Goal: Task Accomplishment & Management: Complete application form

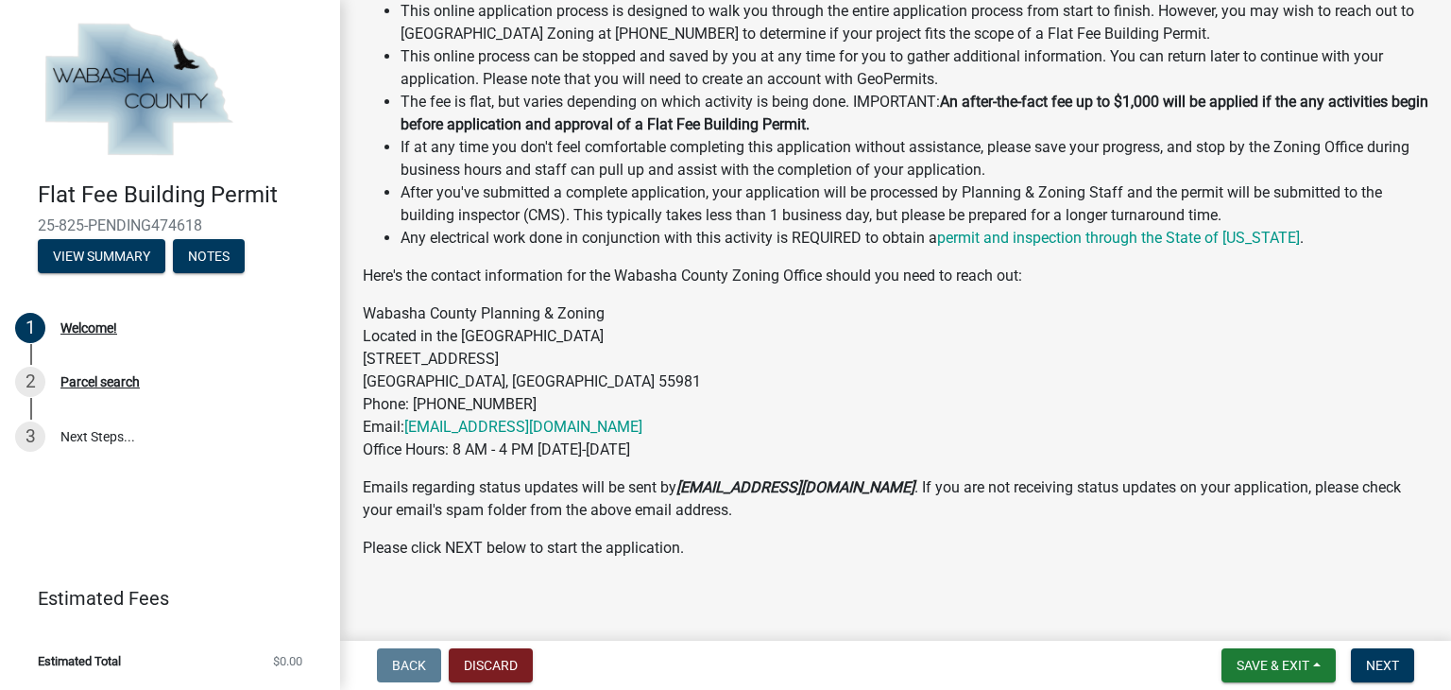
scroll to position [468, 0]
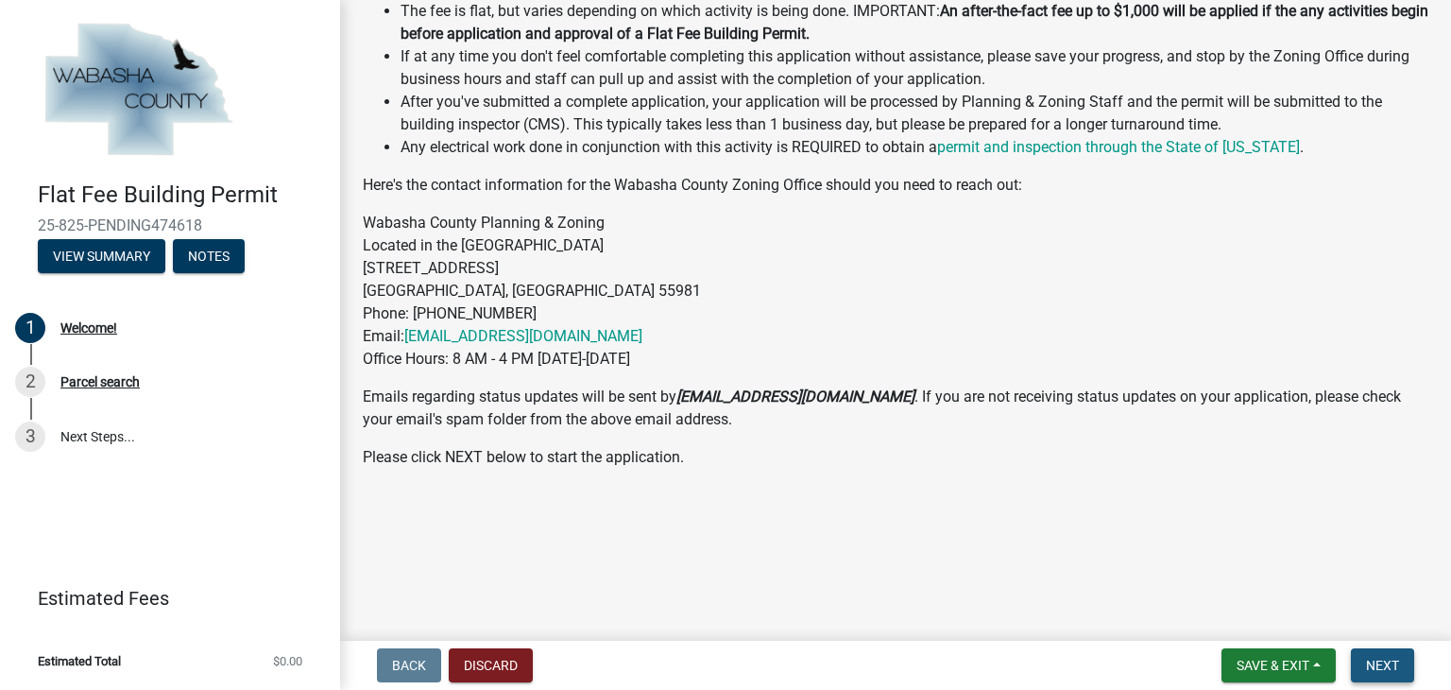
click at [1398, 669] on button "Next" at bounding box center [1382, 665] width 63 height 34
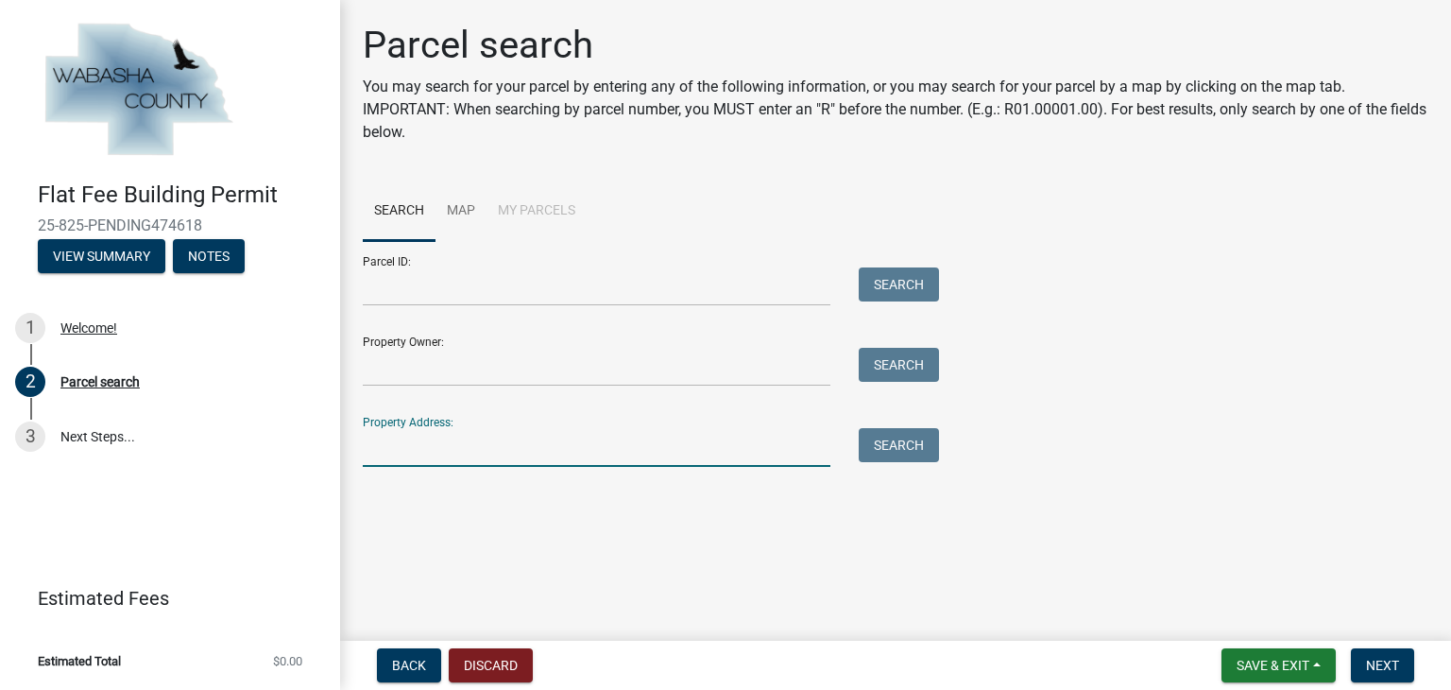
click at [446, 444] on input "Property Address:" at bounding box center [597, 447] width 468 height 39
type input "67807 154th avenue"
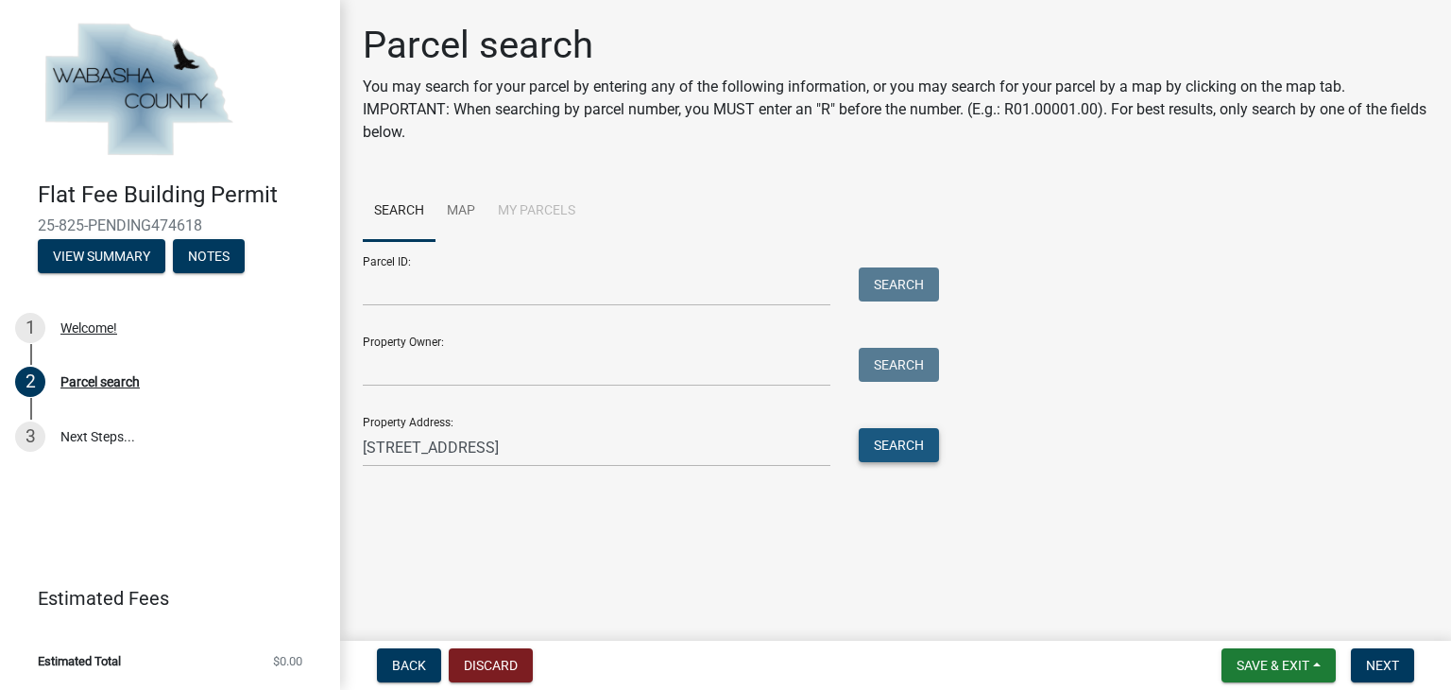
click at [896, 434] on button "Search" at bounding box center [899, 445] width 80 height 34
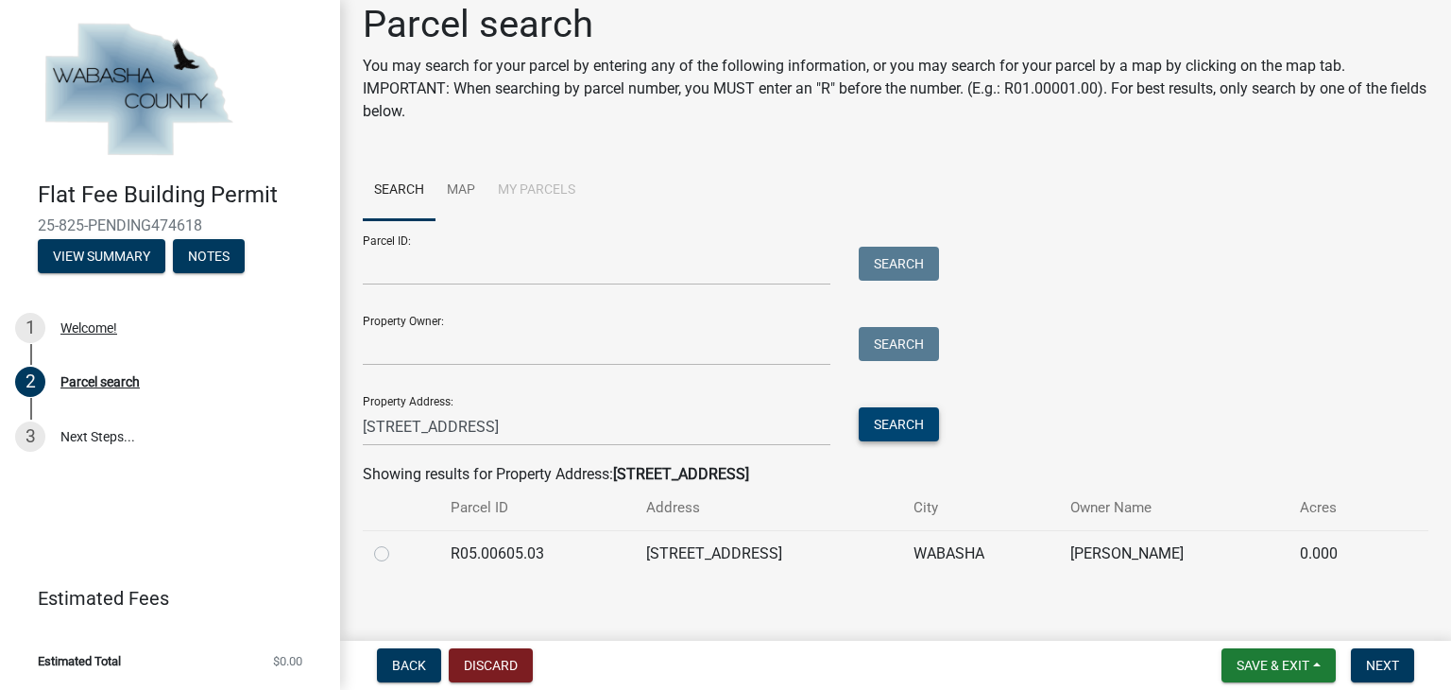
scroll to position [38, 0]
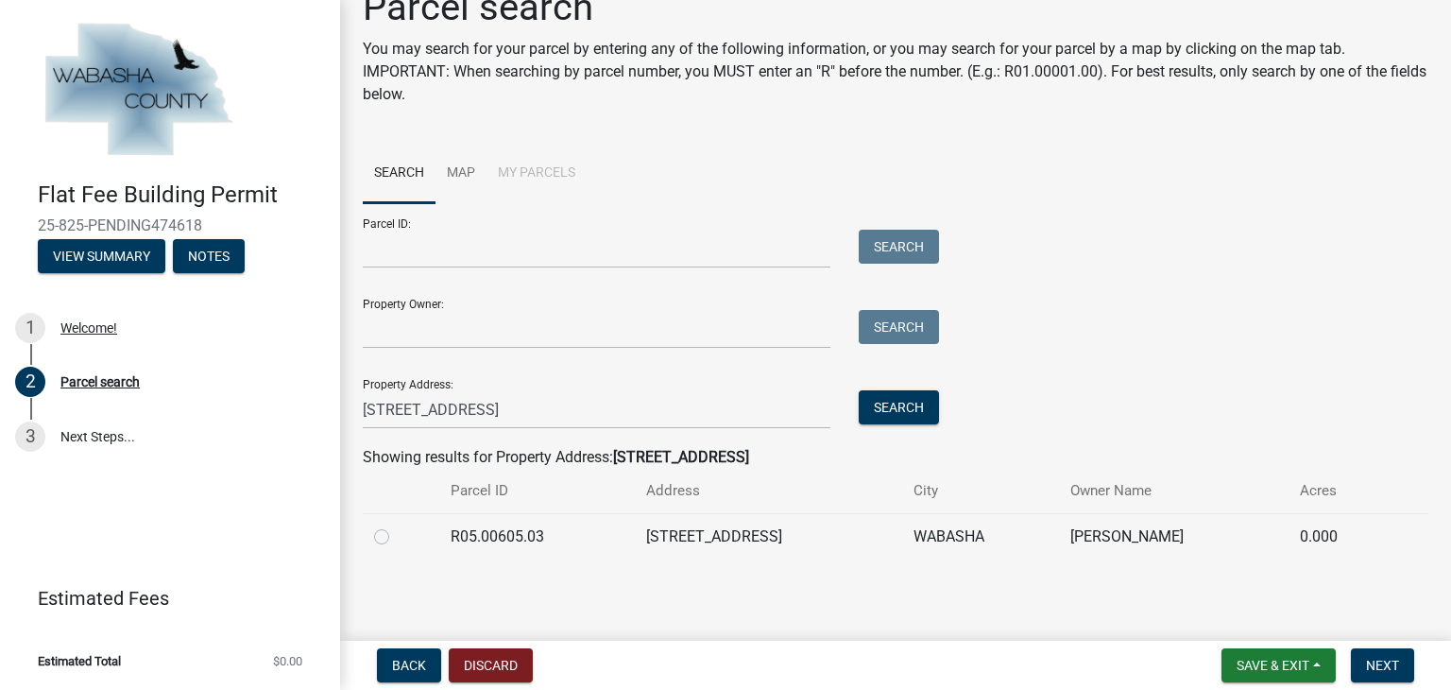
click at [397, 525] on label at bounding box center [397, 525] width 0 height 0
click at [397, 537] on input "radio" at bounding box center [403, 531] width 12 height 12
radio input "true"
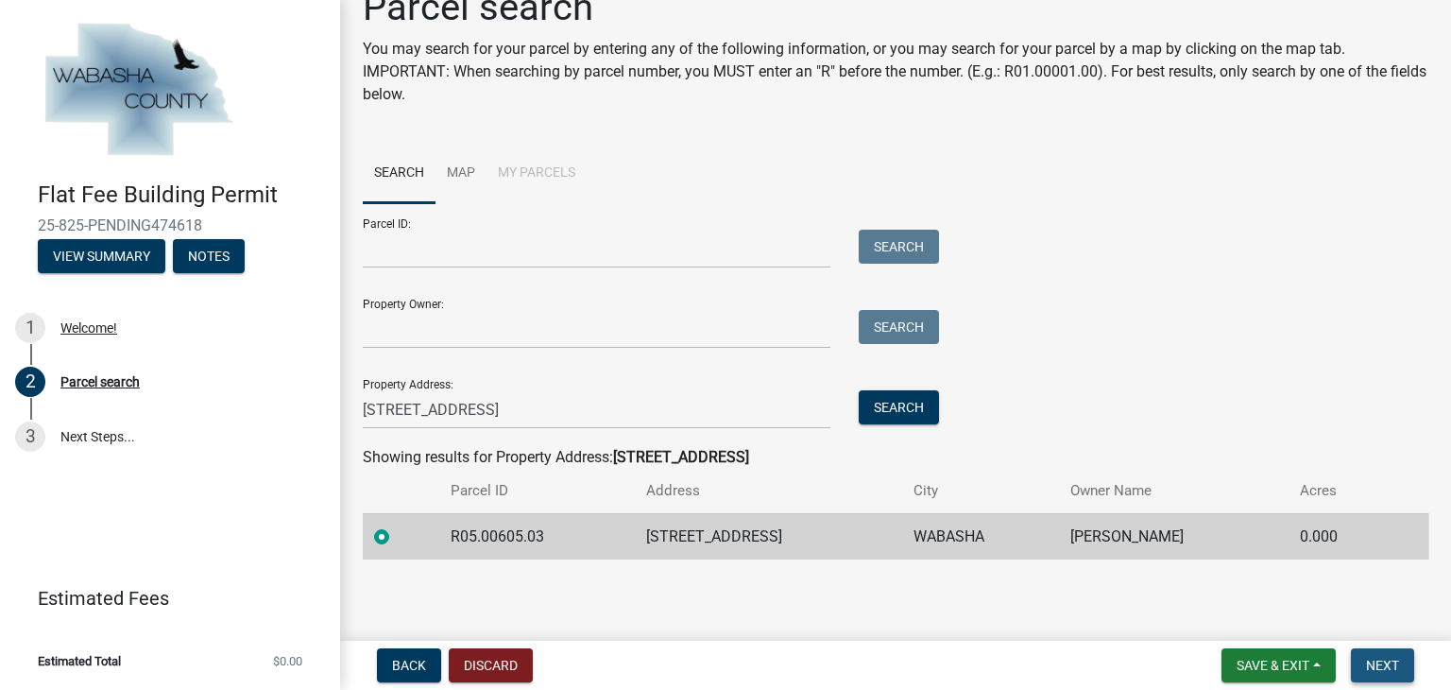
click at [1399, 671] on button "Next" at bounding box center [1382, 665] width 63 height 34
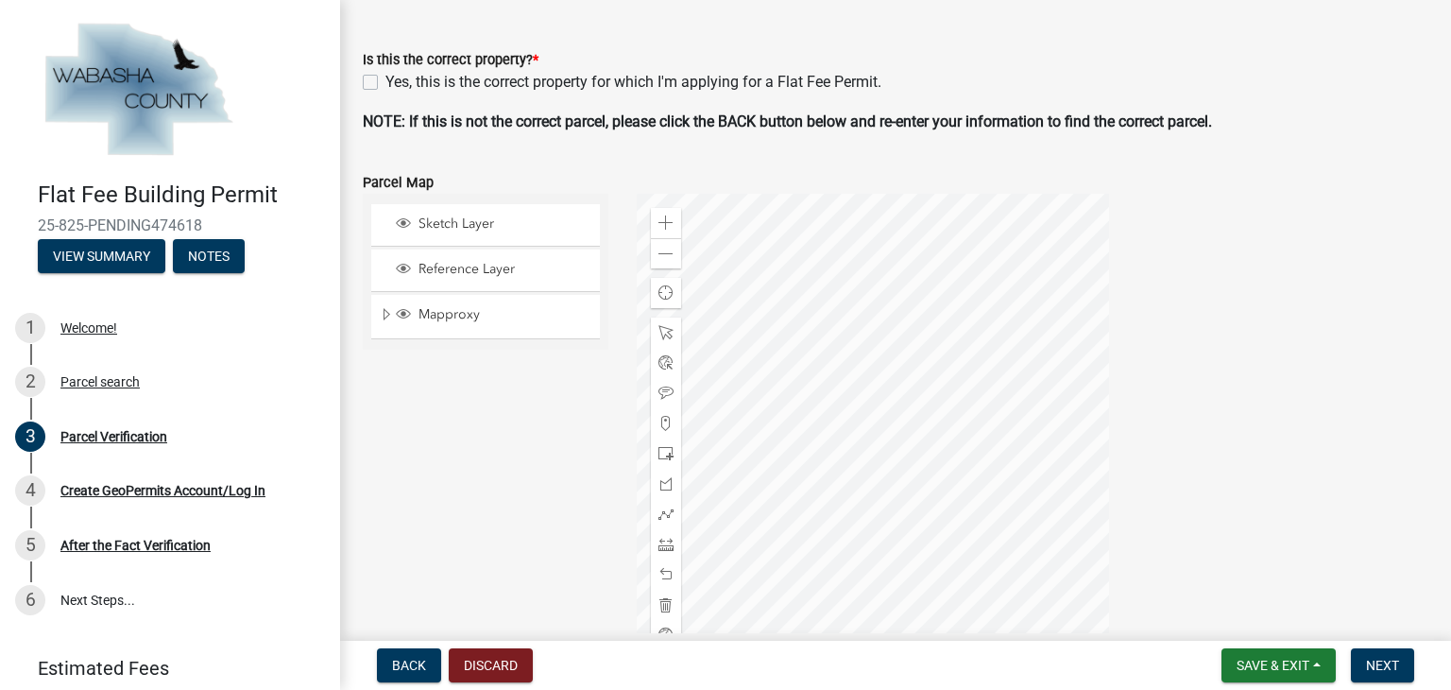
scroll to position [472, 0]
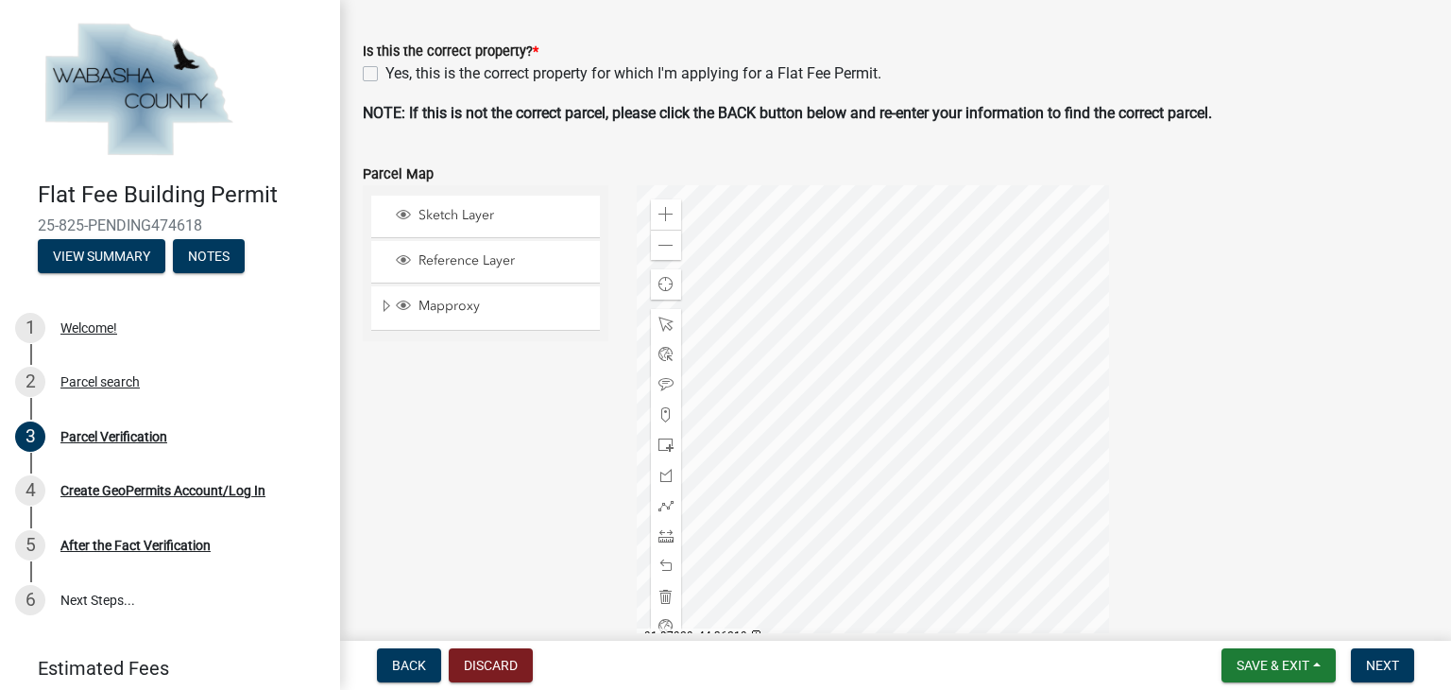
click at [378, 76] on div "Yes, this is the correct property for which I'm applying for a Flat Fee Permit." at bounding box center [895, 73] width 1065 height 23
click at [385, 72] on label "Yes, this is the correct property for which I'm applying for a Flat Fee Permit." at bounding box center [633, 73] width 496 height 23
click at [385, 72] on input "Yes, this is the correct property for which I'm applying for a Flat Fee Permit." at bounding box center [391, 68] width 12 height 12
checkbox input "true"
click at [1394, 662] on span "Next" at bounding box center [1382, 664] width 33 height 15
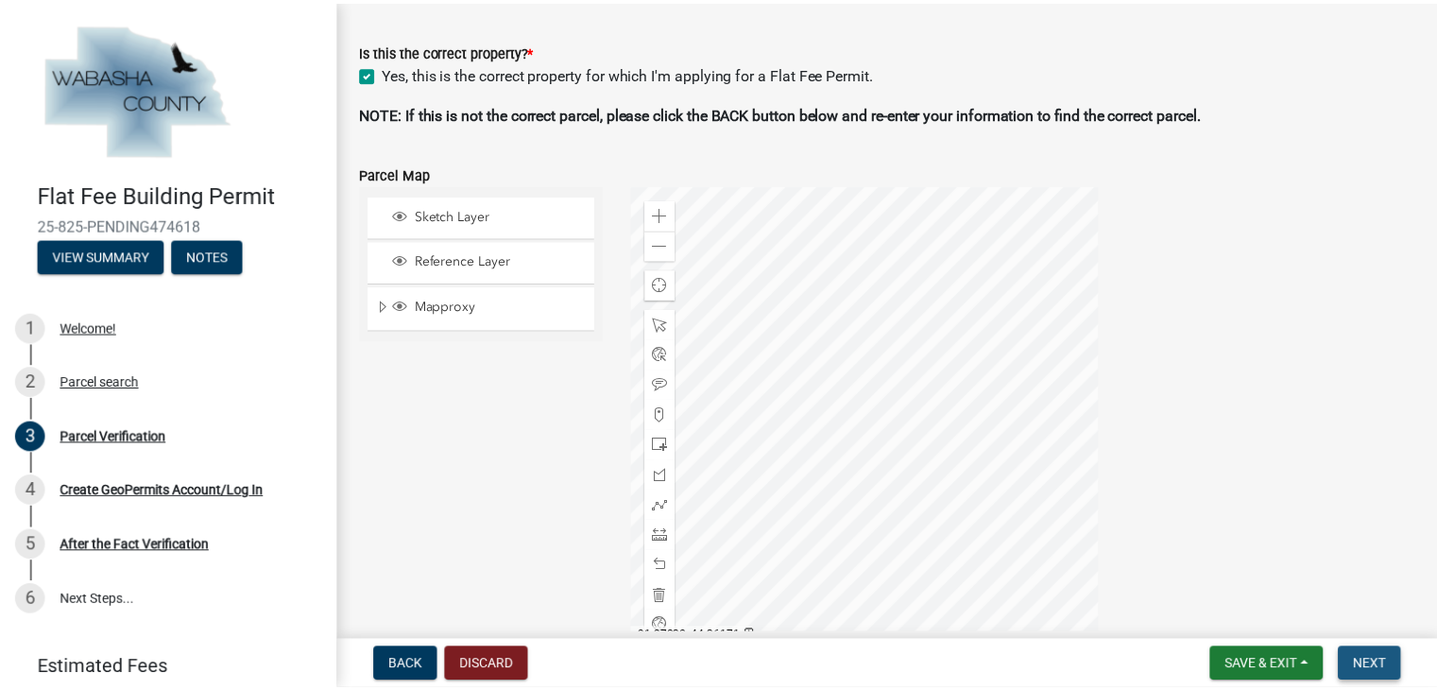
scroll to position [0, 0]
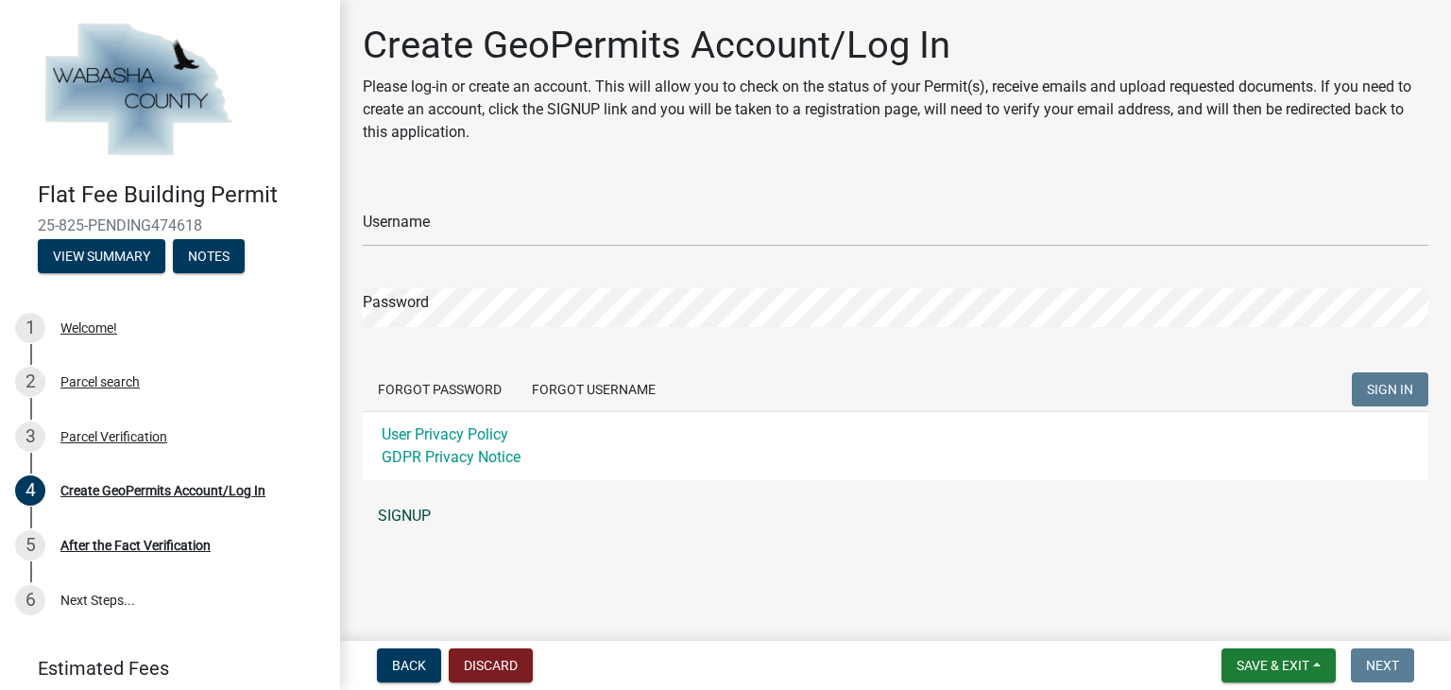
click at [393, 511] on link "SIGNUP" at bounding box center [895, 516] width 1065 height 38
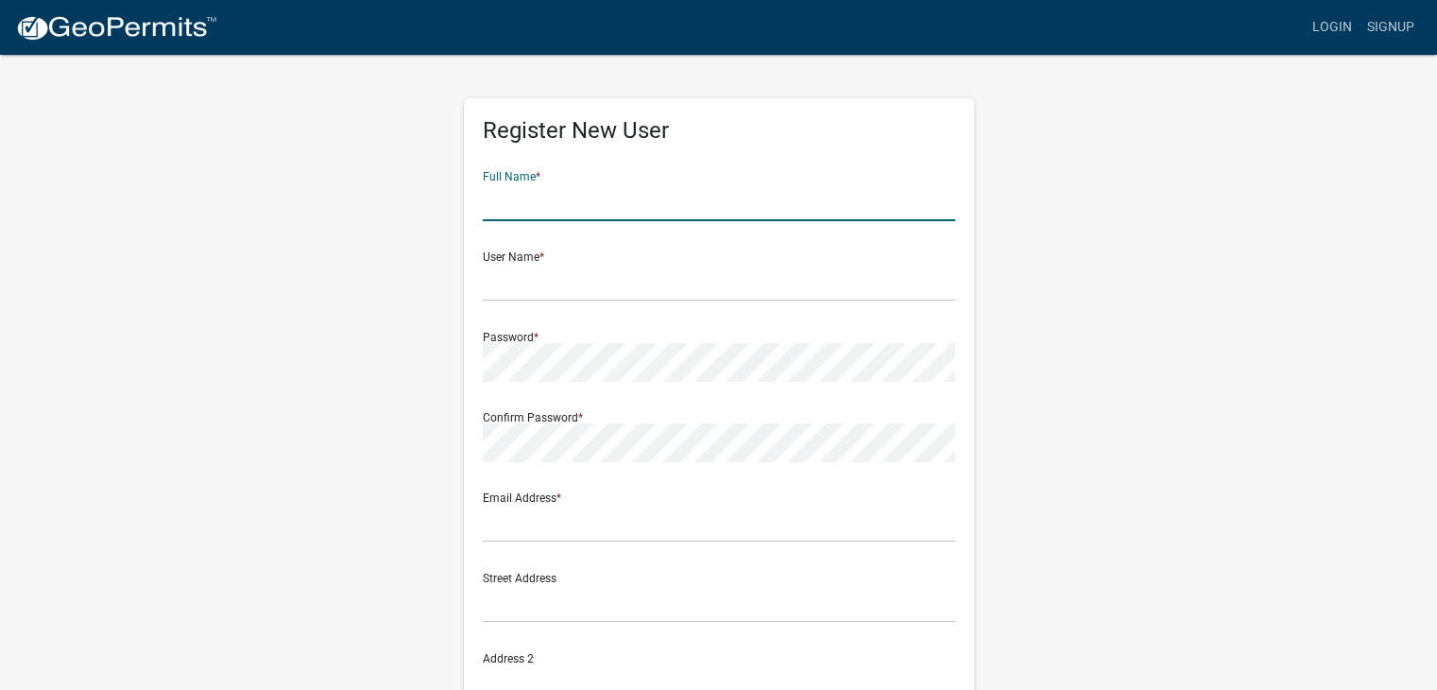
click at [511, 212] on input "text" at bounding box center [719, 201] width 472 height 39
click at [555, 195] on input "[PERSON_NAME]" at bounding box center [719, 201] width 472 height 39
type input "[PERSON_NAME]"
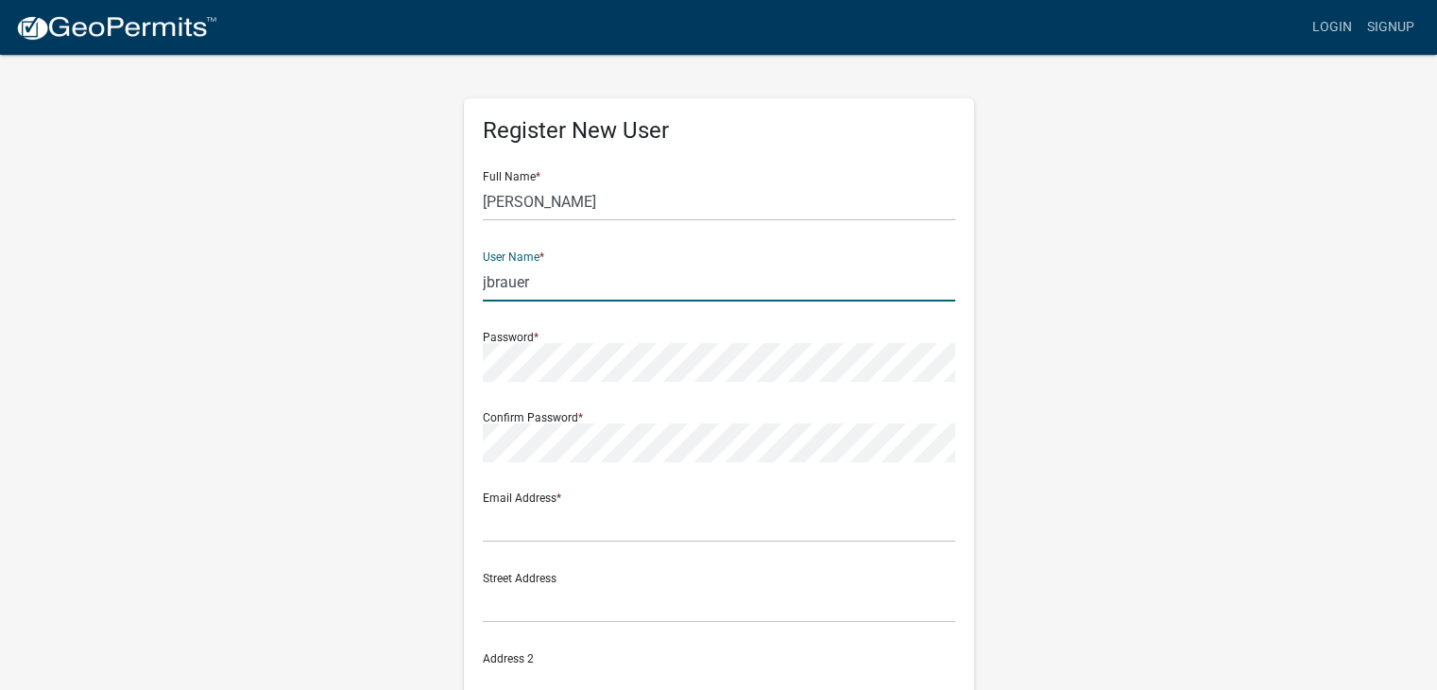
type input "jbrauer"
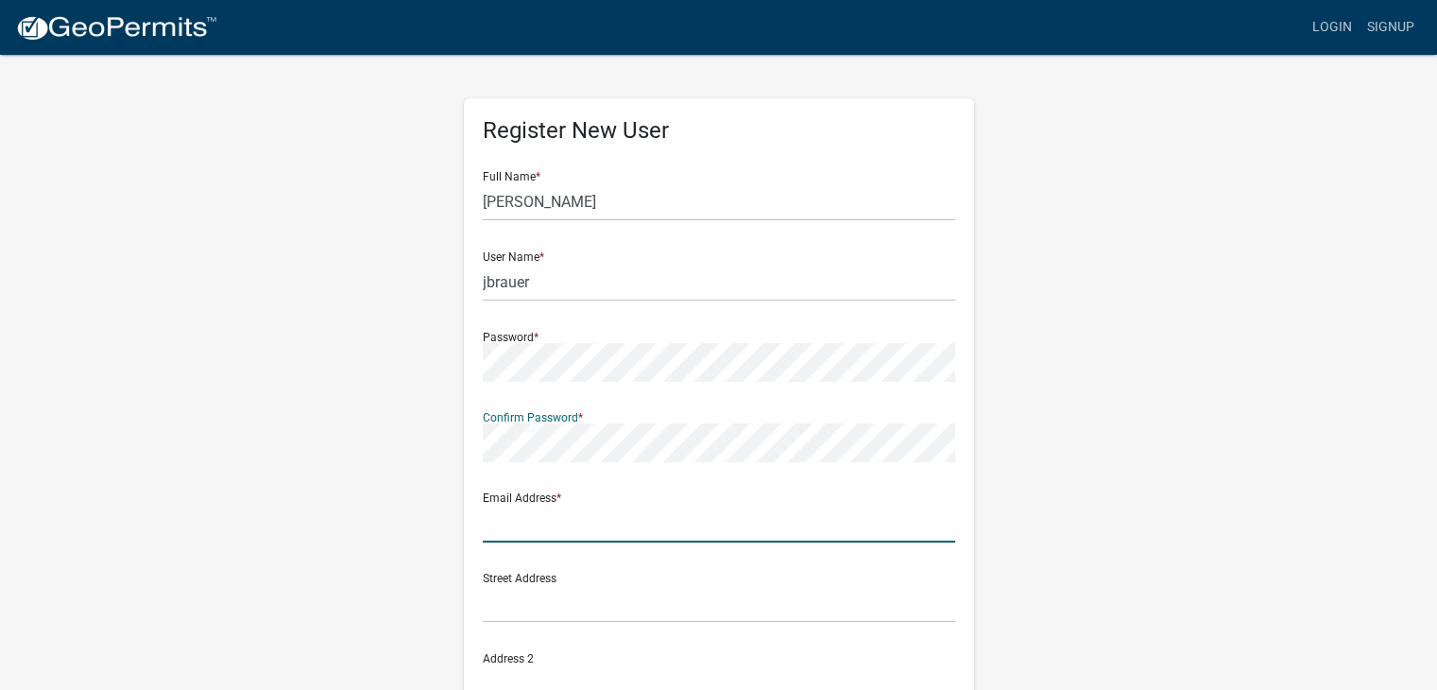
click at [584, 518] on input "text" at bounding box center [719, 522] width 472 height 39
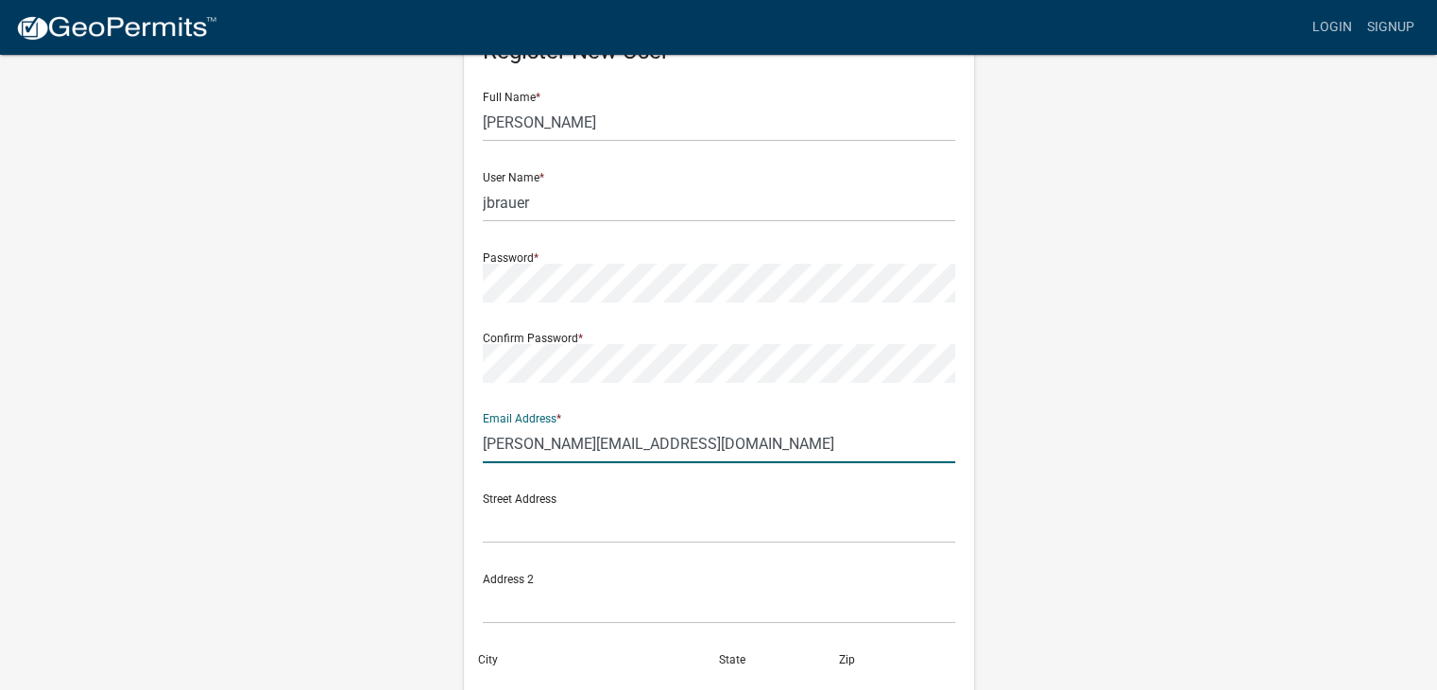
scroll to position [189, 0]
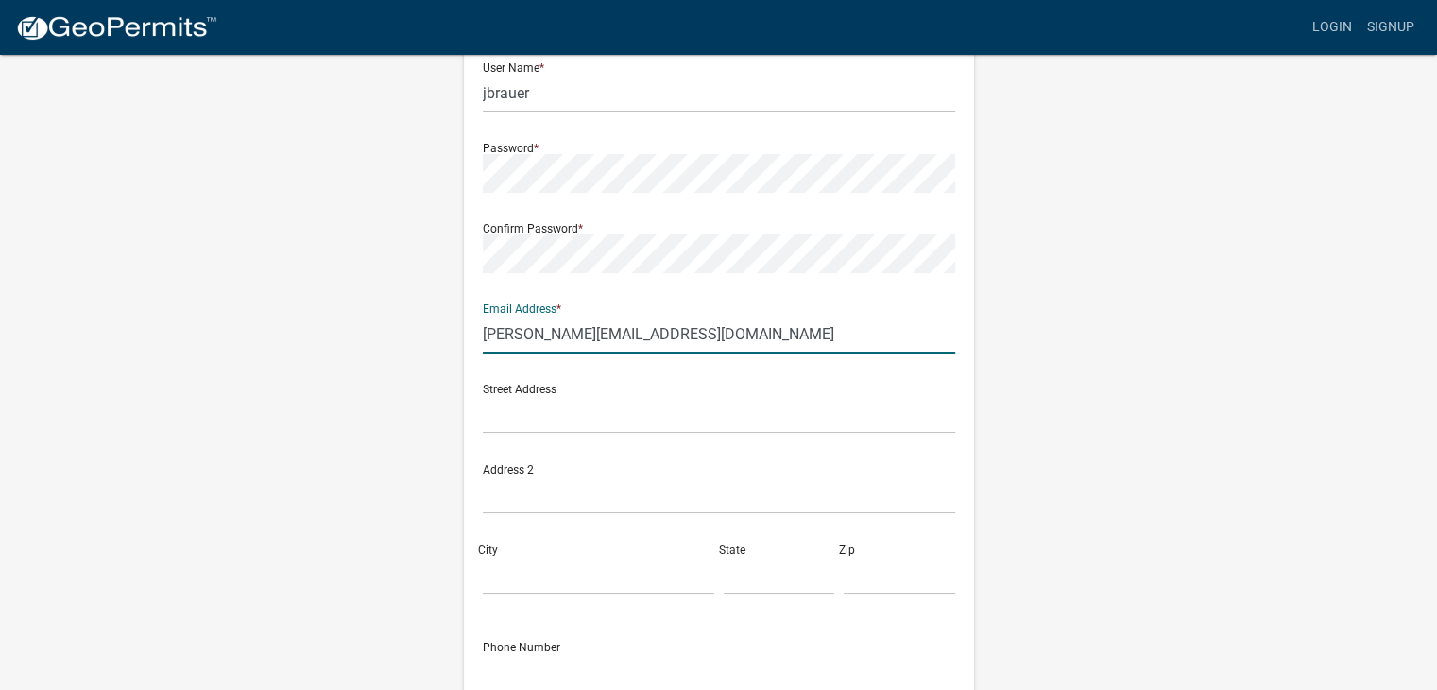
type input "[PERSON_NAME][EMAIL_ADDRESS][DOMAIN_NAME]"
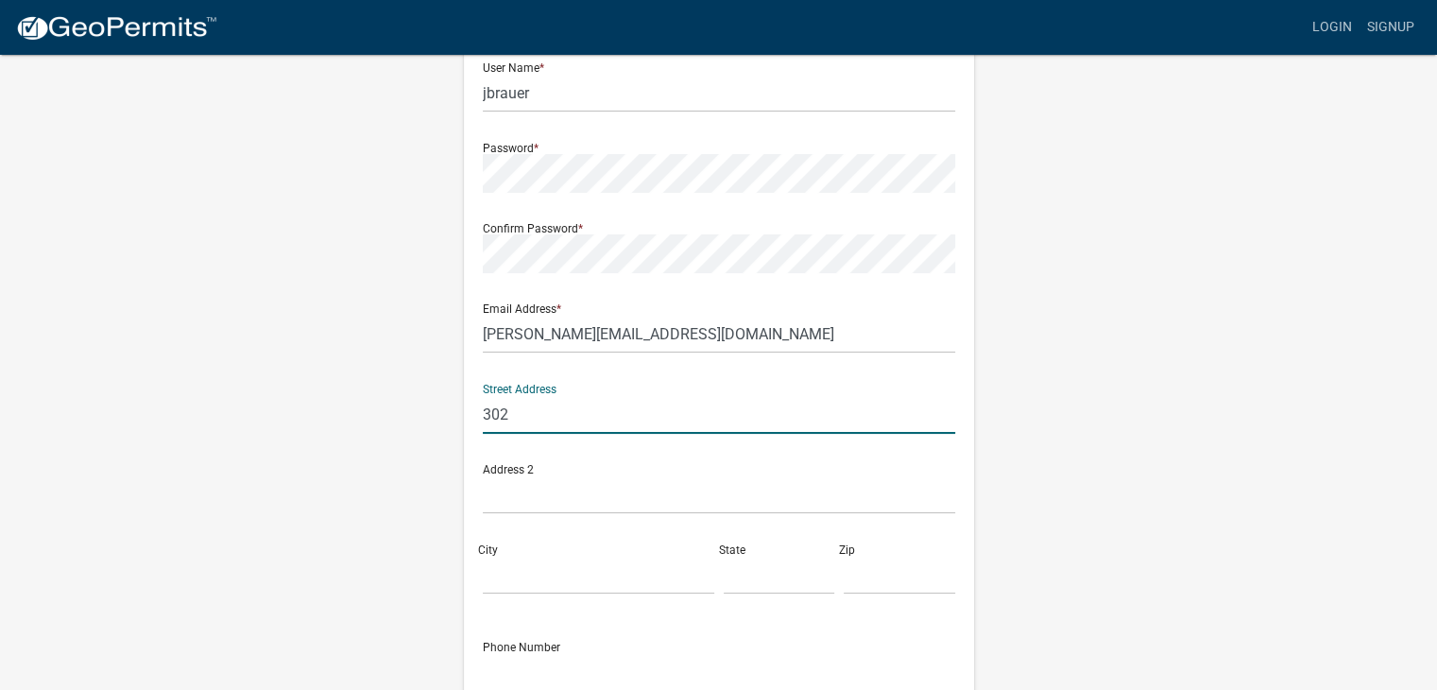
type input "[STREET_ADDRESS]"
type input "Eyota"
type input "MN"
type input "55934"
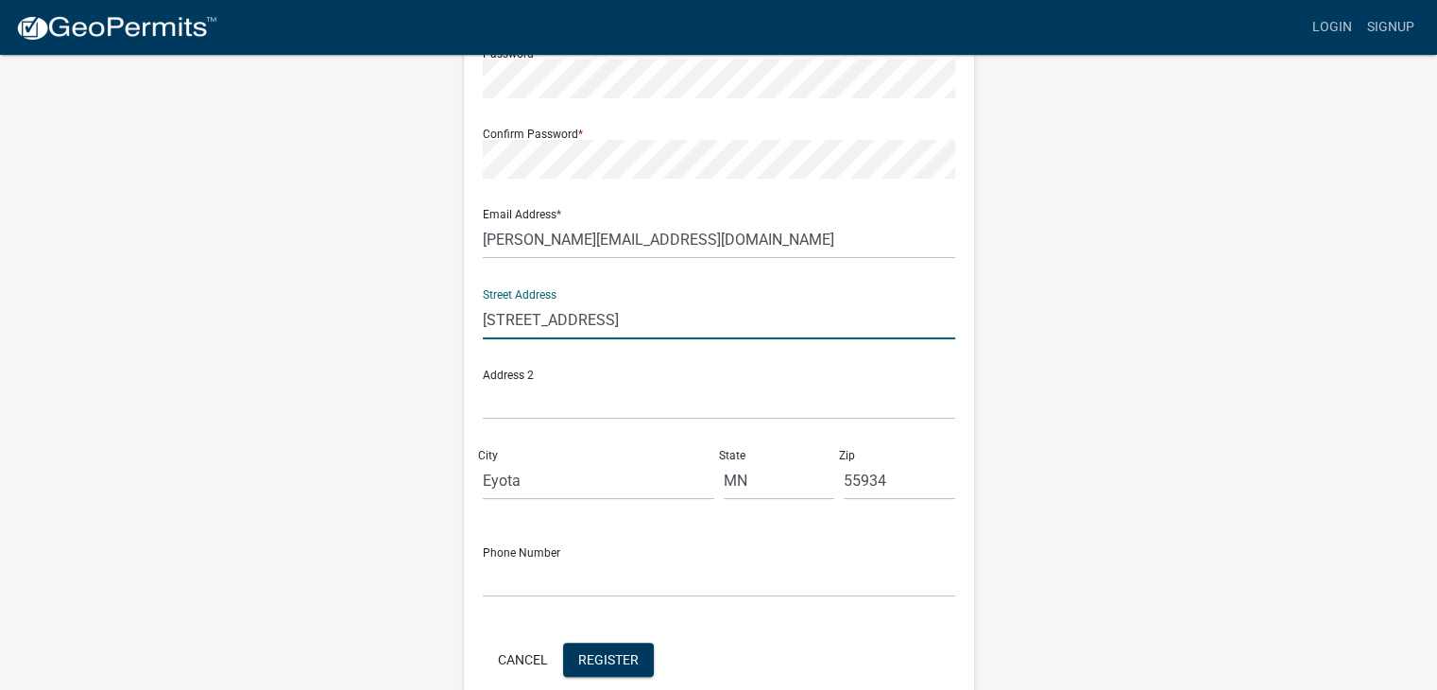
scroll to position [374, 0]
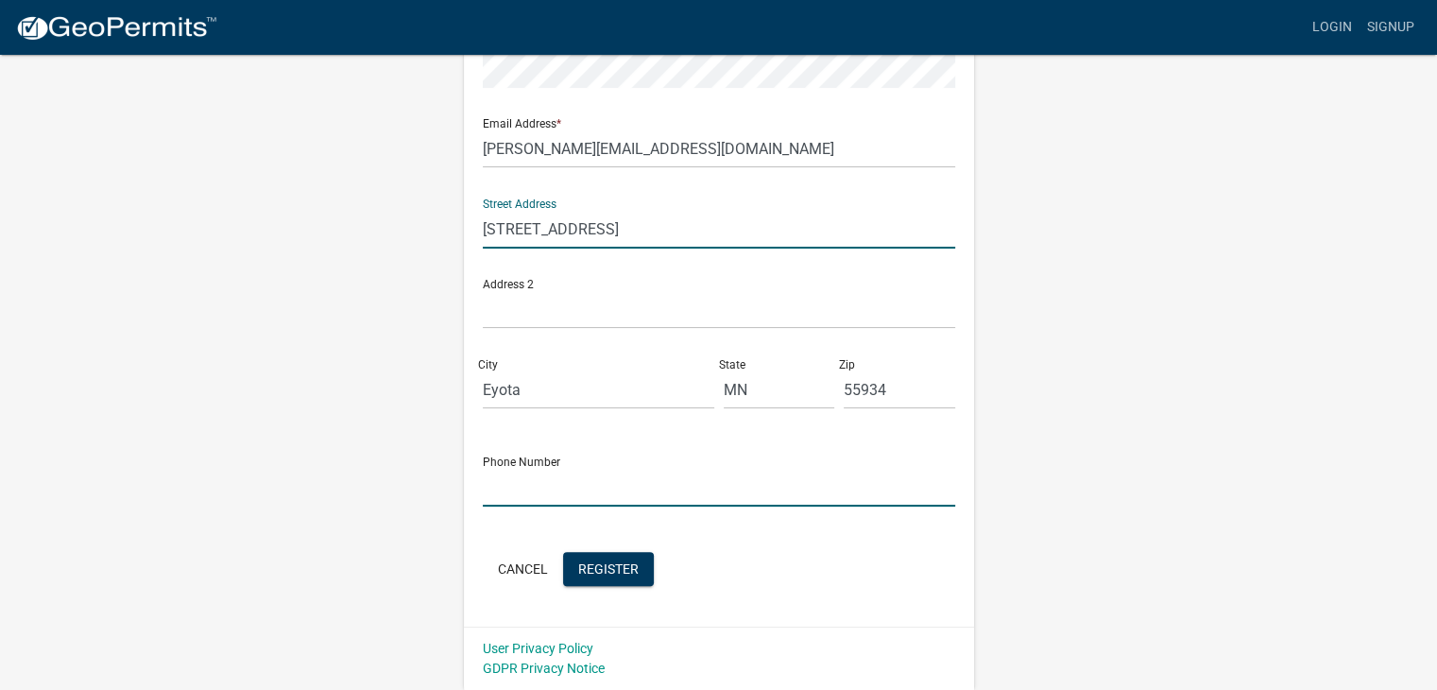
click at [498, 486] on input "text" at bounding box center [719, 487] width 472 height 39
type input "5072521728"
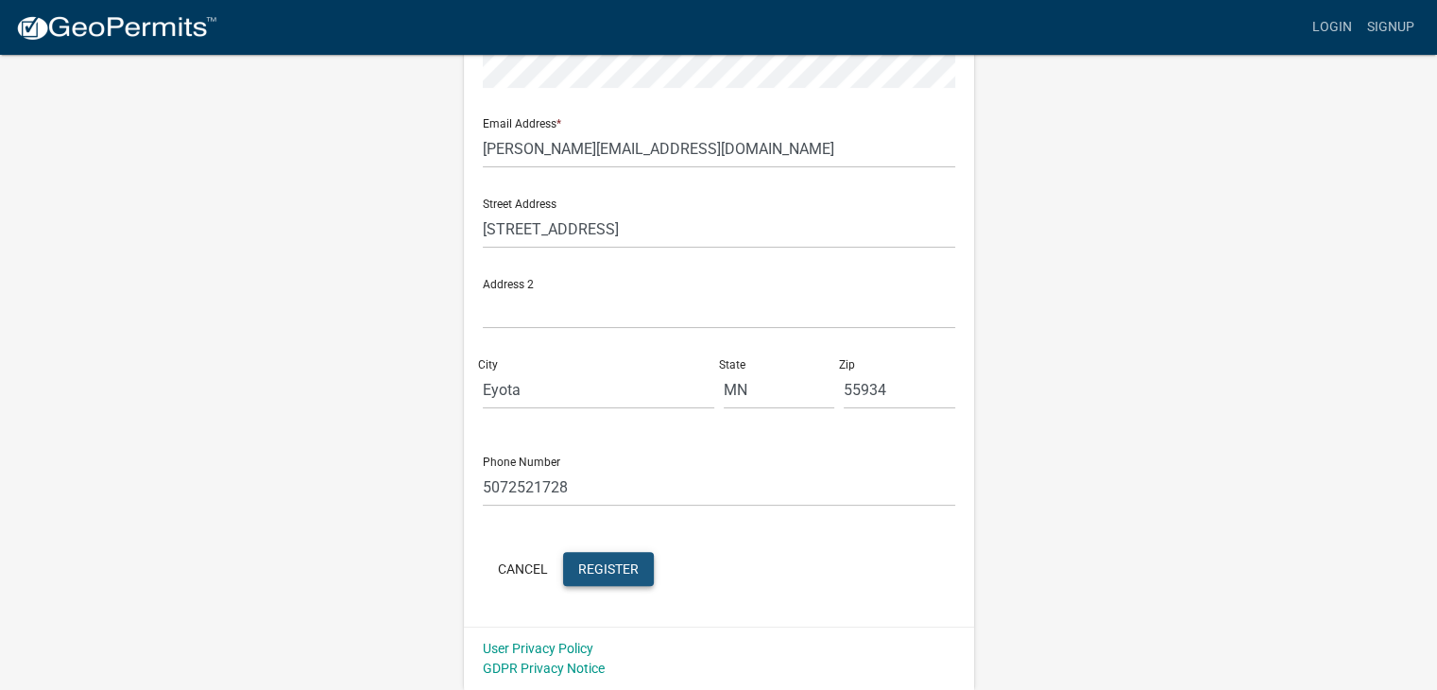
click at [608, 568] on span "Register" at bounding box center [608, 567] width 60 height 15
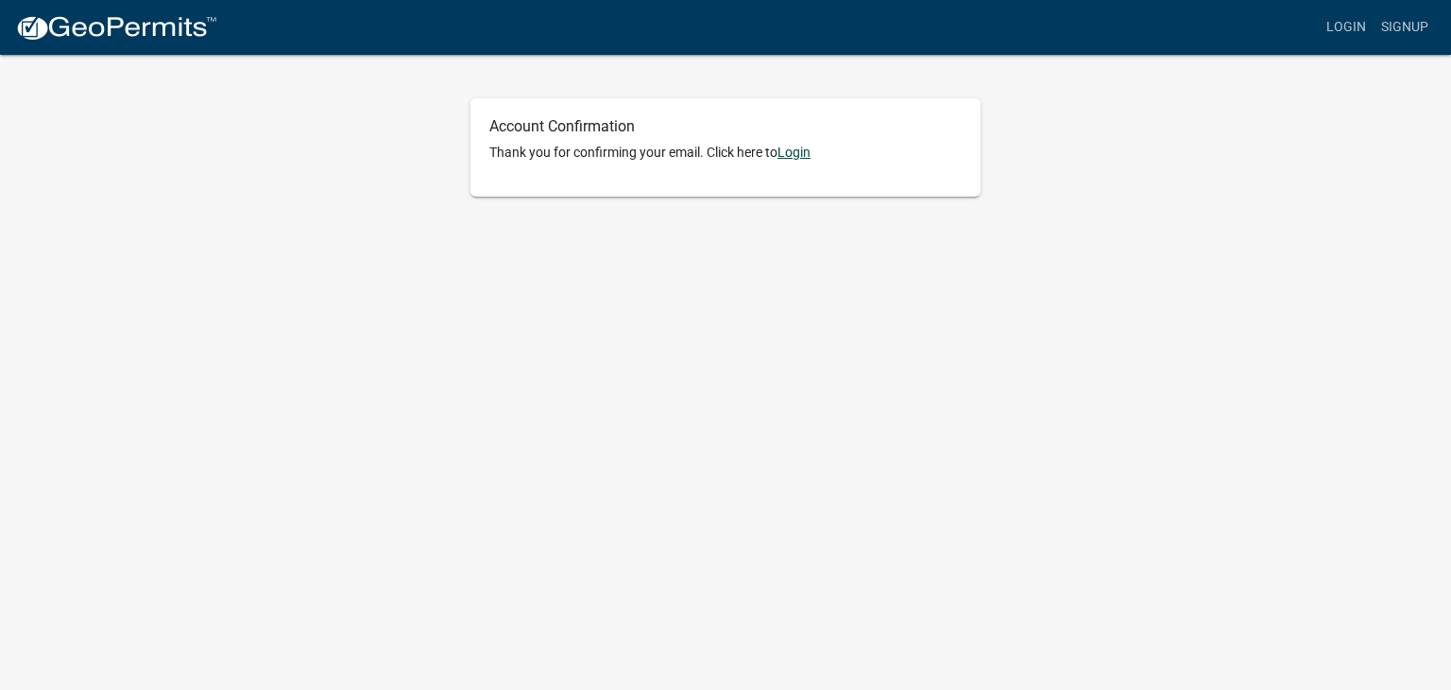
click at [797, 152] on link "Login" at bounding box center [793, 152] width 33 height 15
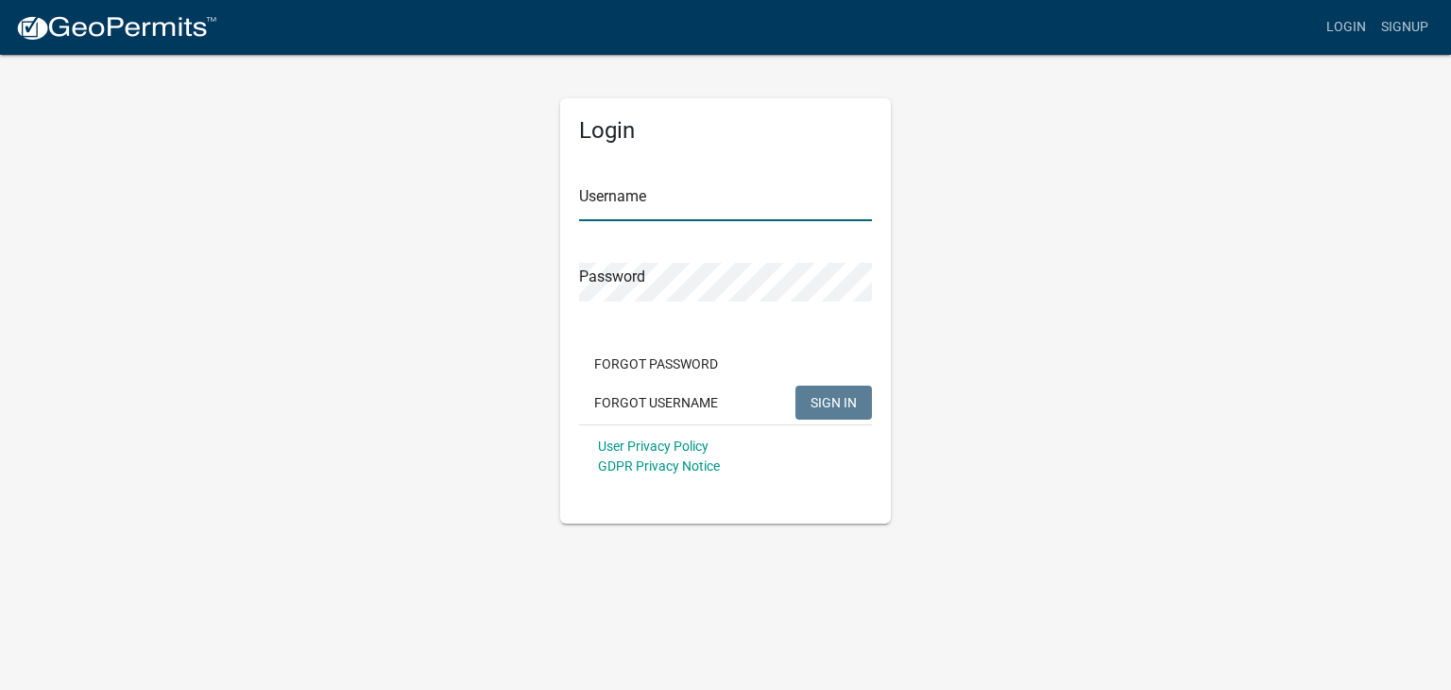
type input "jbrauer"
click at [736, 199] on input "jbrauer" at bounding box center [725, 201] width 293 height 39
click at [840, 404] on span "SIGN IN" at bounding box center [833, 401] width 46 height 15
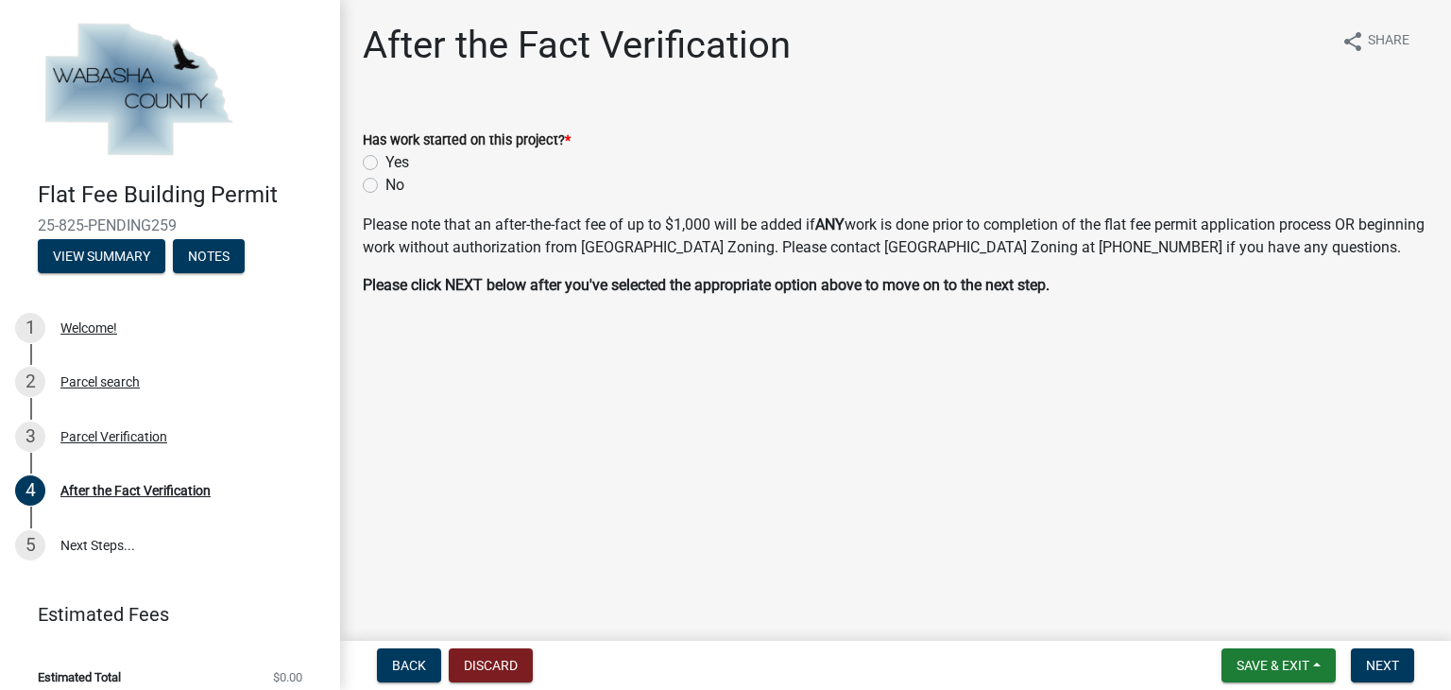
click at [385, 189] on label "No" at bounding box center [394, 185] width 19 height 23
click at [385, 186] on input "No" at bounding box center [391, 180] width 12 height 12
radio input "true"
click at [1373, 657] on span "Next" at bounding box center [1382, 664] width 33 height 15
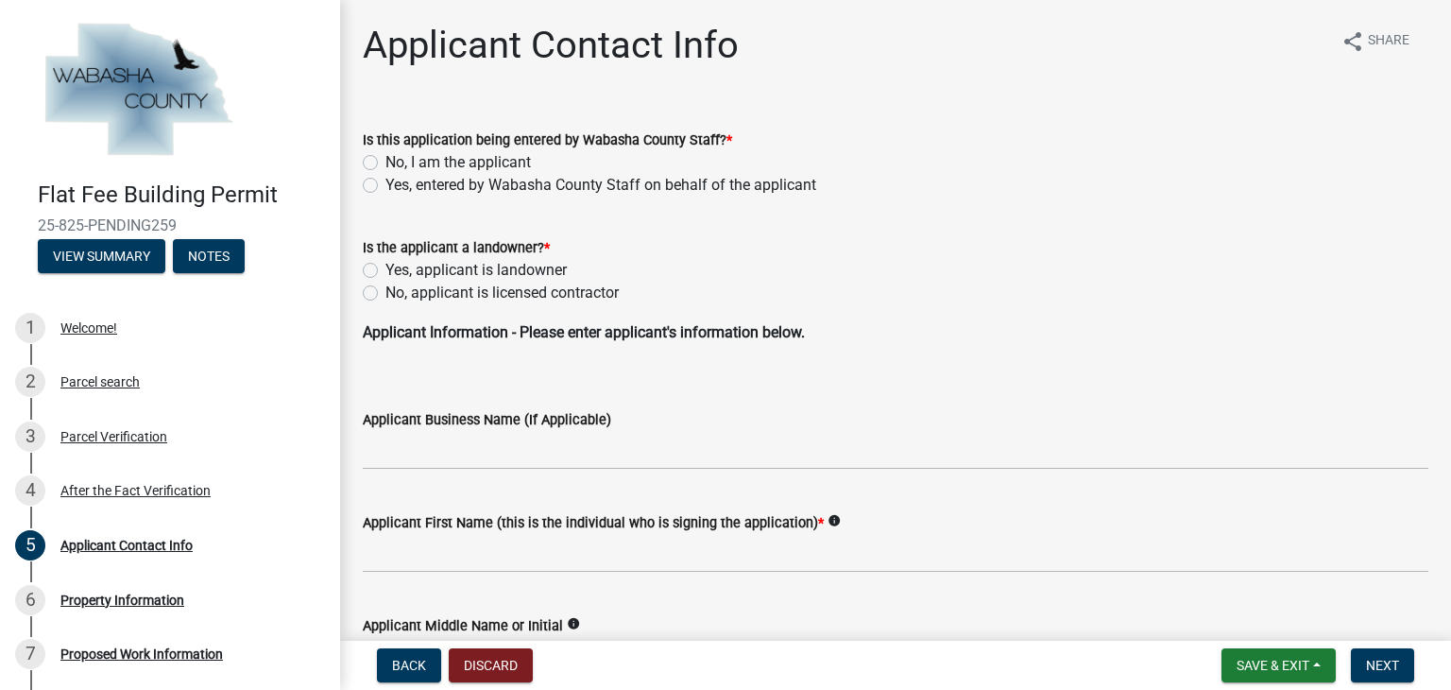
click at [385, 162] on label "No, I am the applicant" at bounding box center [457, 162] width 145 height 23
click at [385, 162] on input "No, I am the applicant" at bounding box center [391, 157] width 12 height 12
radio input "true"
click at [385, 292] on label "No, applicant is licensed contractor" at bounding box center [501, 292] width 233 height 23
click at [385, 292] on input "No, applicant is licensed contractor" at bounding box center [391, 287] width 12 height 12
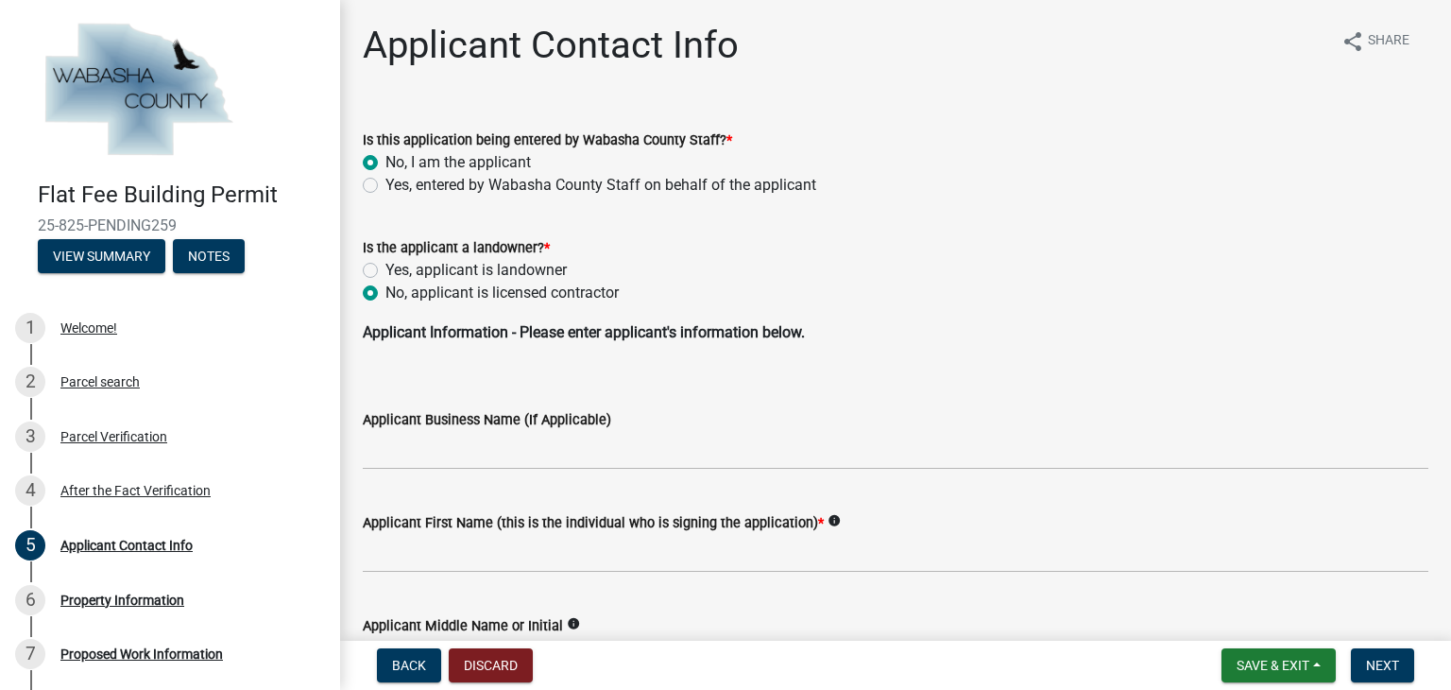
radio input "true"
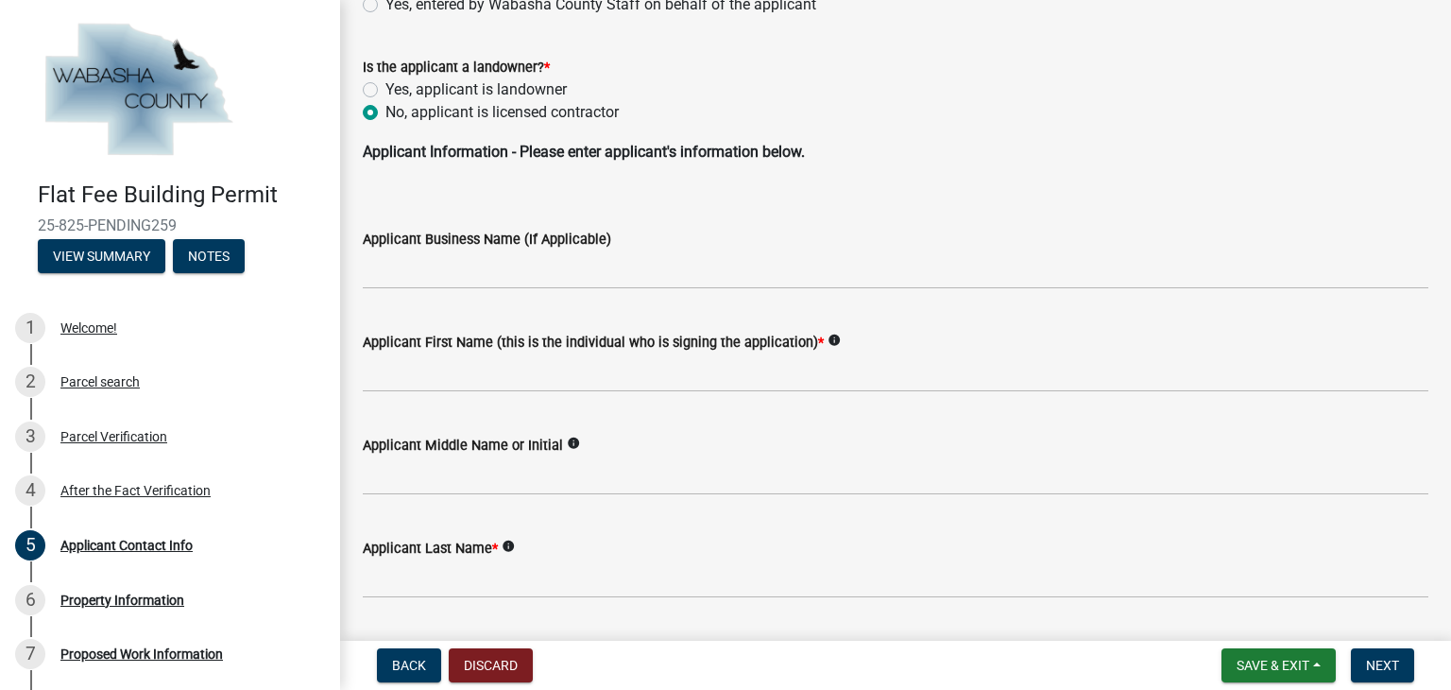
scroll to position [189, 0]
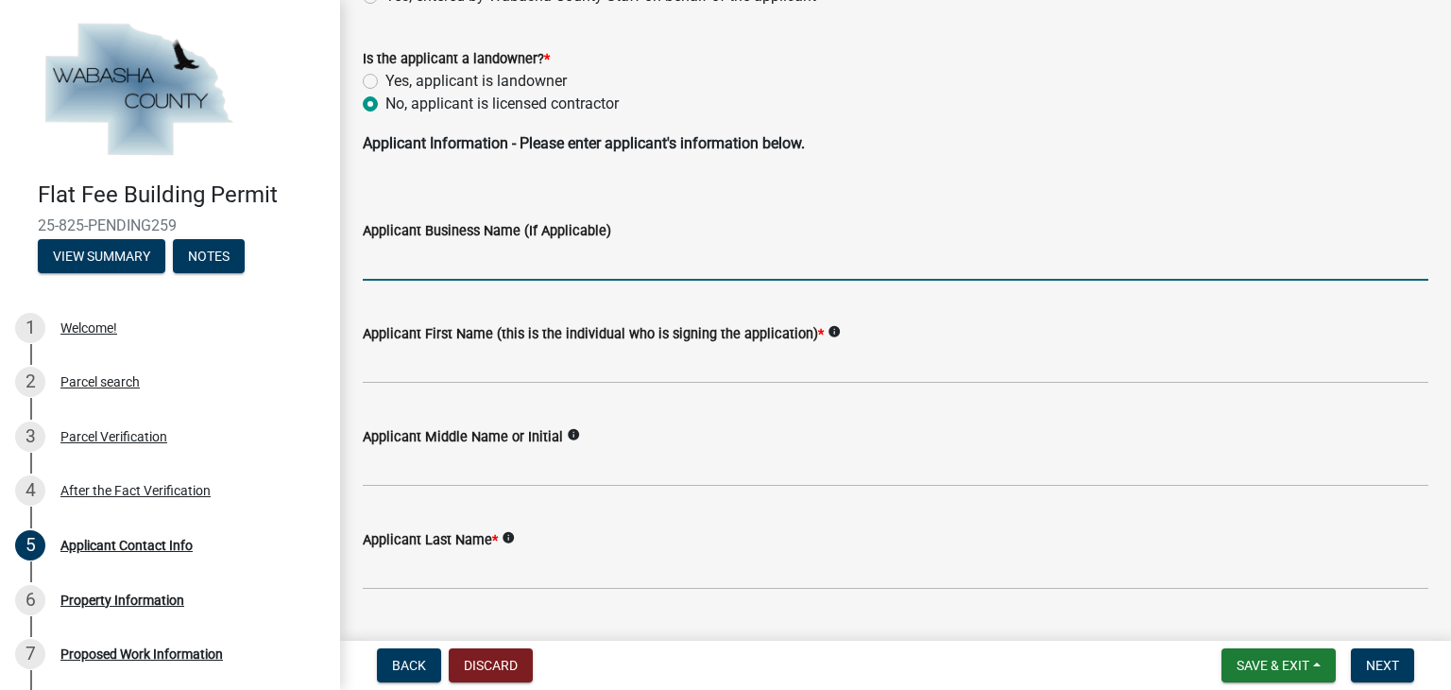
click at [479, 261] on input "Applicant Business Name (If Applicable)" at bounding box center [895, 261] width 1065 height 39
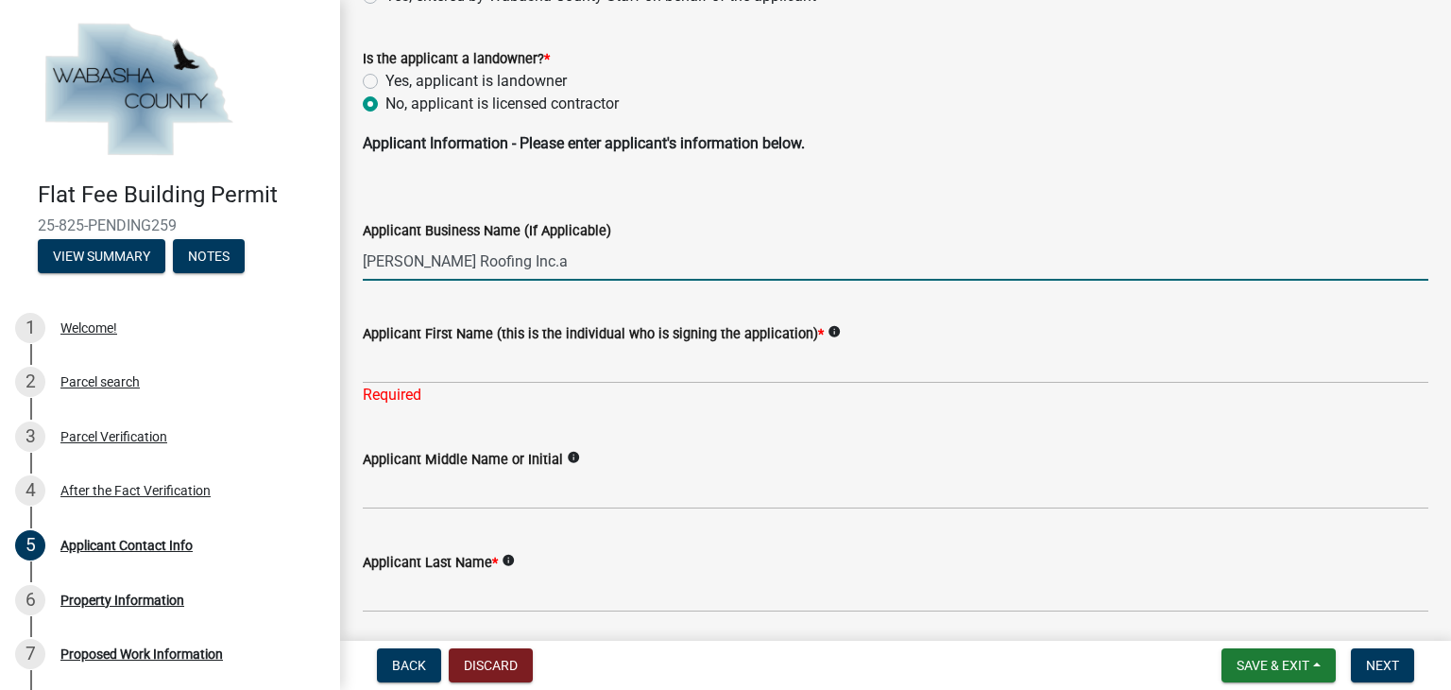
type input "[PERSON_NAME] Roofing Inc."
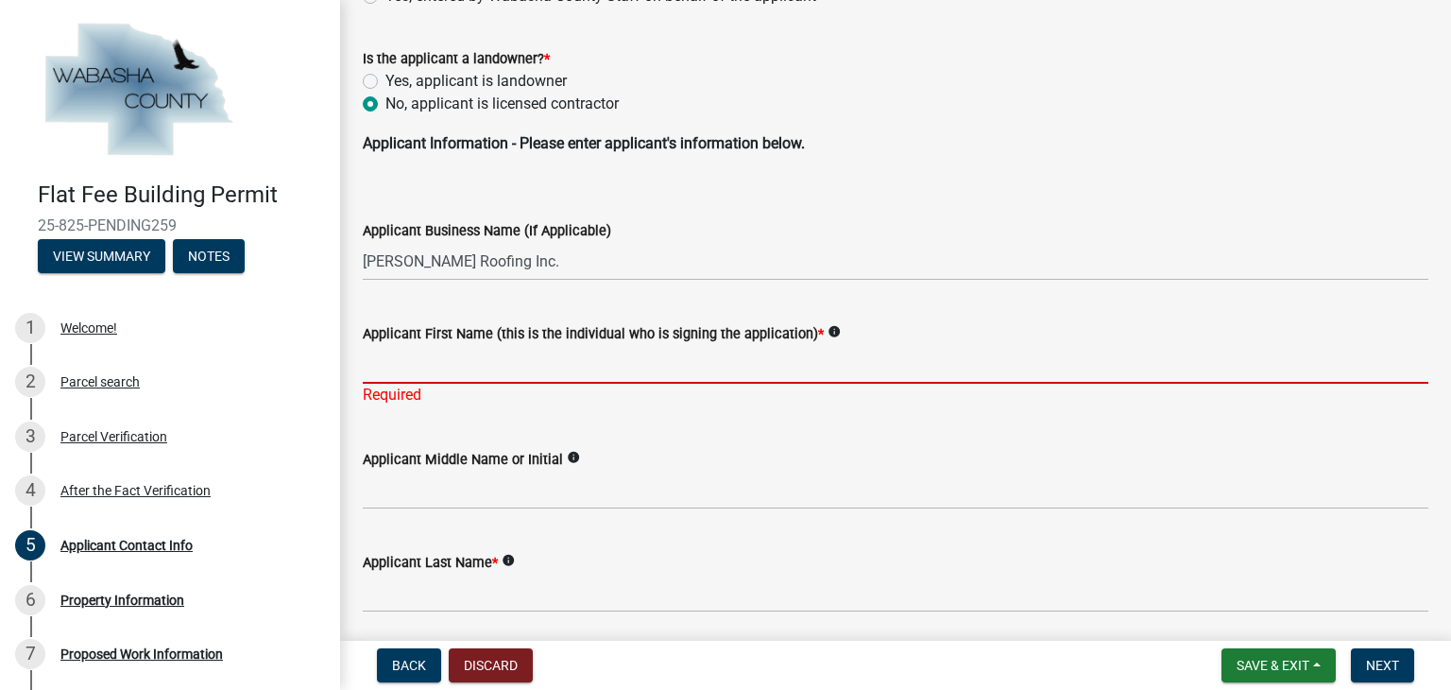
click at [440, 356] on input "Applicant First Name (this is the individual who is signing the application) *" at bounding box center [895, 364] width 1065 height 39
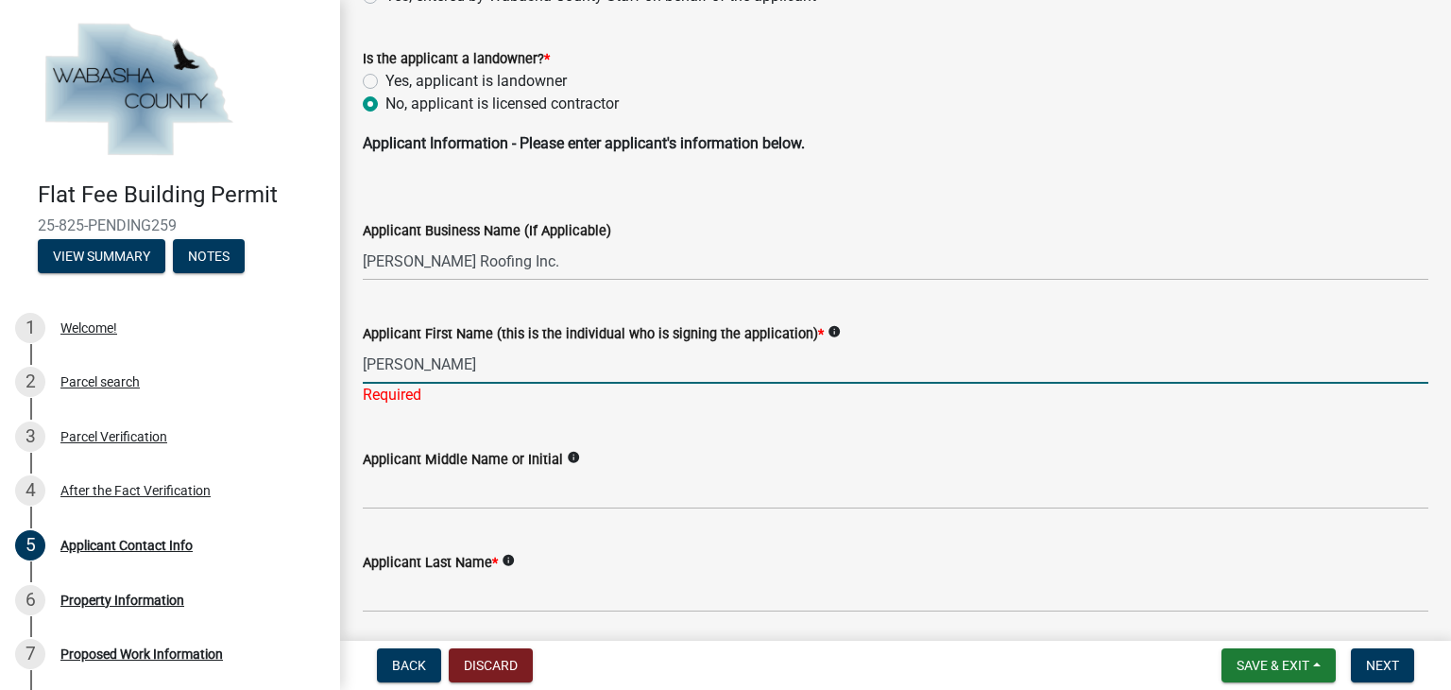
type input "[PERSON_NAME]"
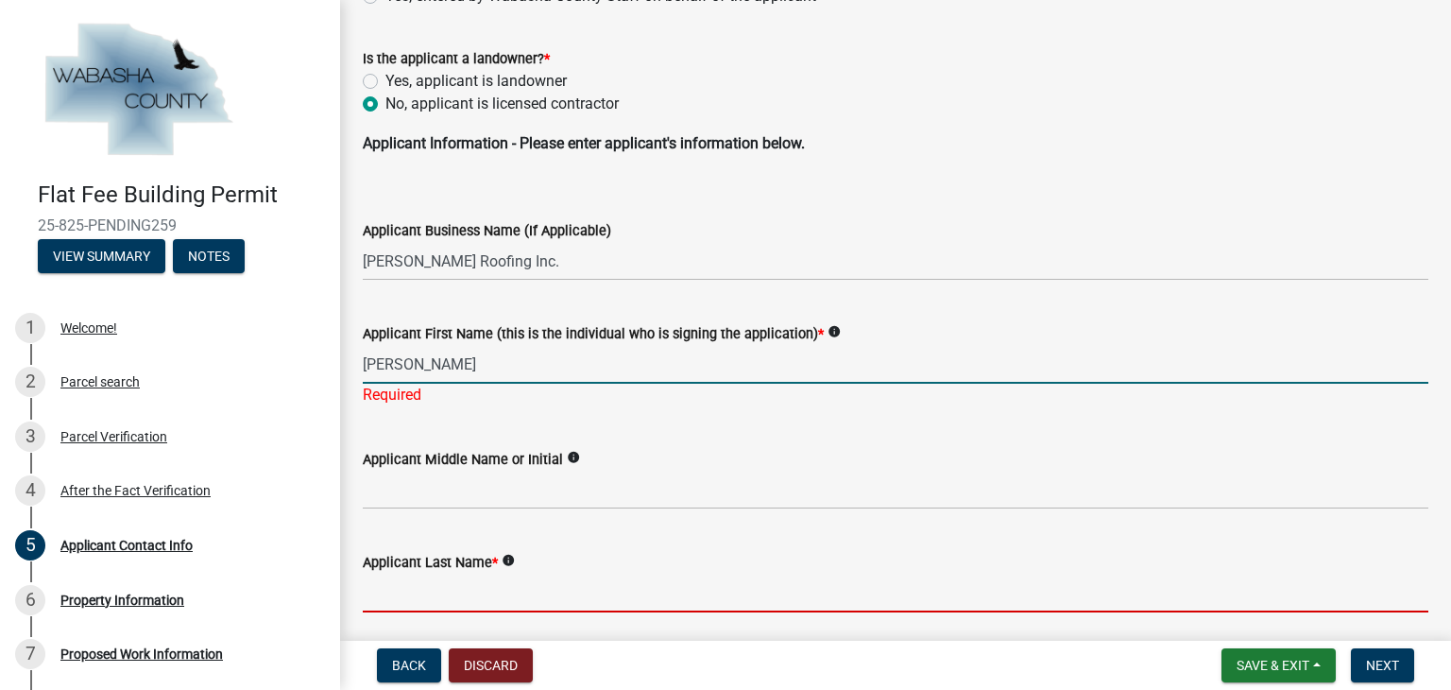
click at [427, 593] on wm-data-entity-input "Applicant Last Name * info" at bounding box center [895, 575] width 1065 height 103
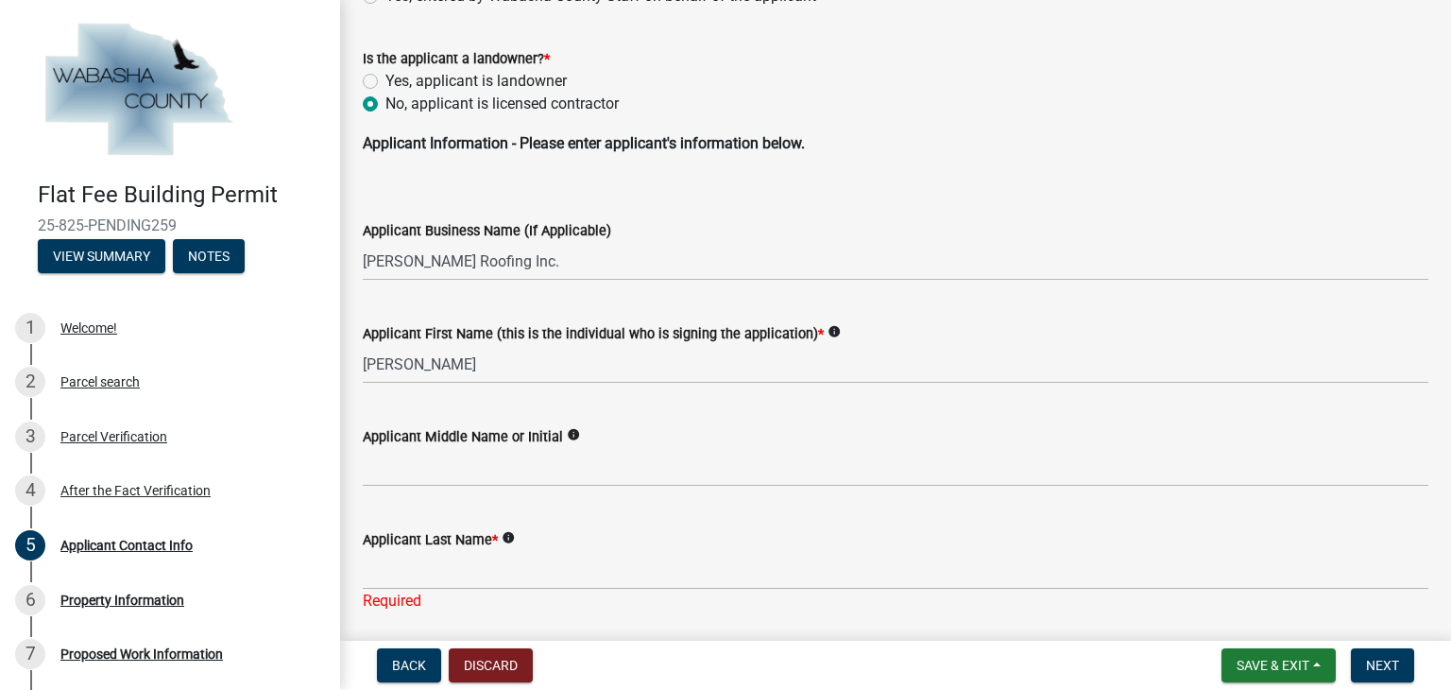
click at [427, 593] on wm-data-entity-input "Applicant Last Name * info Required" at bounding box center [895, 565] width 1065 height 126
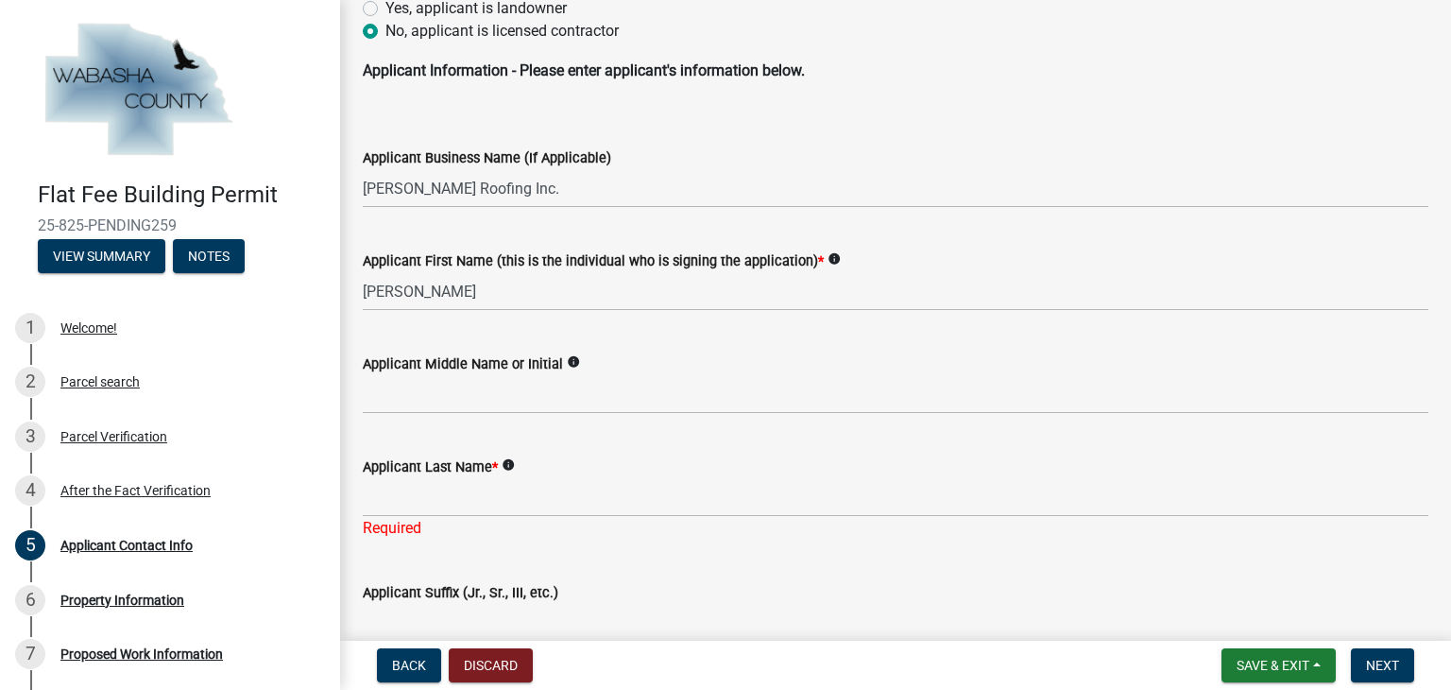
scroll to position [378, 0]
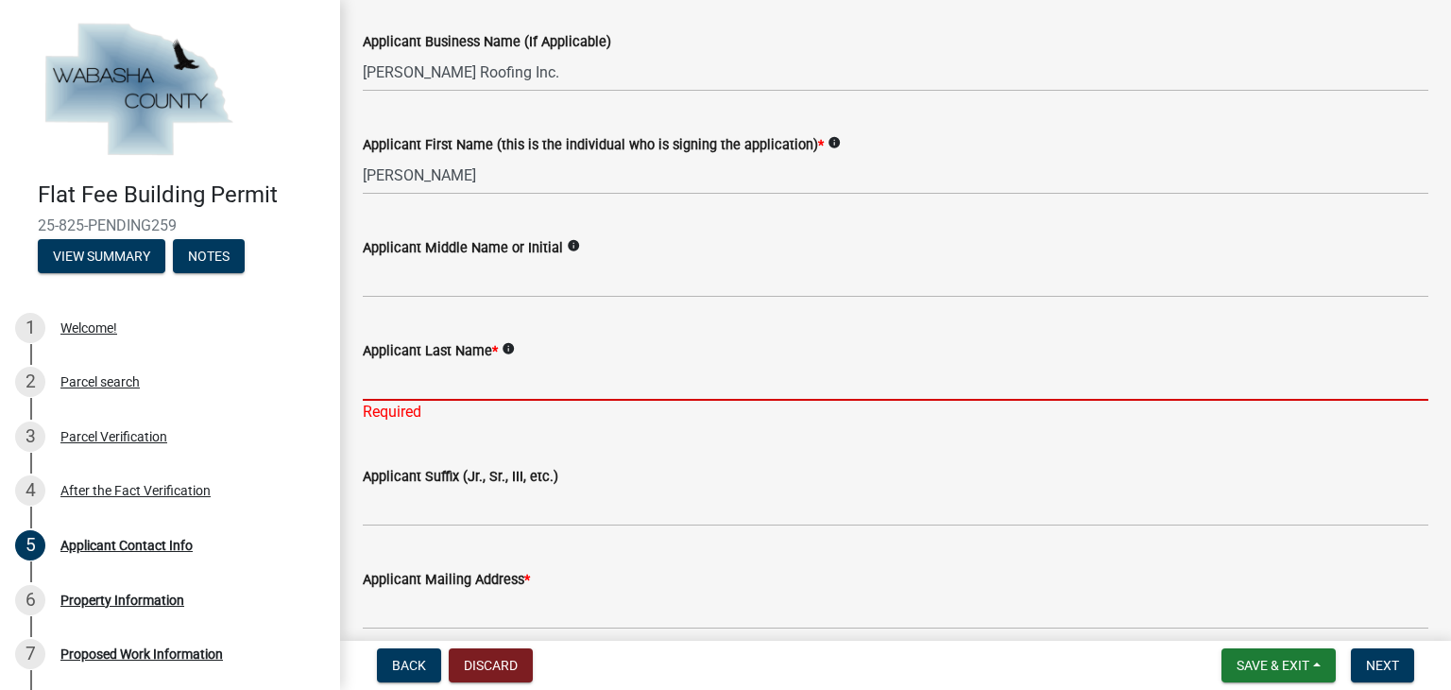
click at [450, 377] on input "Applicant Last Name *" at bounding box center [895, 381] width 1065 height 39
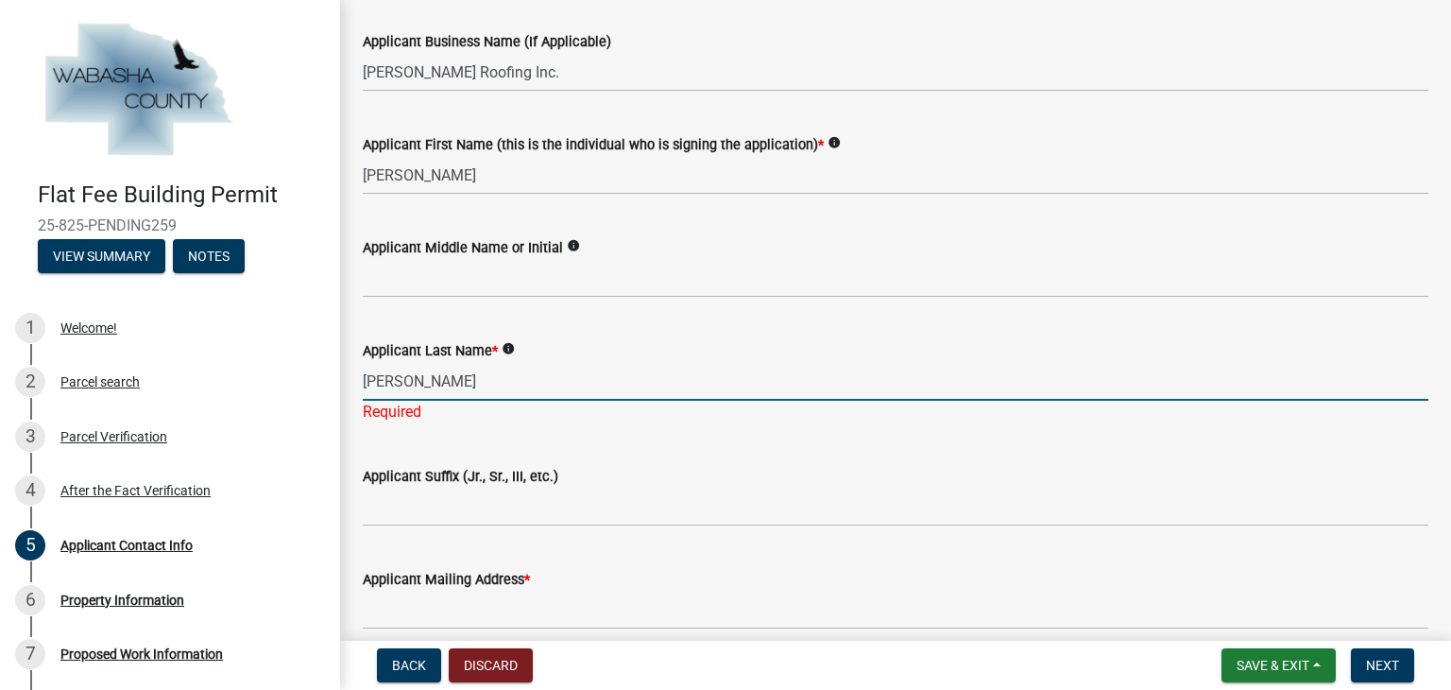
type input "[PERSON_NAME]"
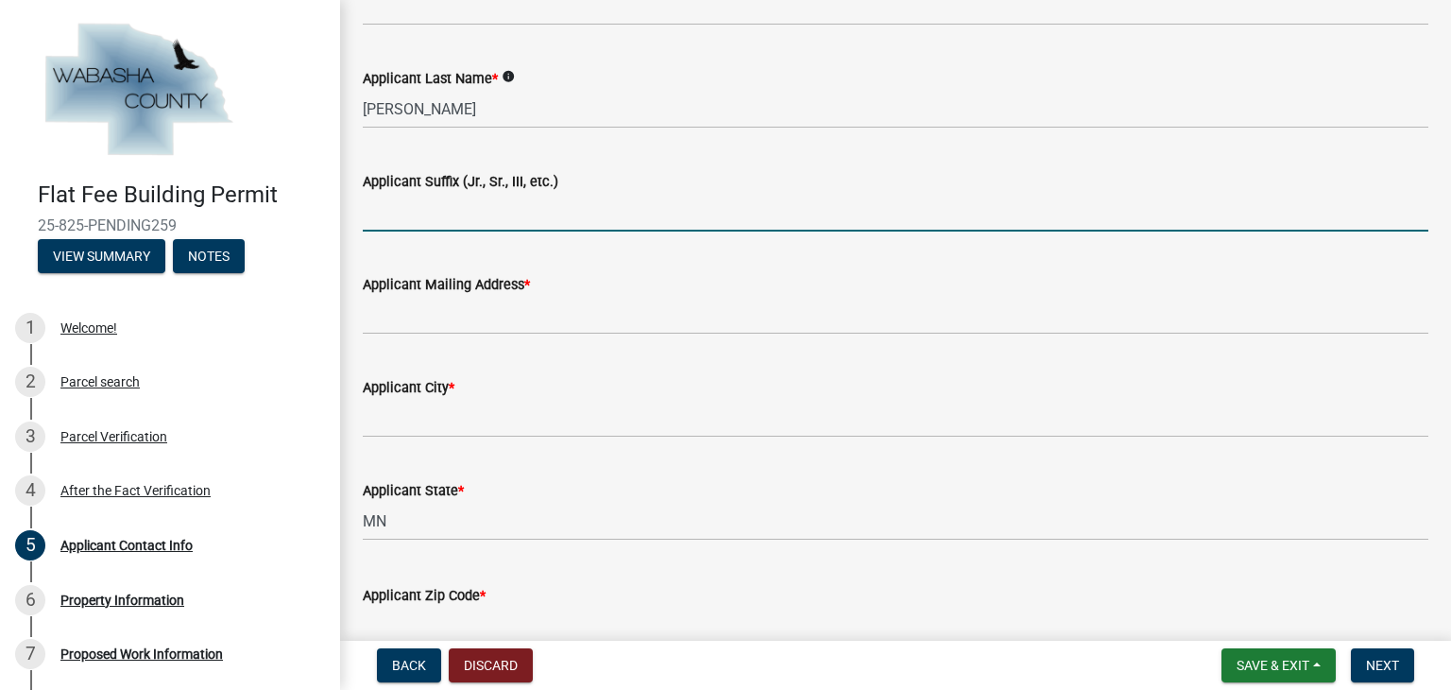
scroll to position [661, 0]
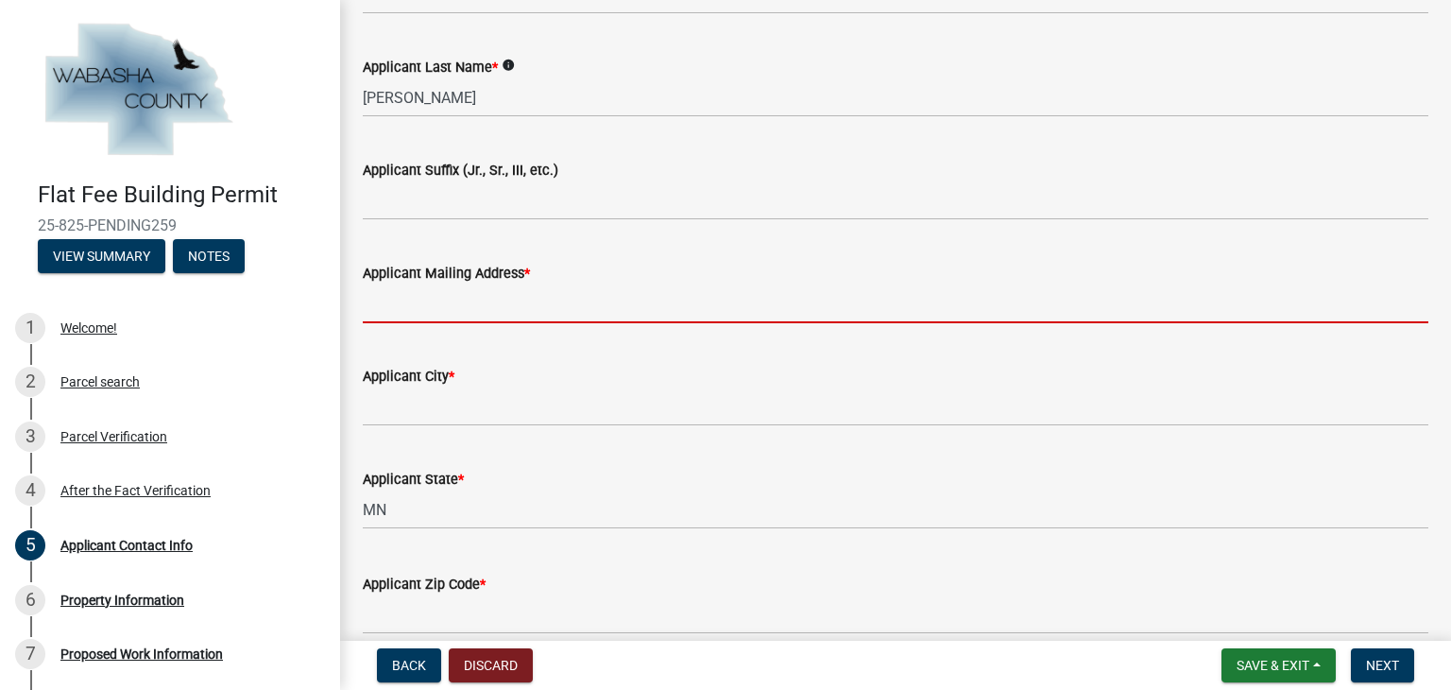
click at [422, 296] on input "Applicant Mailing Address *" at bounding box center [895, 303] width 1065 height 39
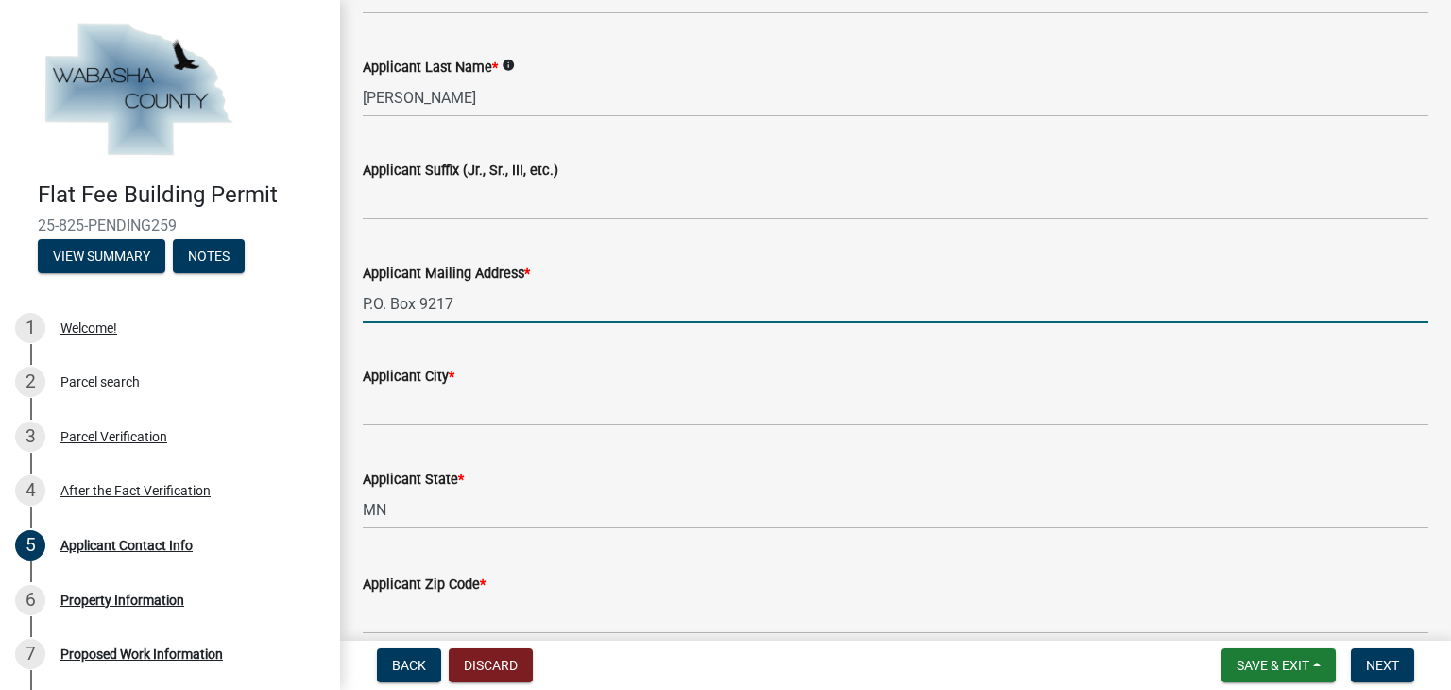
type input "P.O. Box 9217"
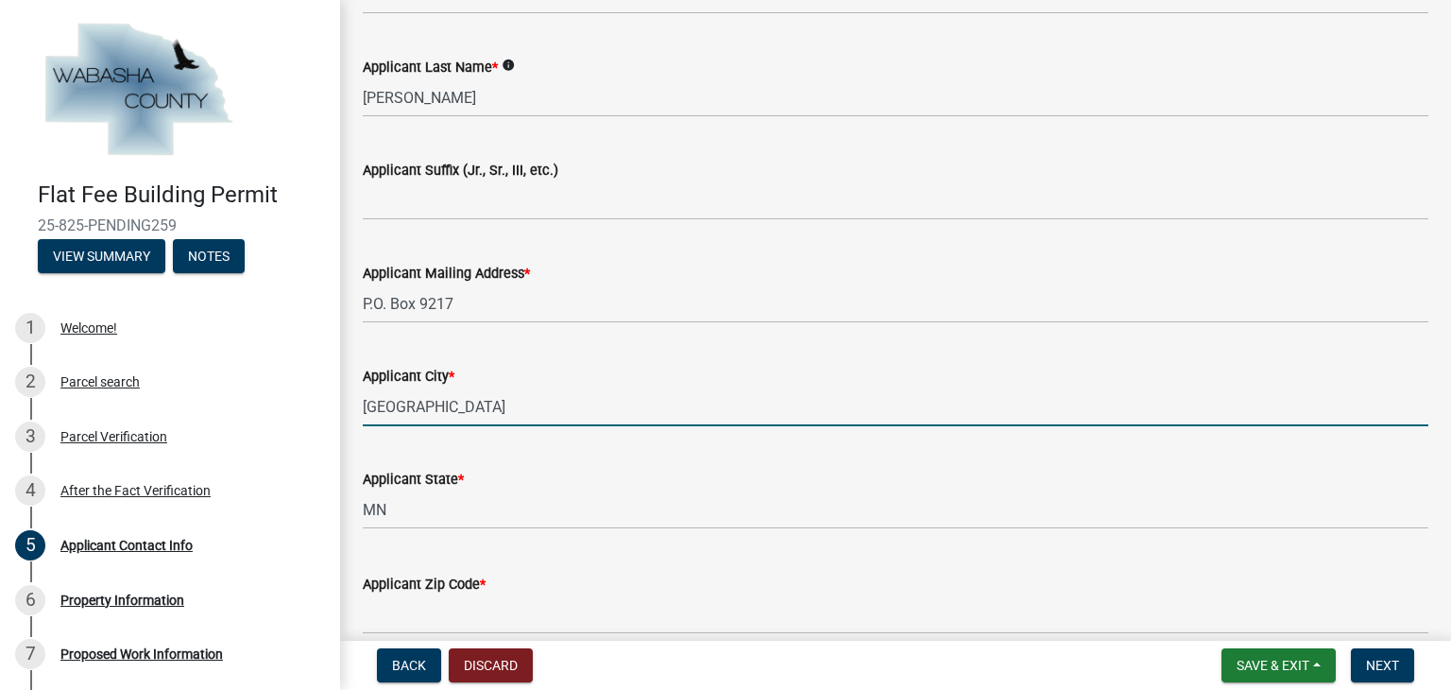
type input "Rochester"
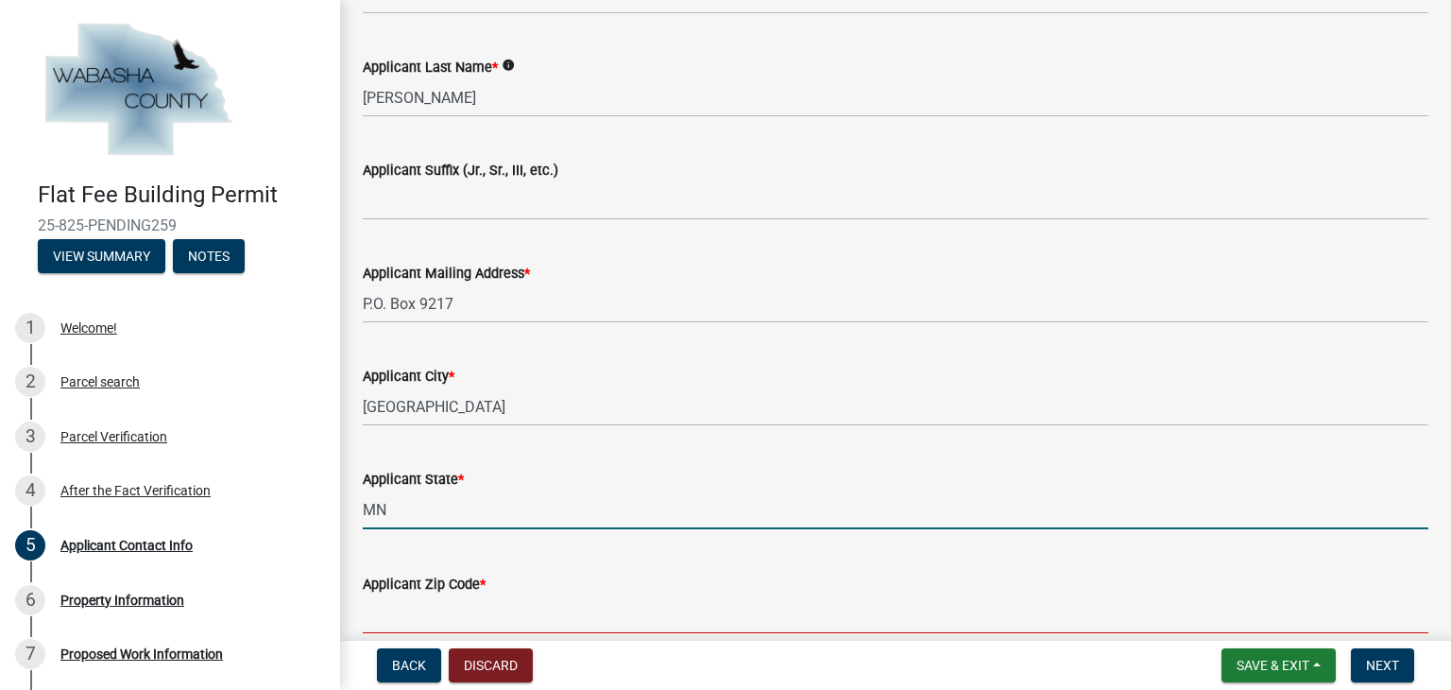
scroll to position [662, 0]
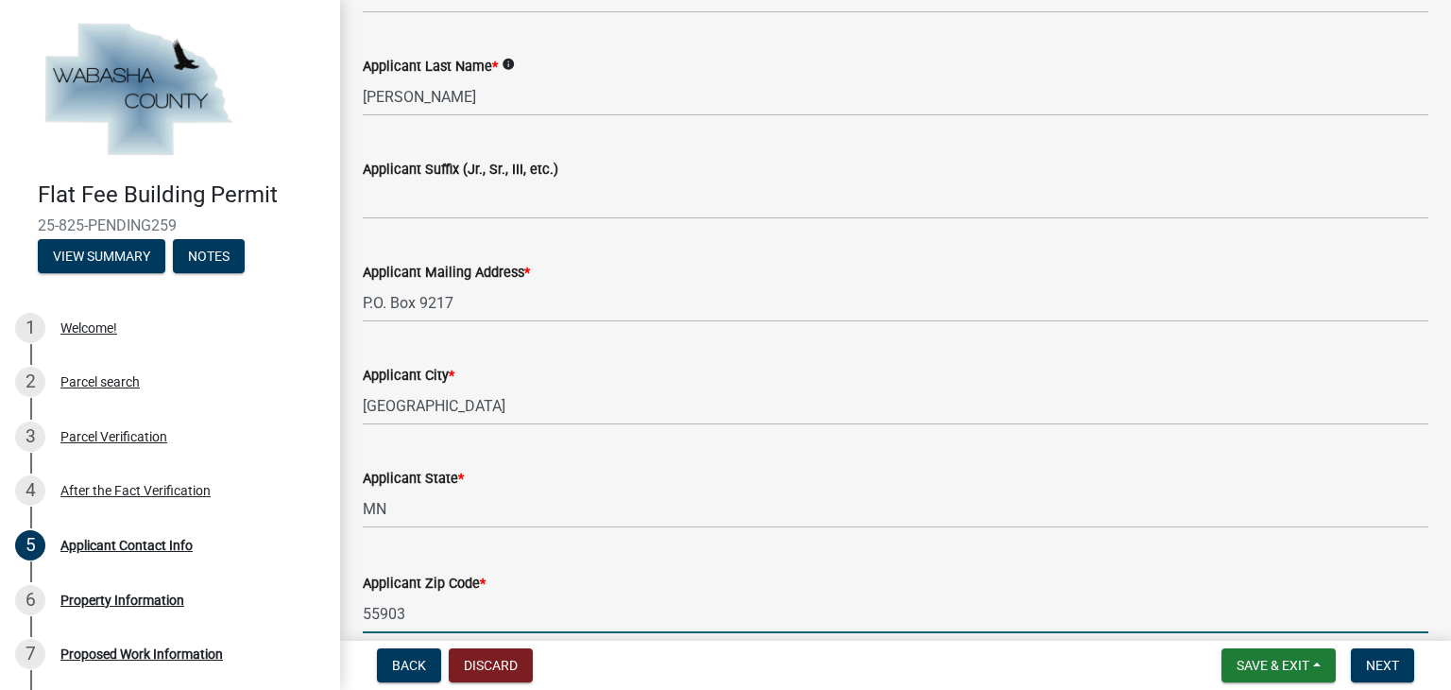
type input "55903"
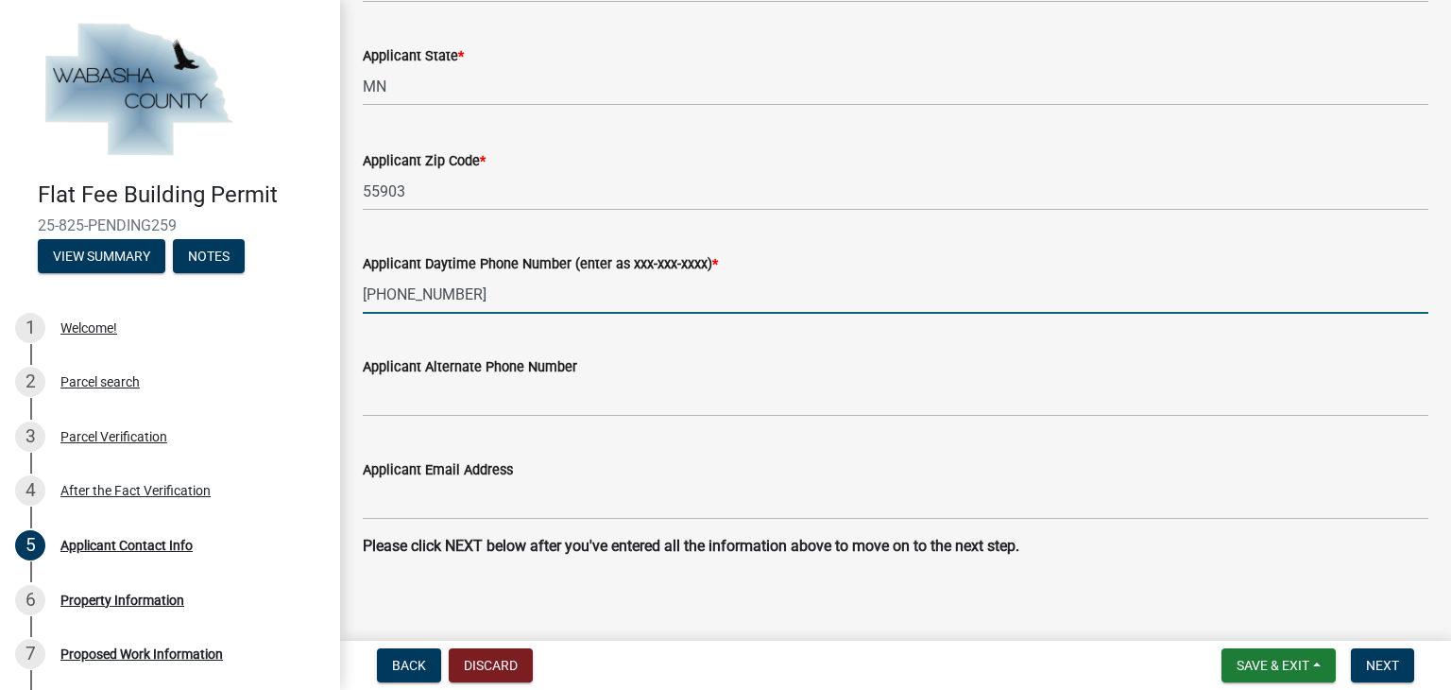
scroll to position [1098, 0]
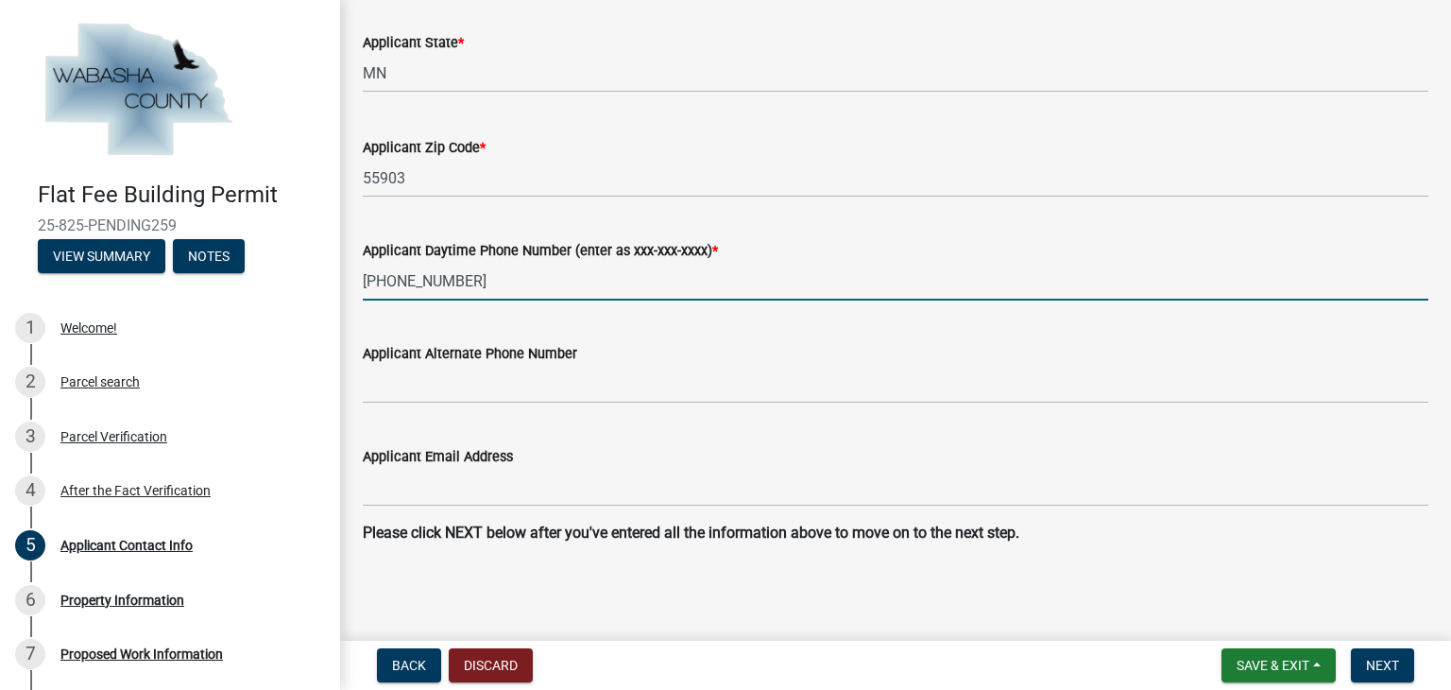
type input "507-252-1728"
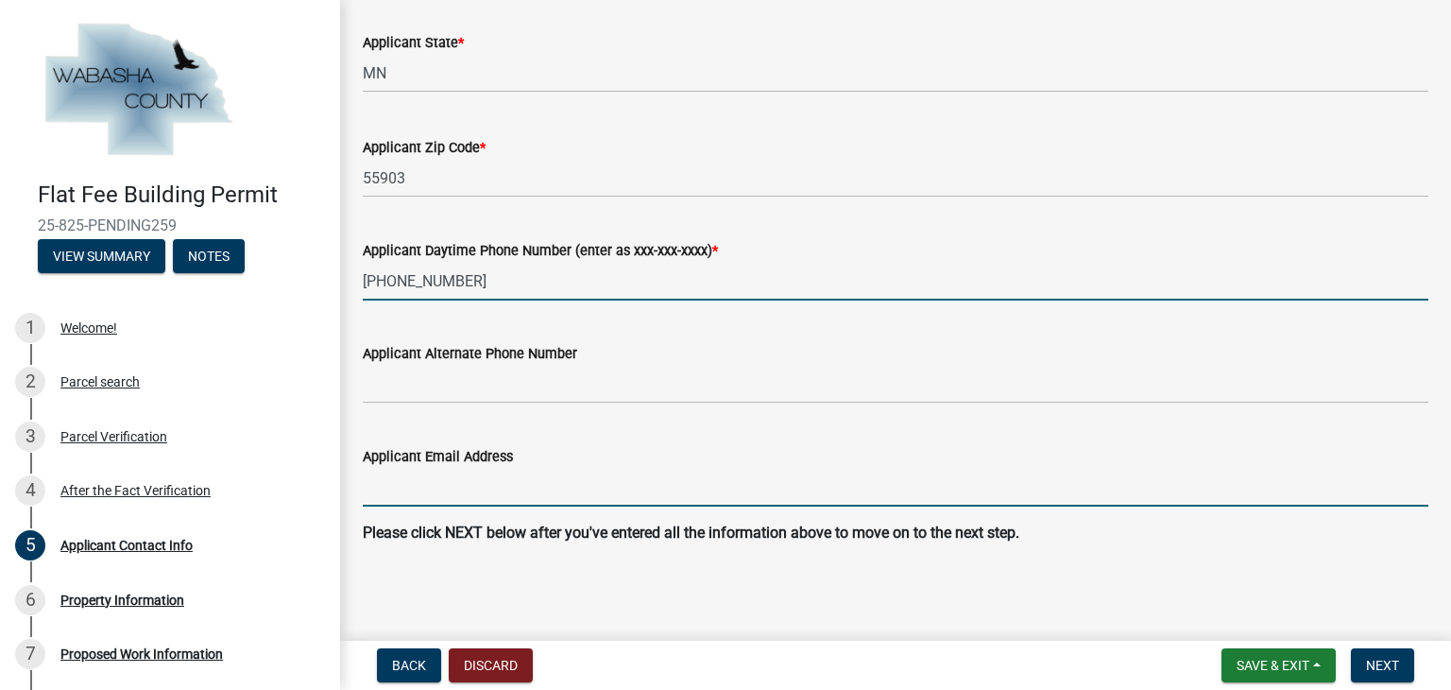
click at [453, 491] on input "Applicant Email Address" at bounding box center [895, 487] width 1065 height 39
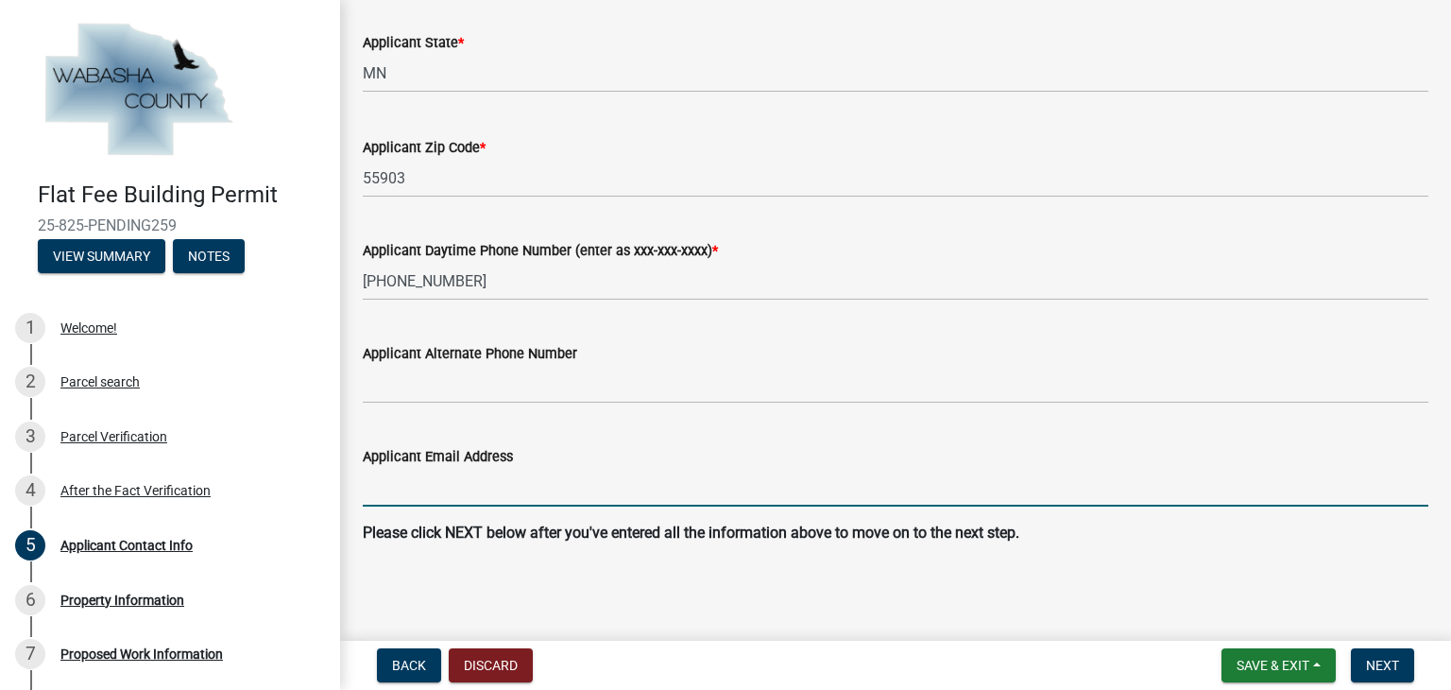
type input "[PERSON_NAME][EMAIL_ADDRESS][DOMAIN_NAME]"
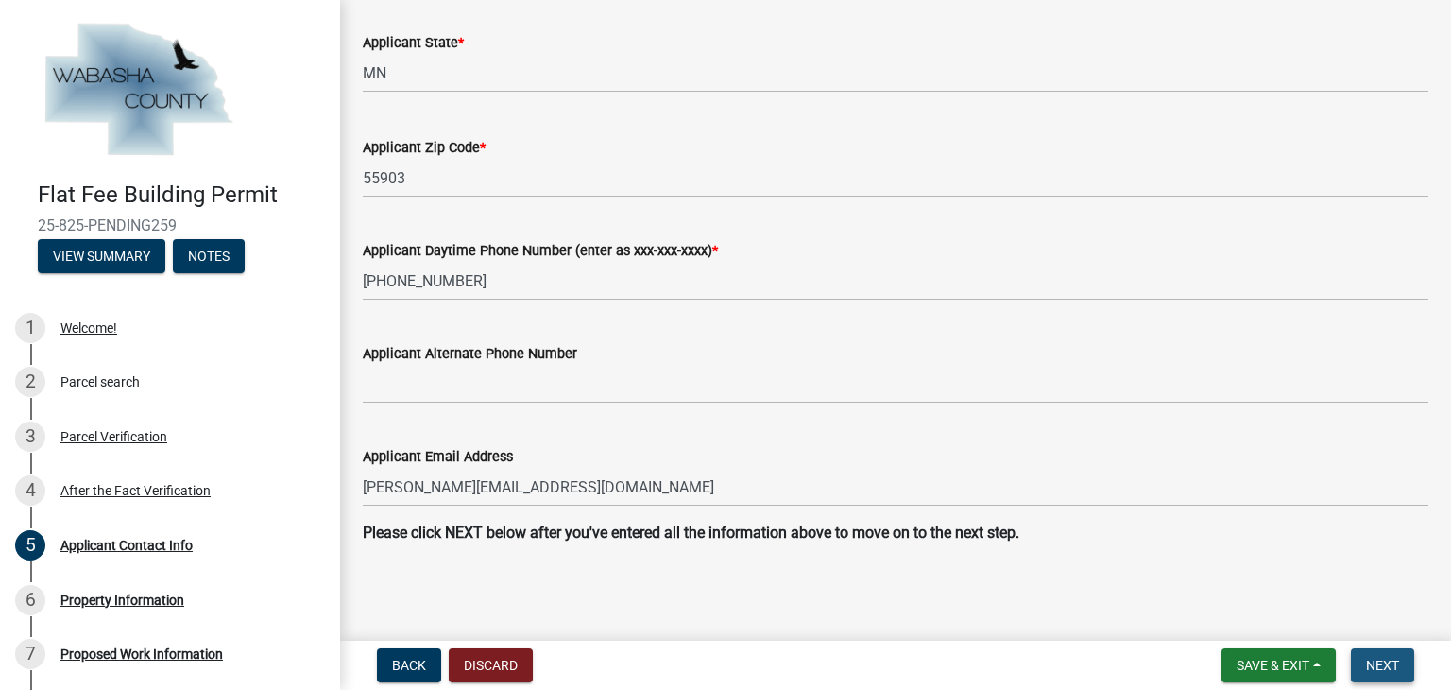
click at [1388, 669] on span "Next" at bounding box center [1382, 664] width 33 height 15
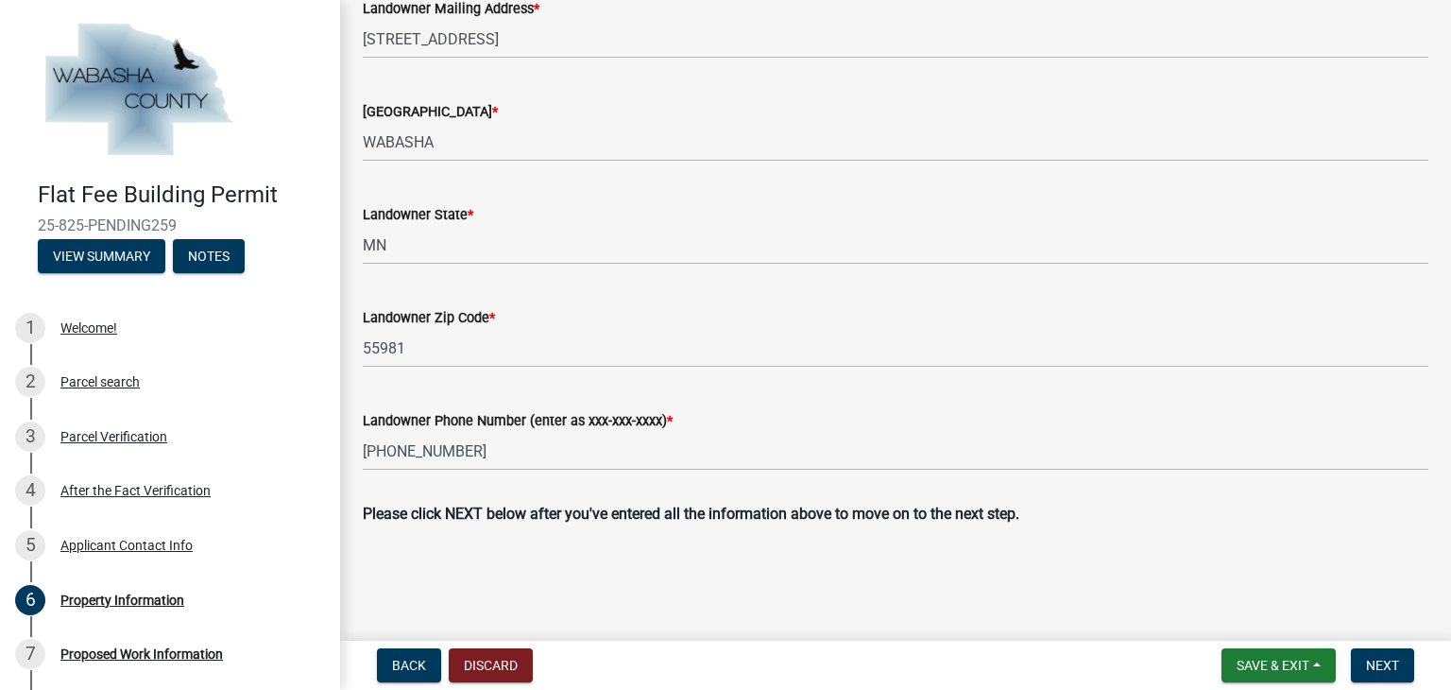
scroll to position [824, 0]
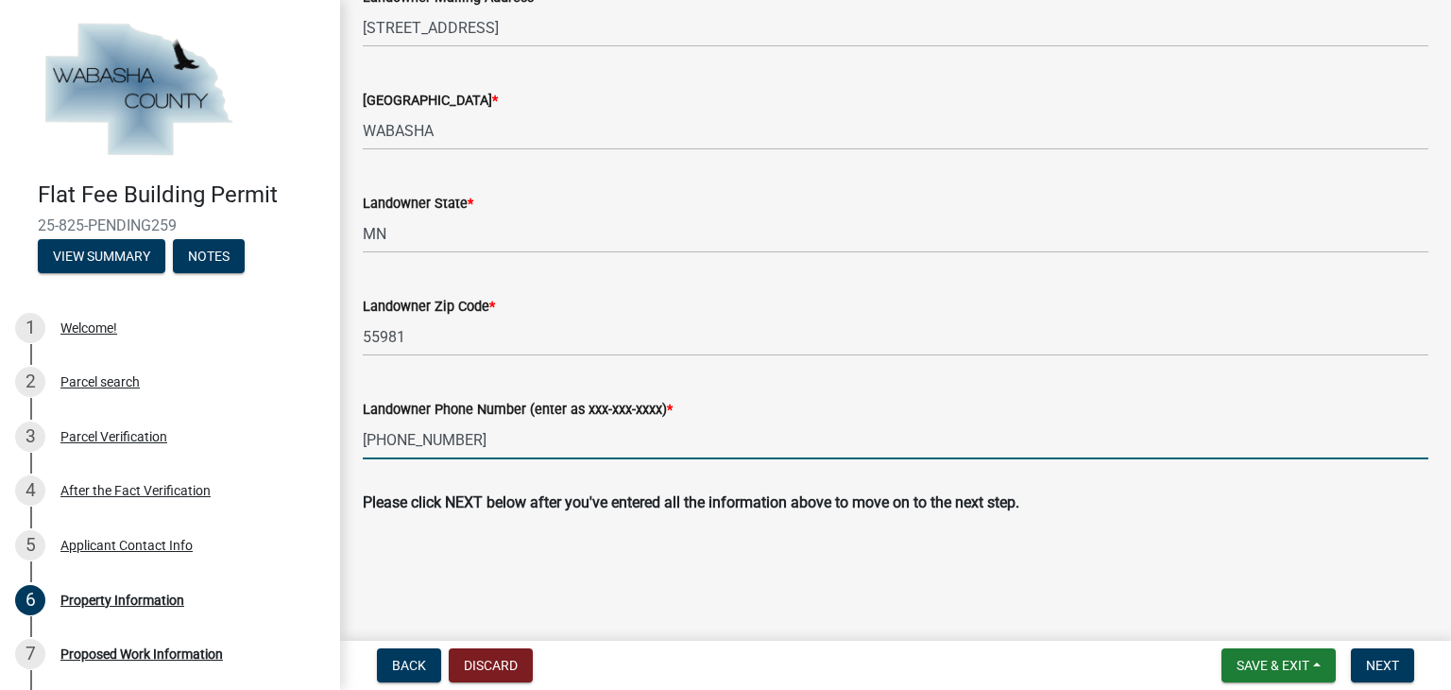
click at [455, 438] on input "507-252-1728" at bounding box center [895, 439] width 1065 height 39
type input "507-993-1496"
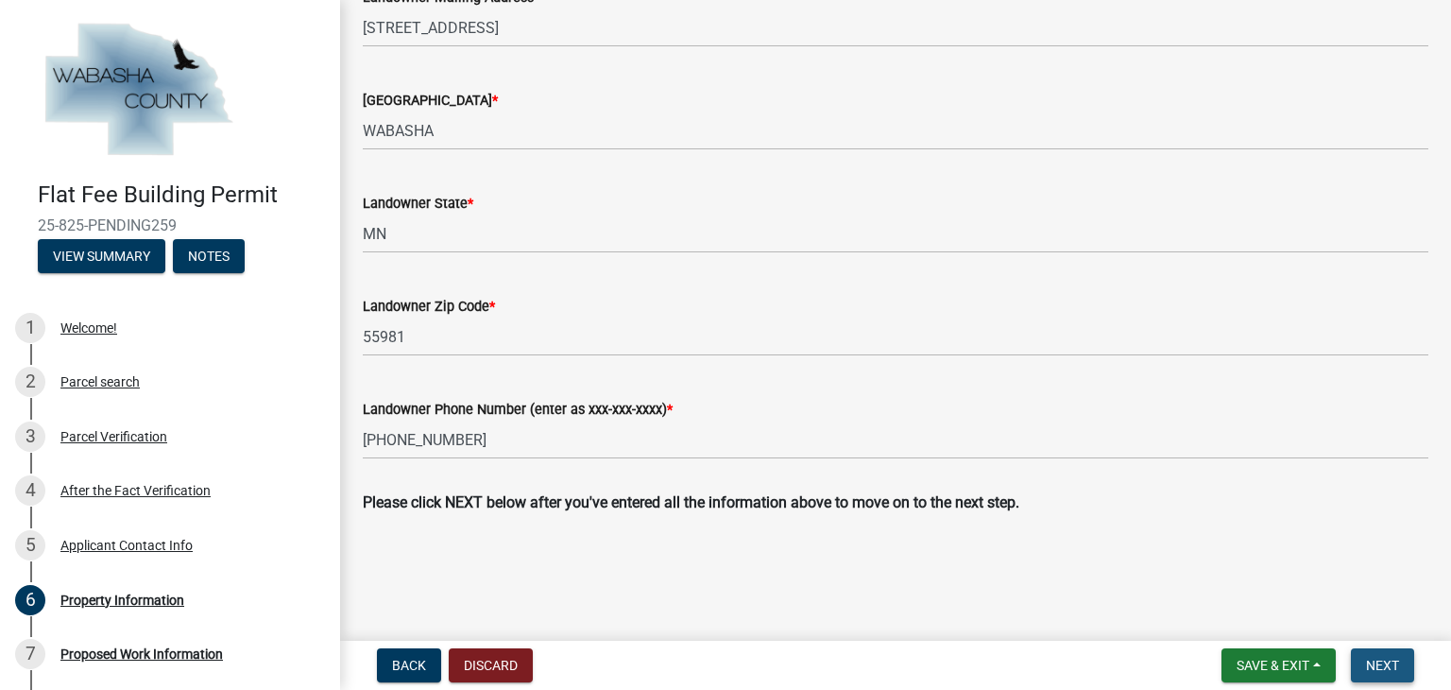
click at [1380, 652] on button "Next" at bounding box center [1382, 665] width 63 height 34
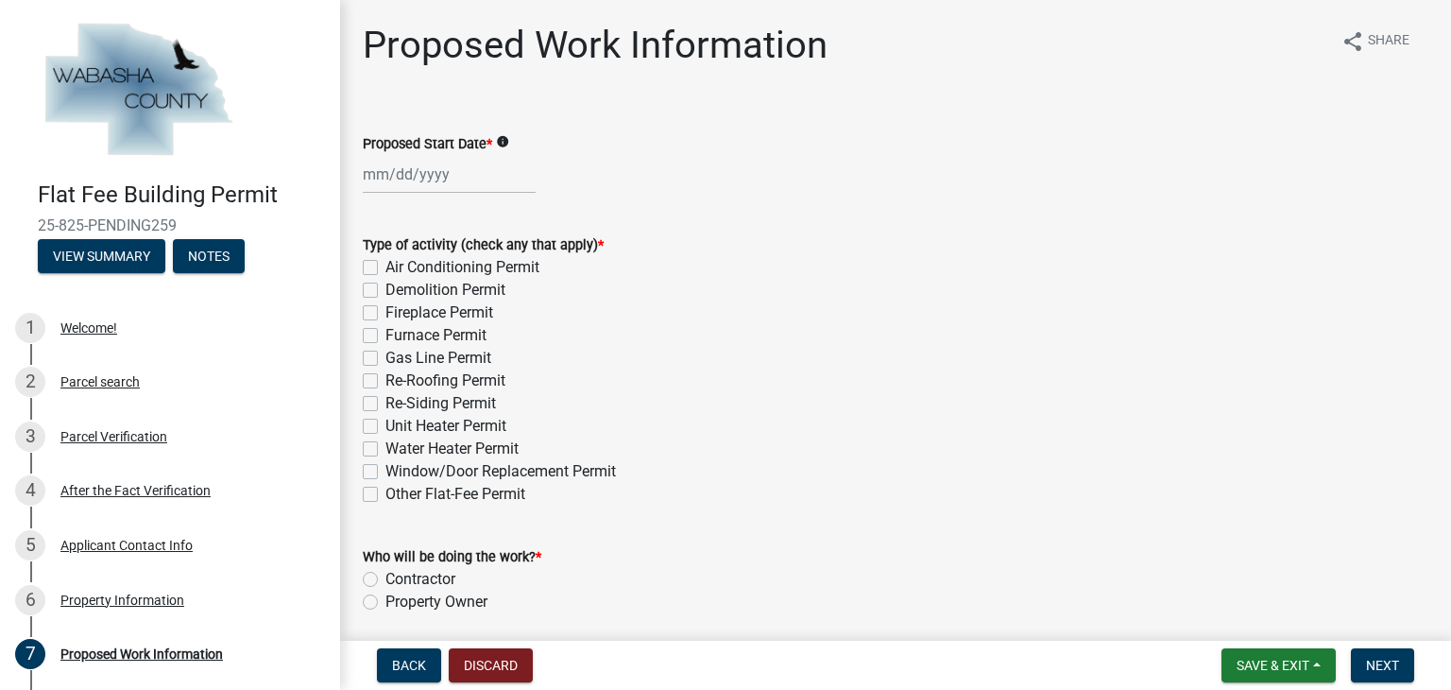
select select "9"
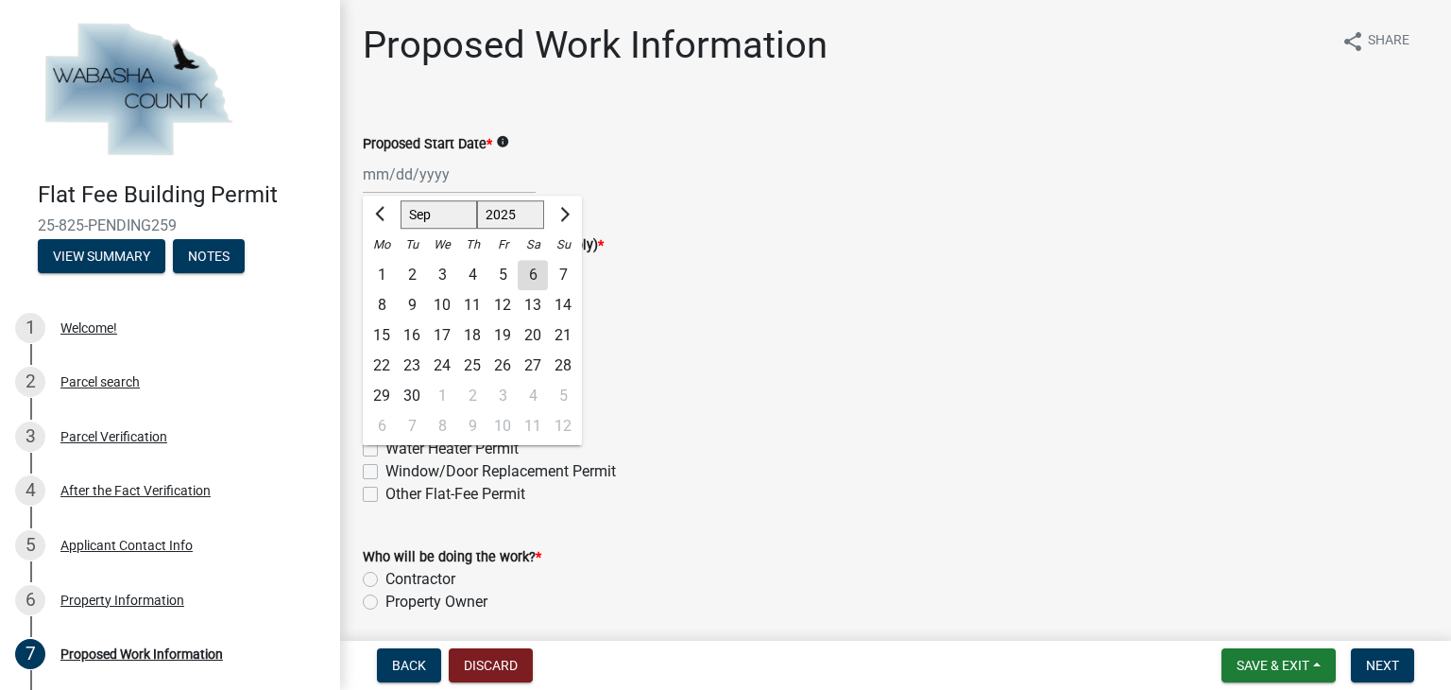
click at [419, 171] on input "Proposed Start Date *" at bounding box center [449, 174] width 173 height 39
click at [411, 339] on div "16" at bounding box center [412, 335] width 30 height 30
type input "09/16/2025"
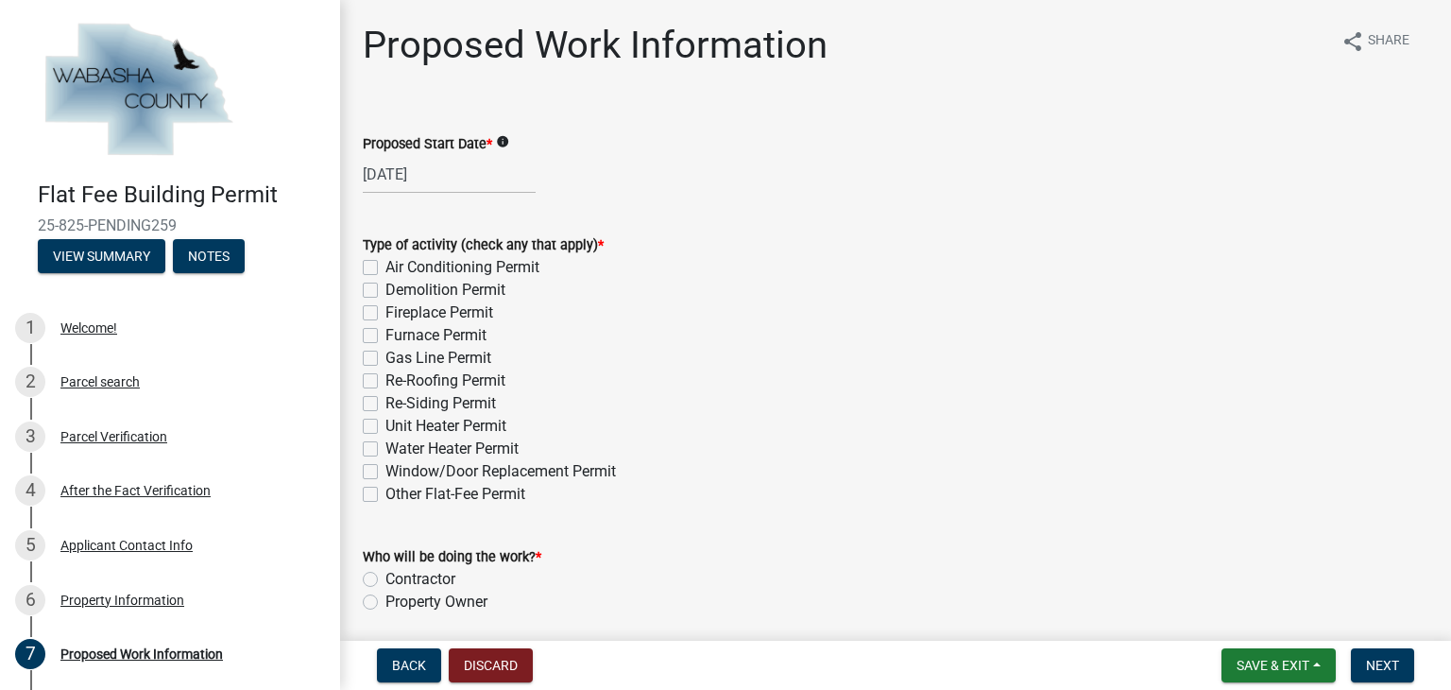
click at [505, 141] on icon "info" at bounding box center [502, 141] width 13 height 13
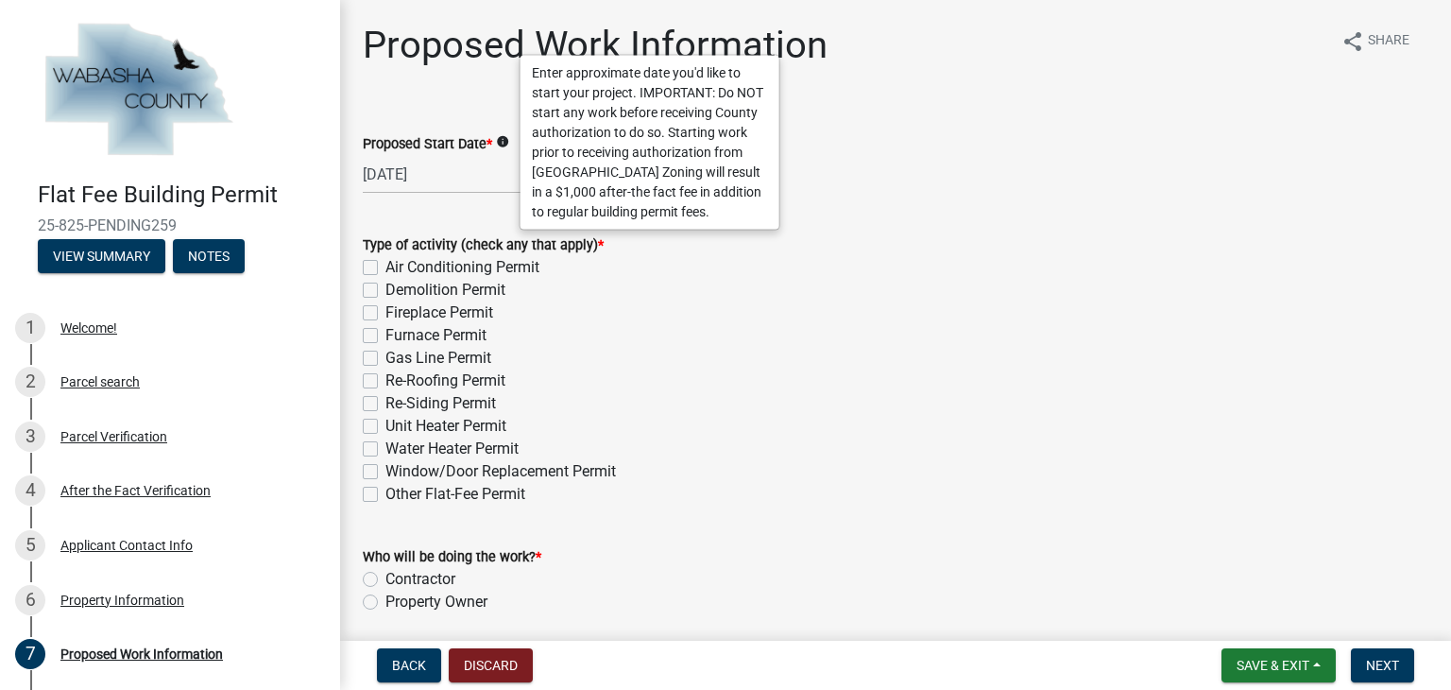
click at [1084, 356] on div "Gas Line Permit" at bounding box center [895, 358] width 1065 height 23
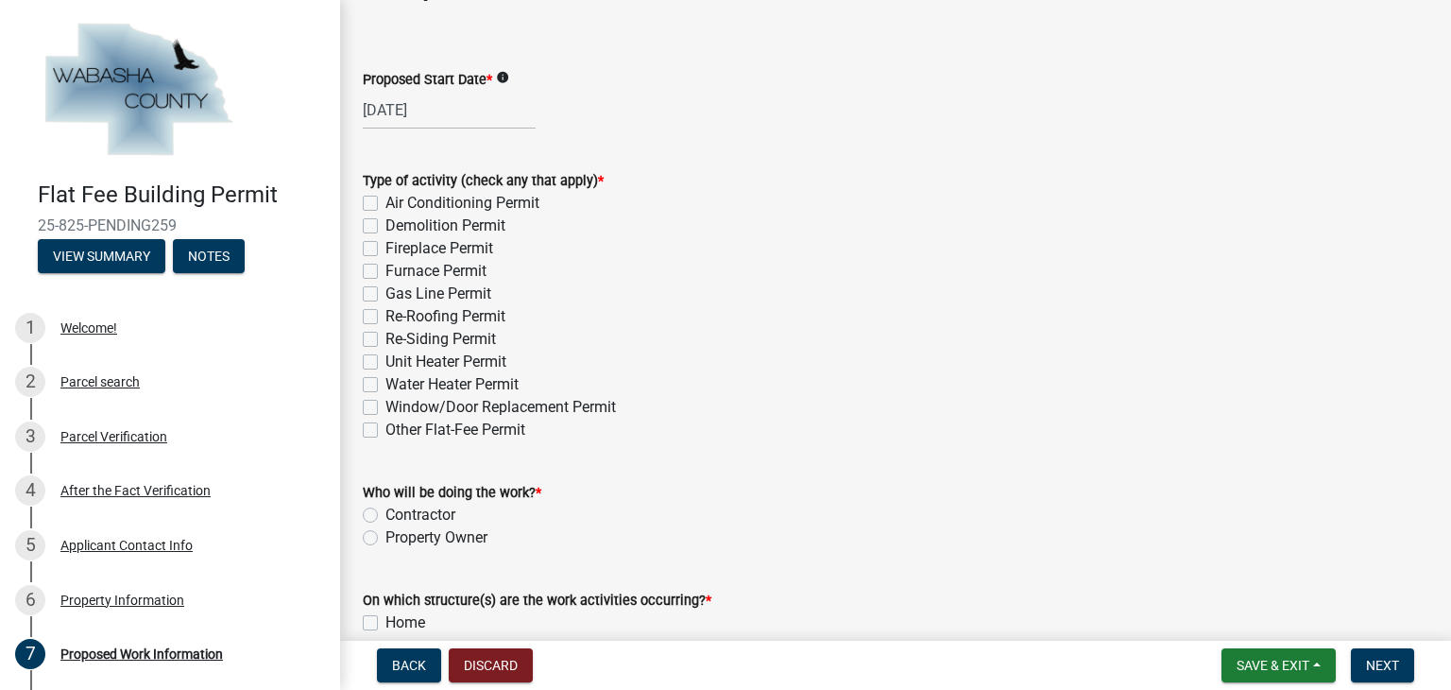
scroll to position [94, 0]
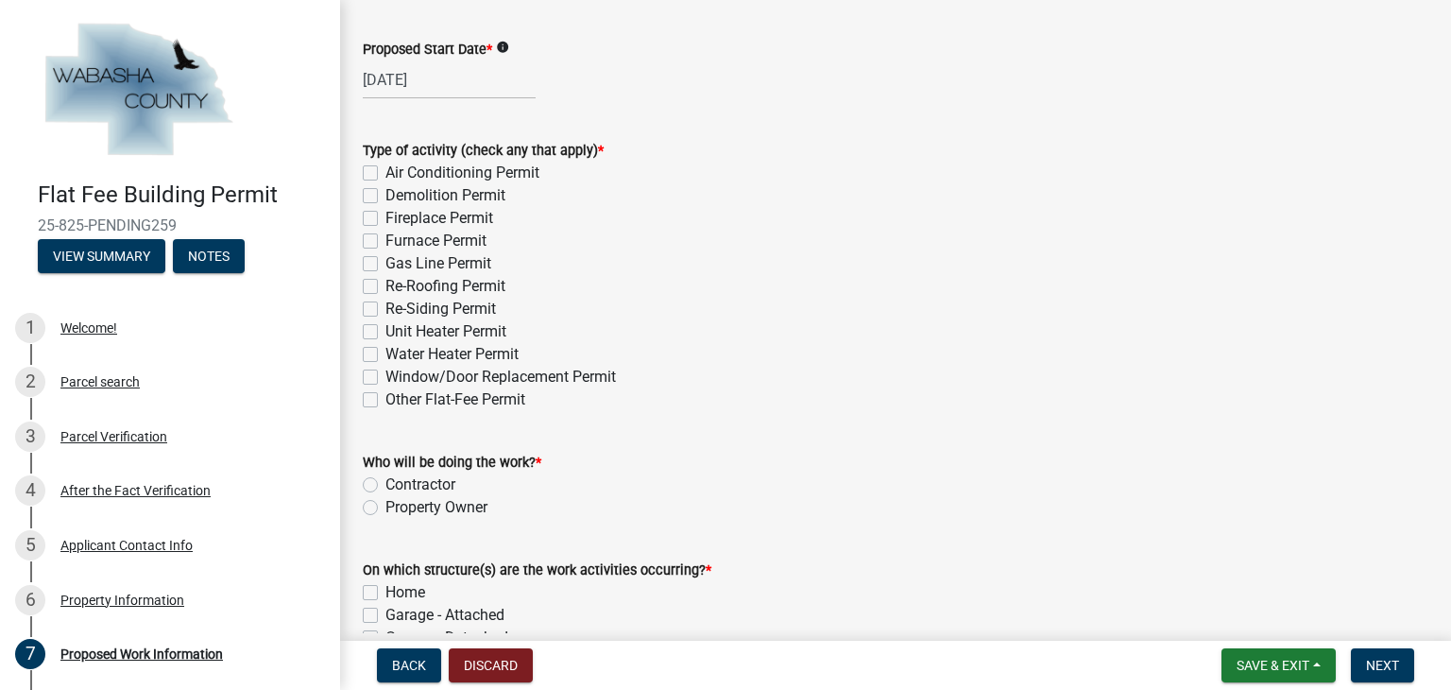
click at [385, 292] on label "Re-Roofing Permit" at bounding box center [445, 286] width 120 height 23
click at [385, 287] on input "Re-Roofing Permit" at bounding box center [391, 281] width 12 height 12
checkbox input "true"
checkbox input "false"
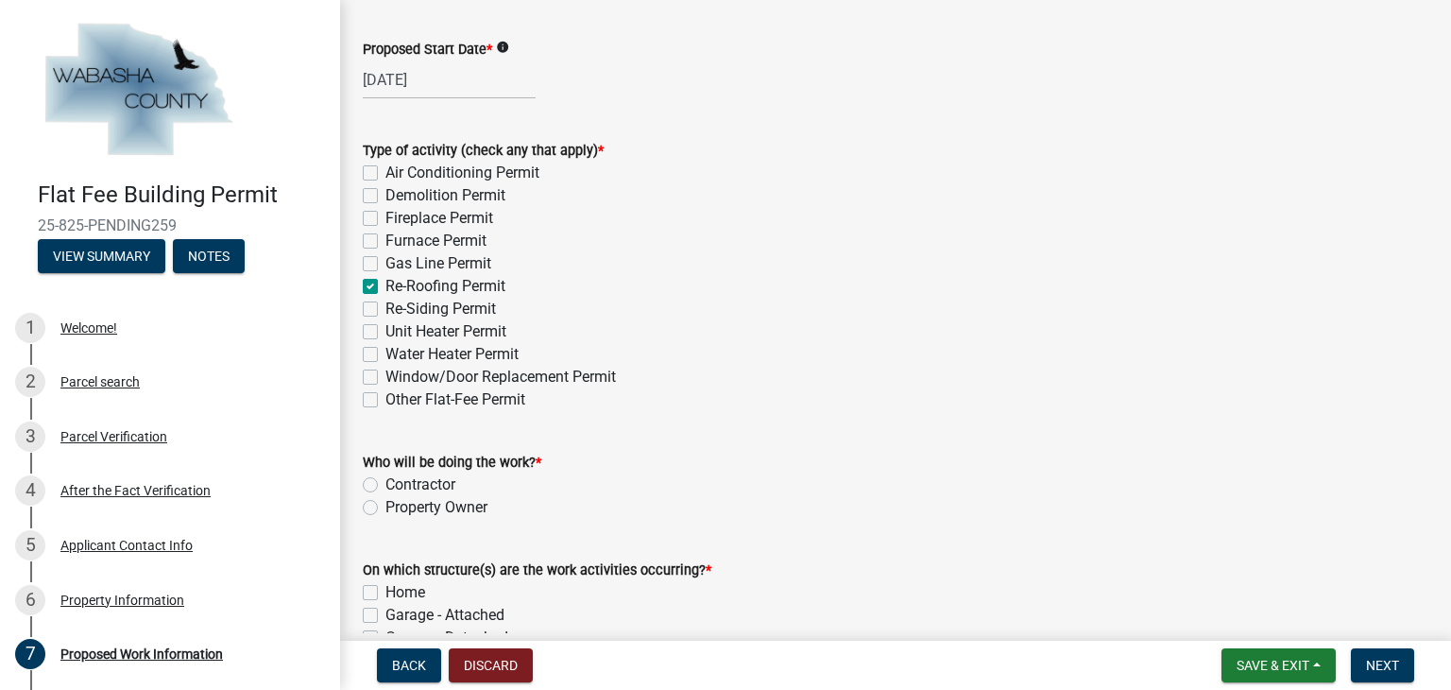
checkbox input "false"
checkbox input "true"
checkbox input "false"
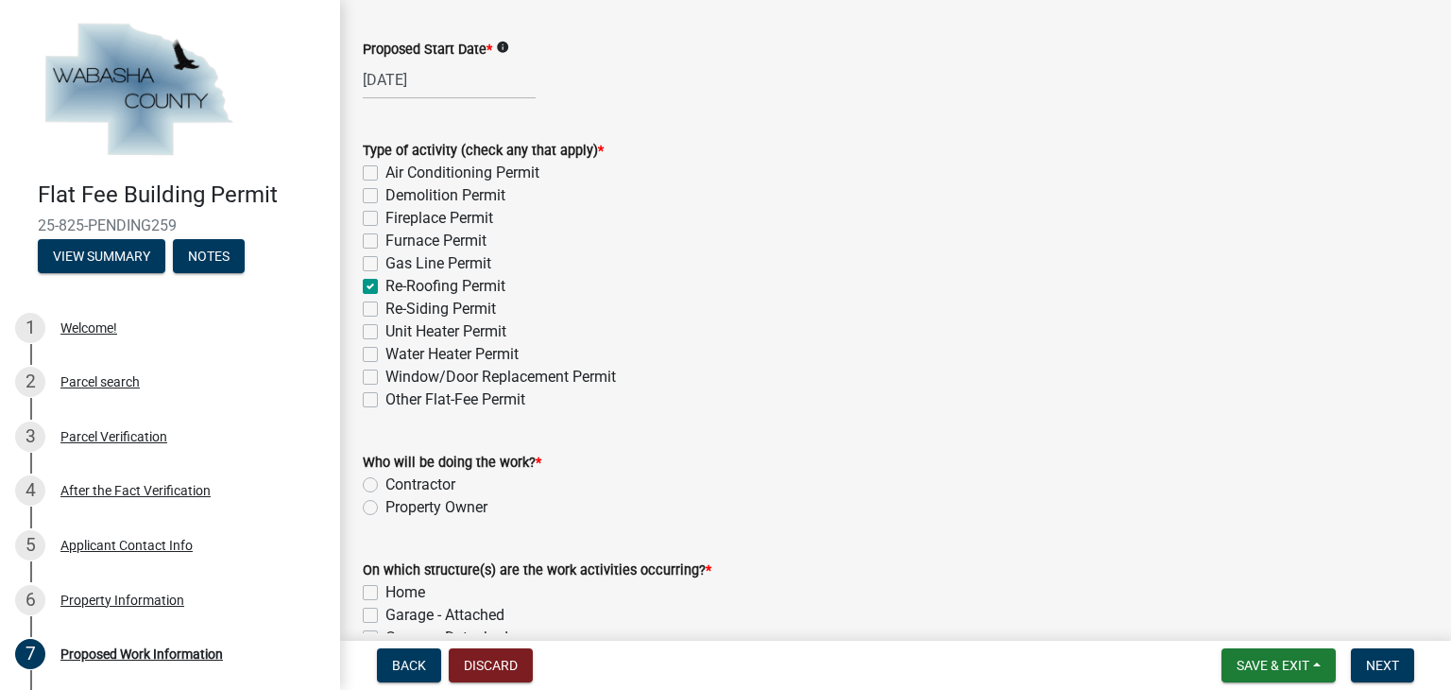
checkbox input "false"
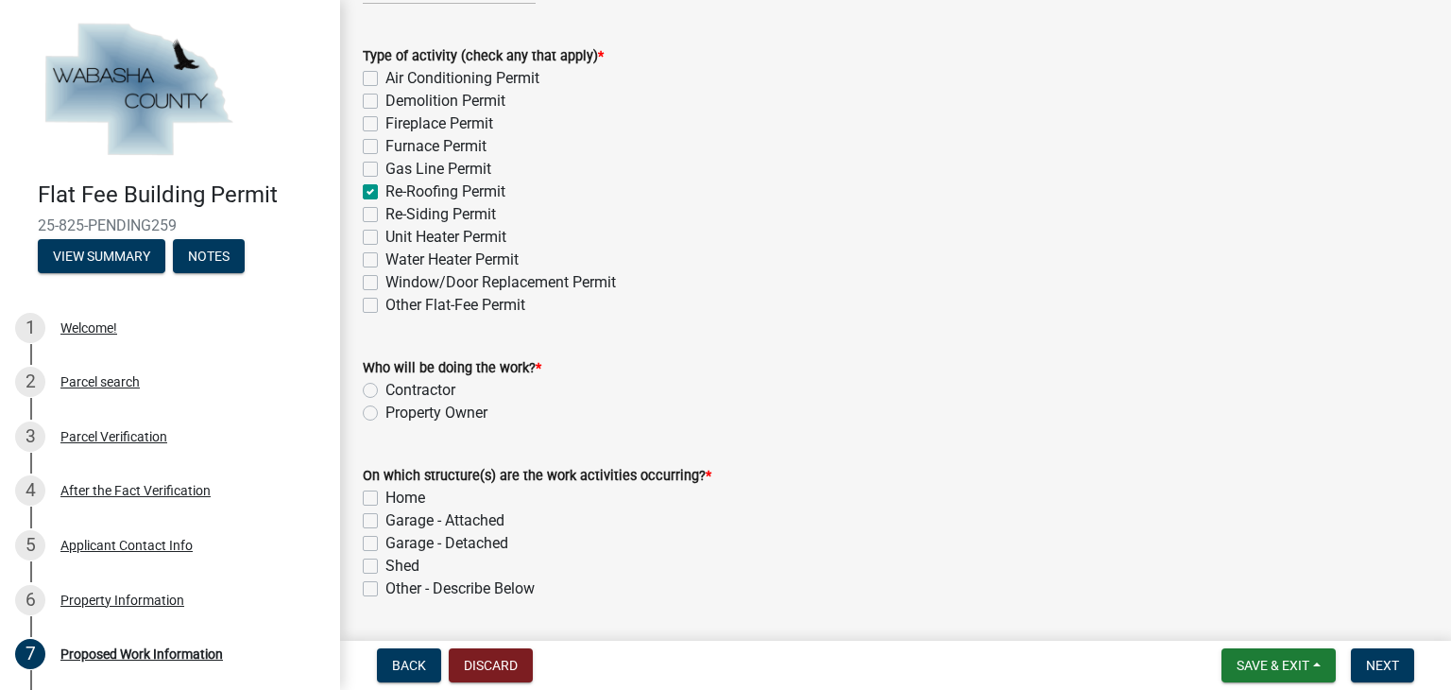
click at [385, 393] on label "Contractor" at bounding box center [420, 390] width 70 height 23
click at [385, 391] on input "Contractor" at bounding box center [391, 385] width 12 height 12
radio input "true"
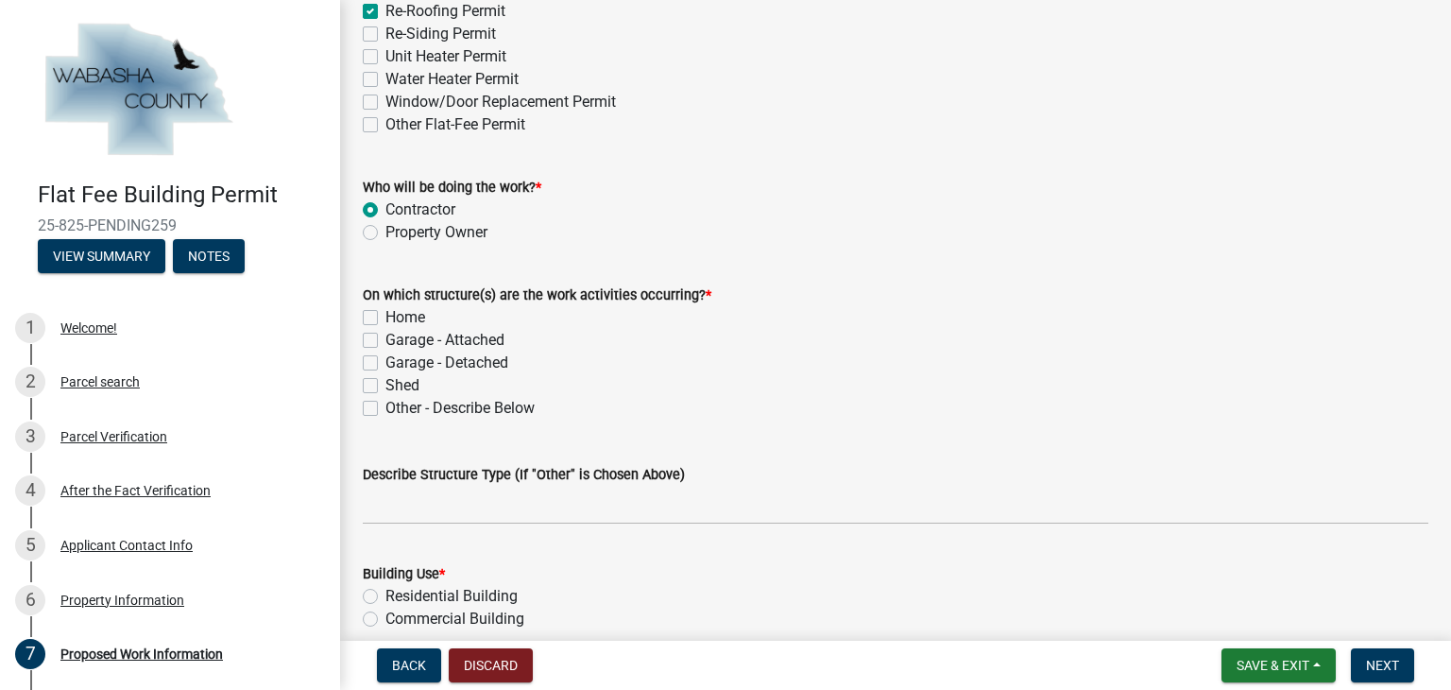
scroll to position [472, 0]
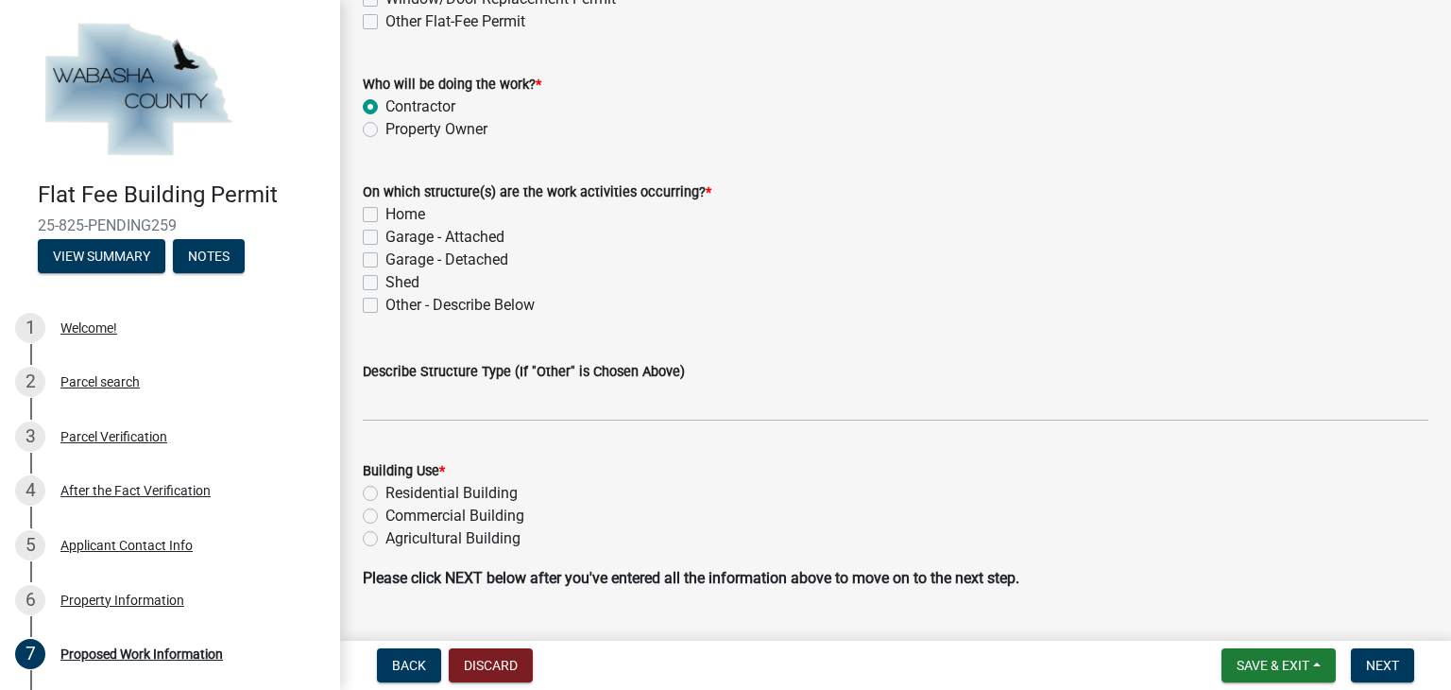
click at [385, 216] on label "Home" at bounding box center [405, 214] width 40 height 23
click at [385, 215] on input "Home" at bounding box center [391, 209] width 12 height 12
checkbox input "true"
checkbox input "false"
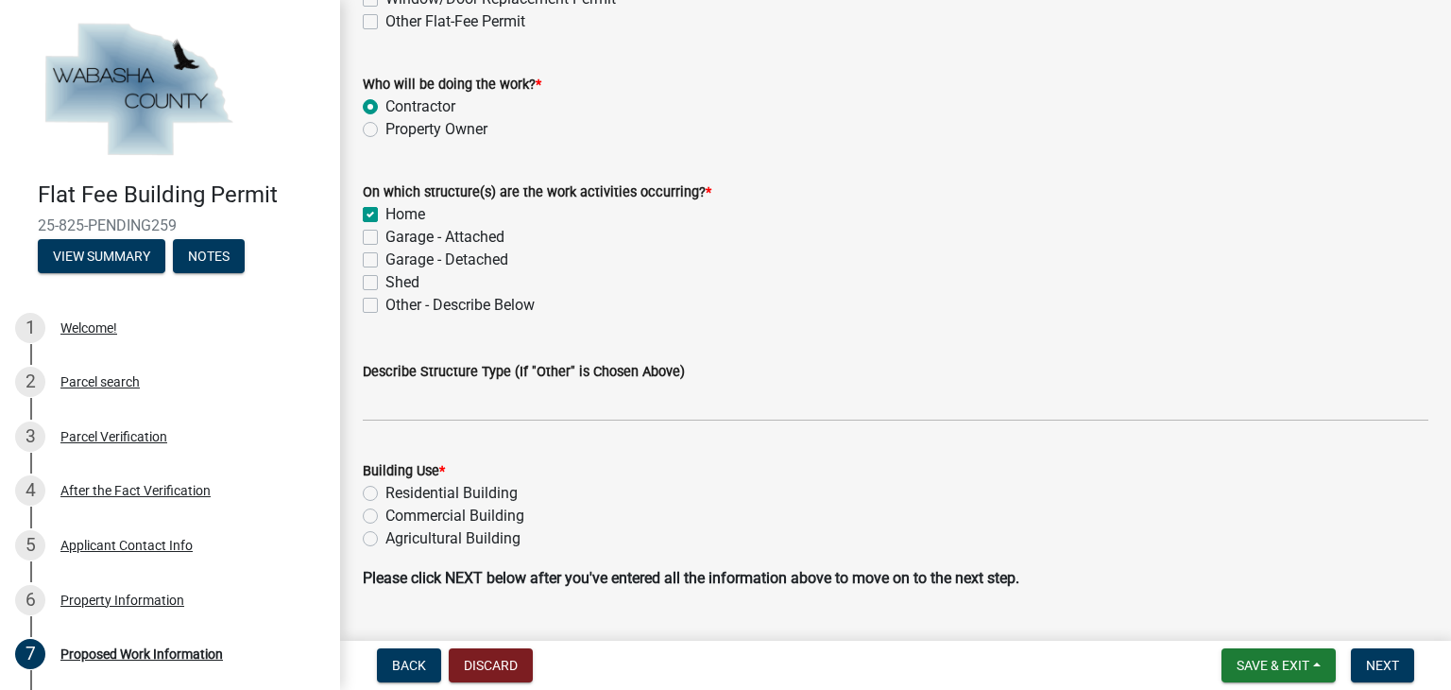
checkbox input "false"
click at [385, 237] on label "Garage - Attached" at bounding box center [444, 237] width 119 height 23
click at [385, 237] on input "Garage - Attached" at bounding box center [391, 232] width 12 height 12
checkbox input "true"
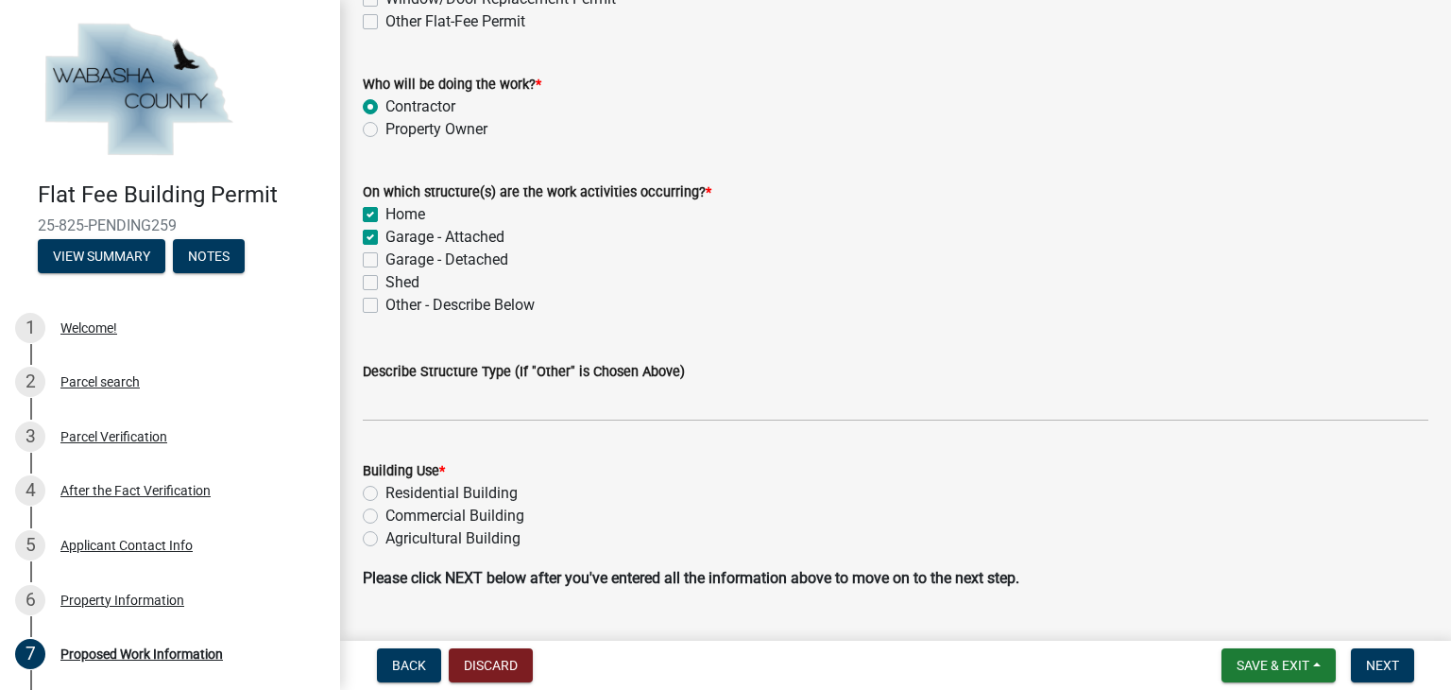
checkbox input "true"
checkbox input "false"
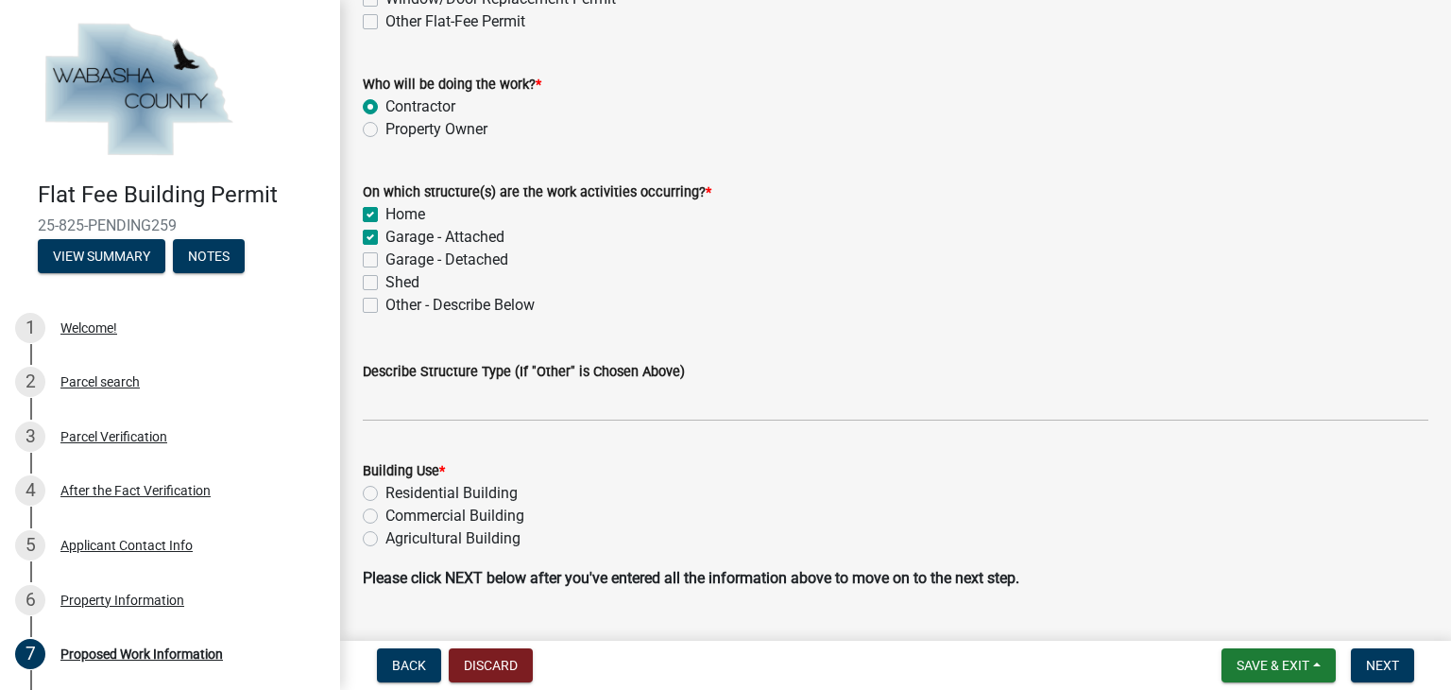
scroll to position [518, 0]
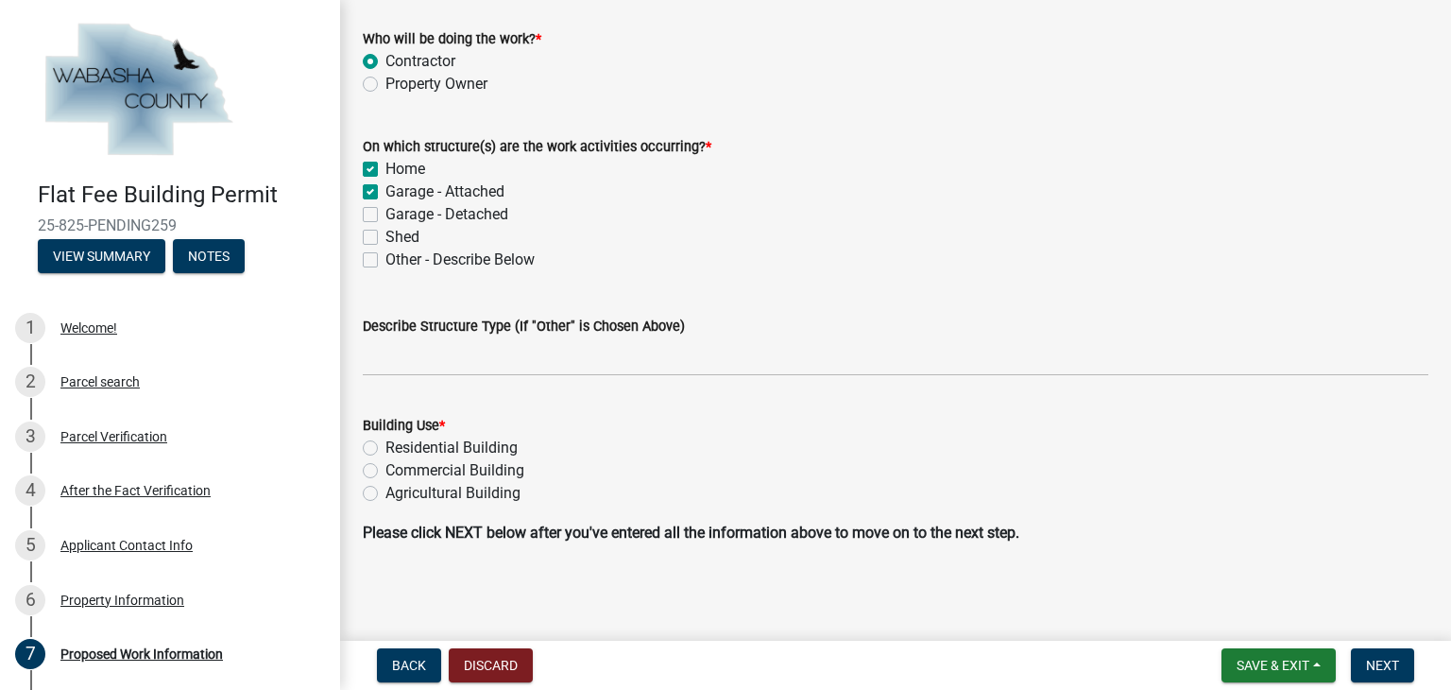
click at [385, 450] on label "Residential Building" at bounding box center [451, 447] width 132 height 23
click at [385, 449] on input "Residential Building" at bounding box center [391, 442] width 12 height 12
radio input "true"
click at [1389, 666] on span "Next" at bounding box center [1382, 664] width 33 height 15
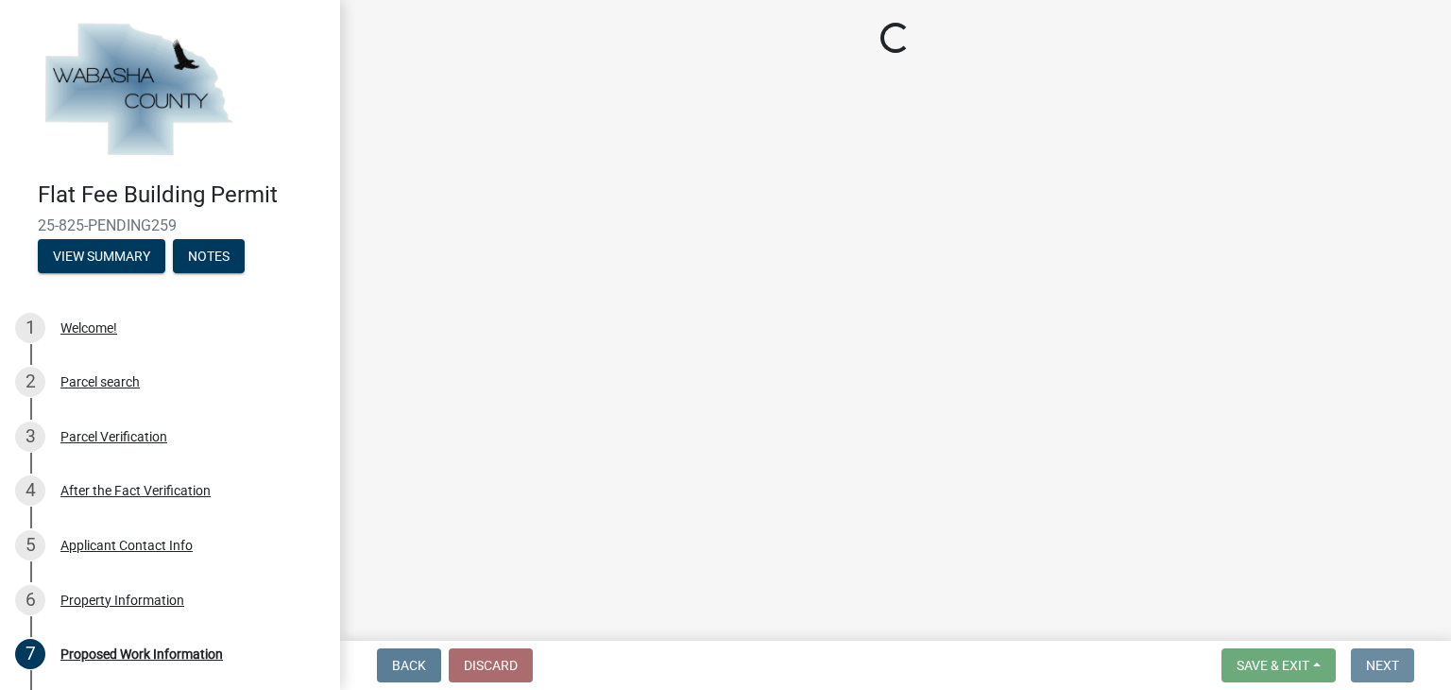
scroll to position [0, 0]
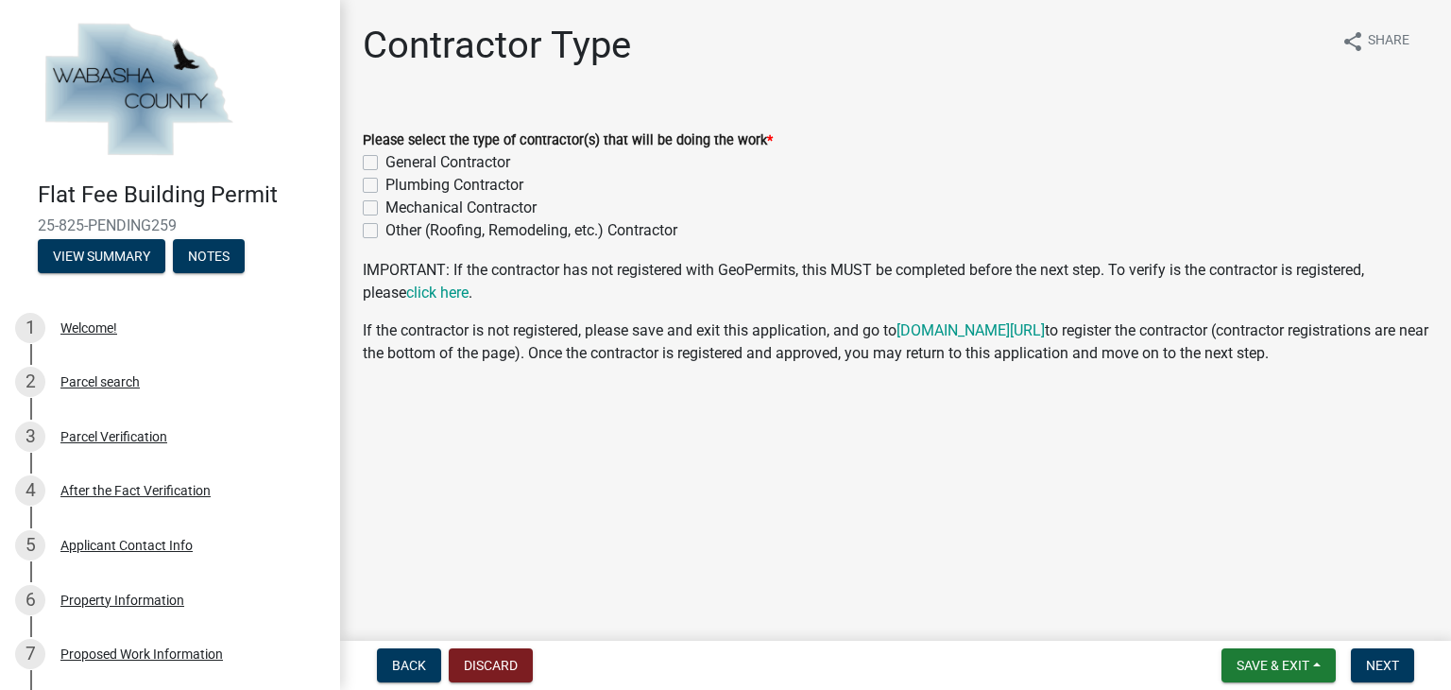
click at [385, 164] on label "General Contractor" at bounding box center [447, 162] width 125 height 23
click at [385, 163] on input "General Contractor" at bounding box center [391, 157] width 12 height 12
checkbox input "true"
checkbox input "false"
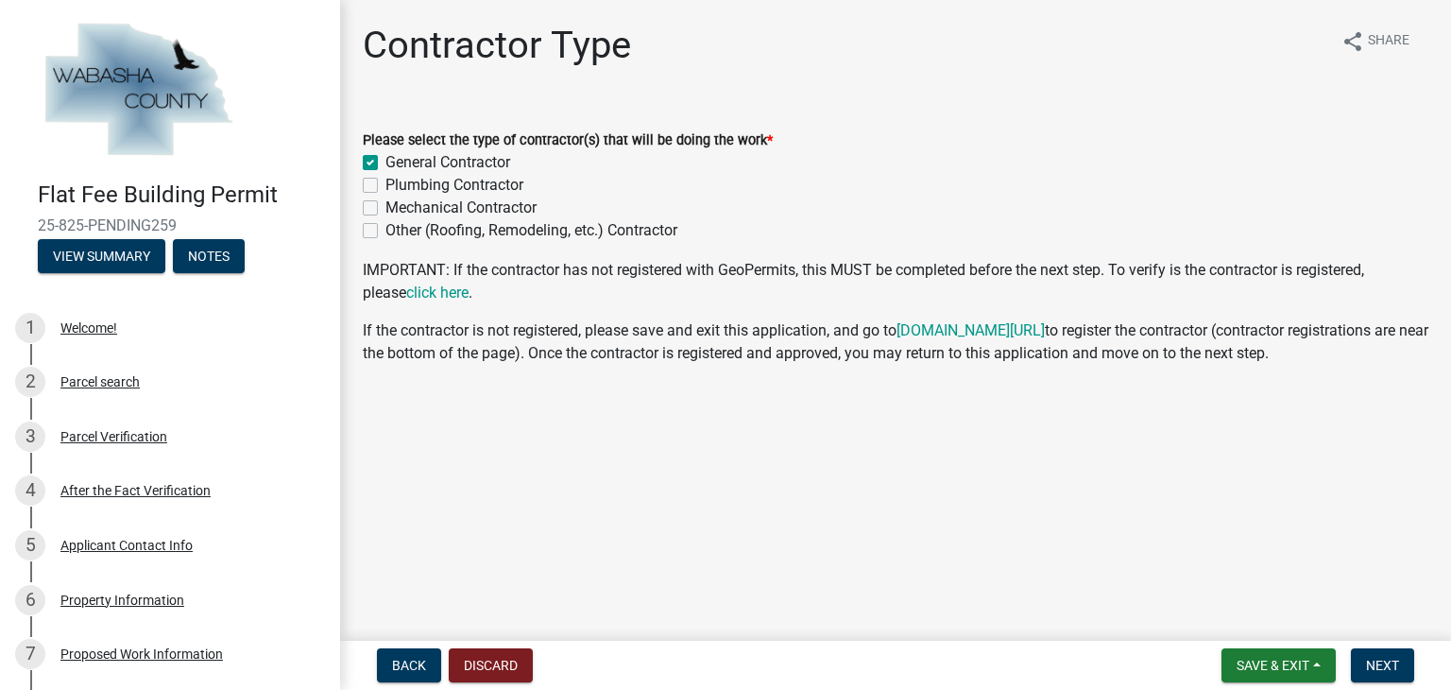
checkbox input "false"
click at [406, 292] on link "click here" at bounding box center [437, 292] width 62 height 18
click at [1255, 659] on span "Save & Exit" at bounding box center [1272, 664] width 73 height 15
click at [1267, 619] on button "Save & Exit" at bounding box center [1259, 615] width 151 height 45
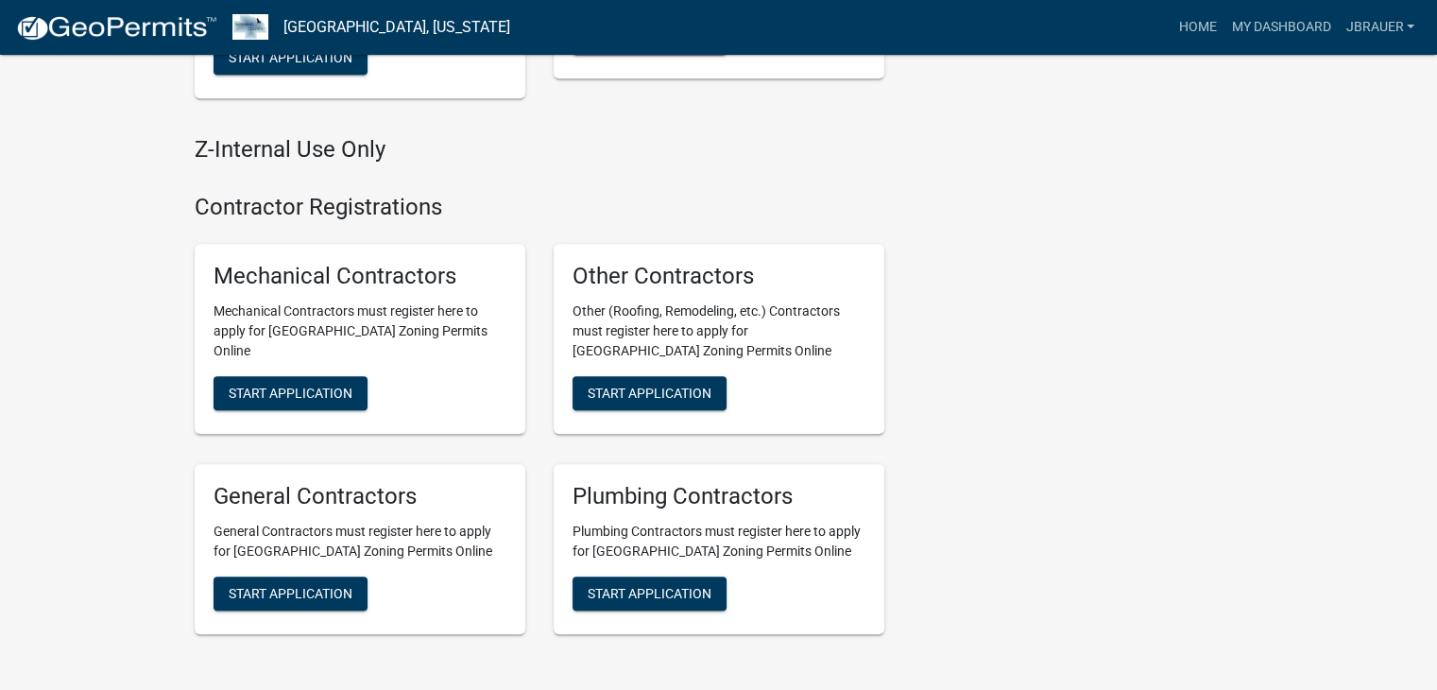
scroll to position [1133, 0]
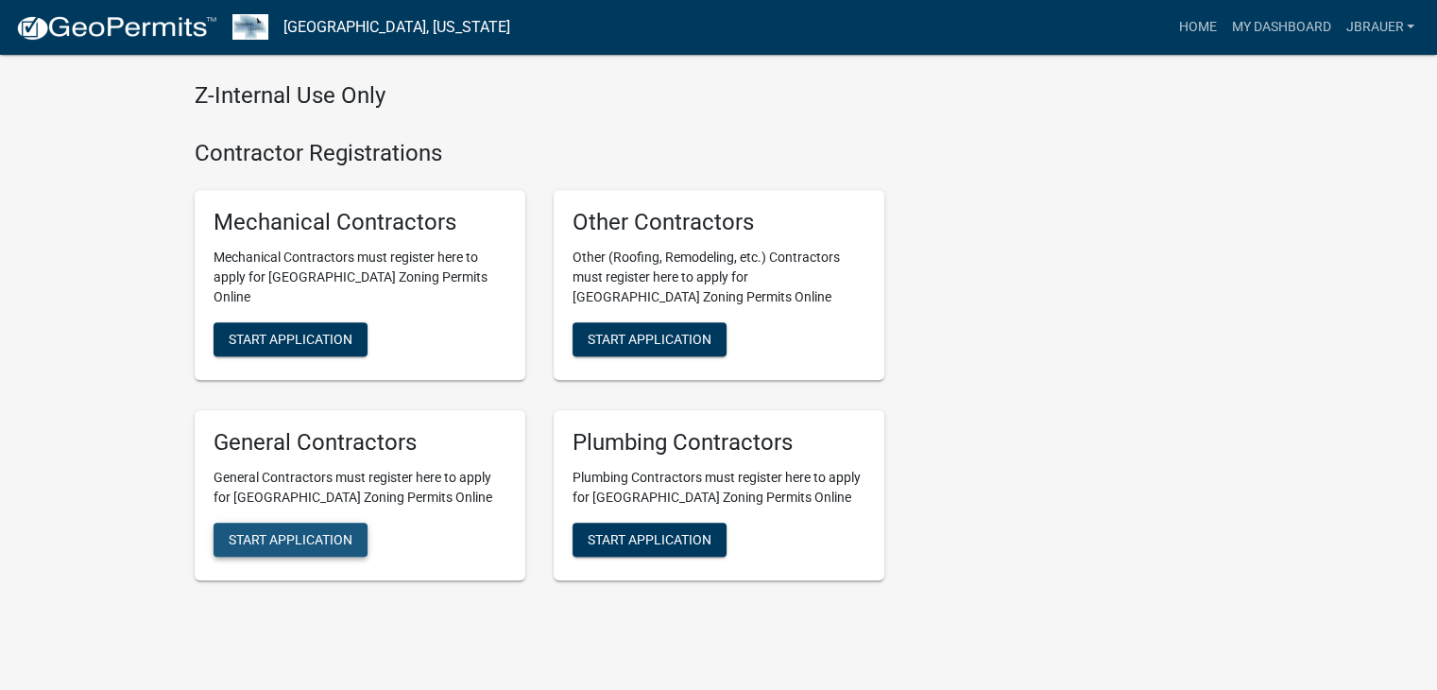
click at [301, 534] on span "Start Application" at bounding box center [291, 538] width 124 height 15
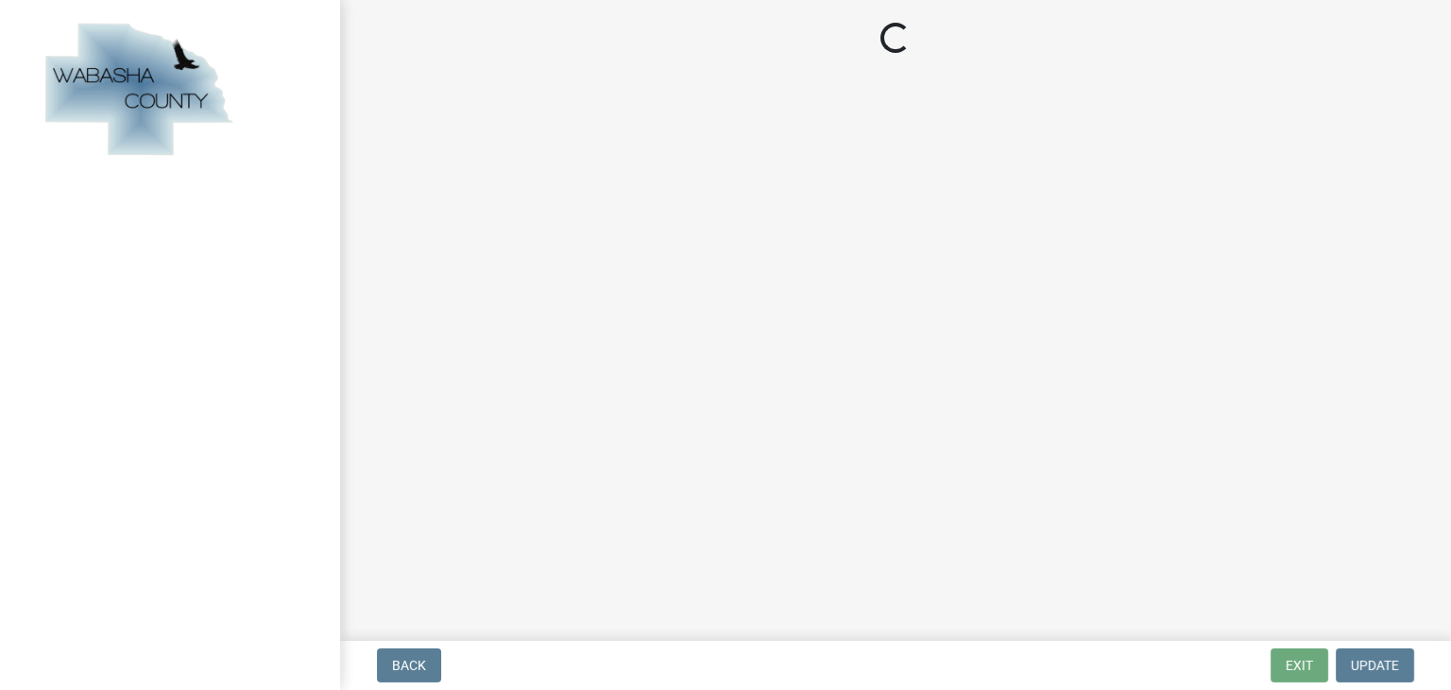
select select "MN"
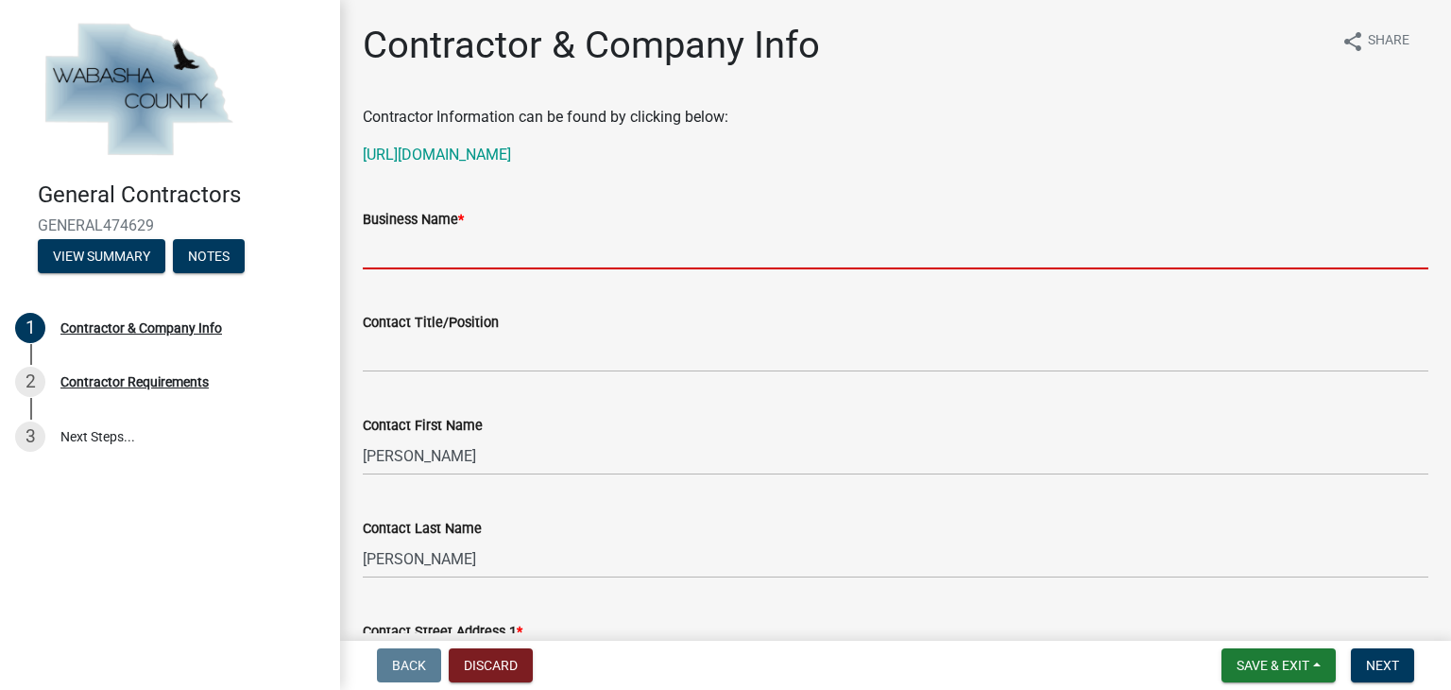
click at [446, 247] on input "Business Name *" at bounding box center [895, 249] width 1065 height 39
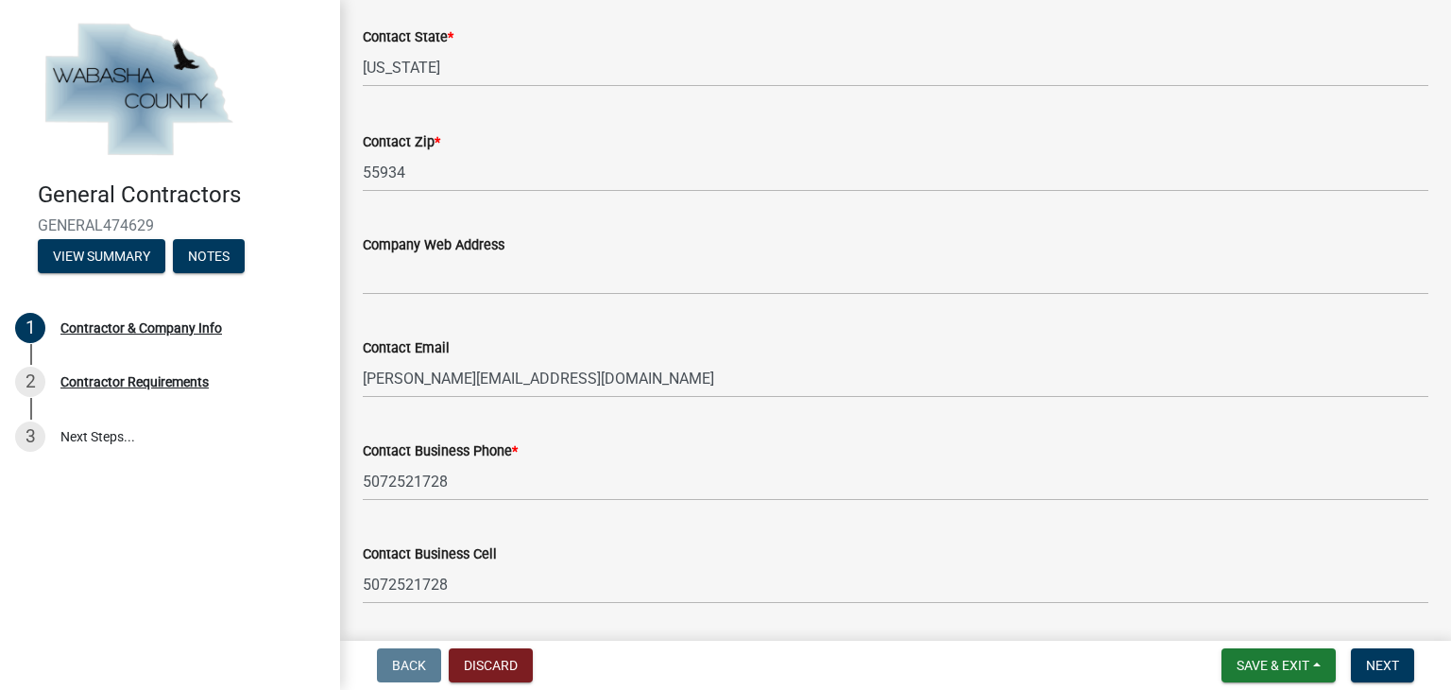
scroll to position [985, 0]
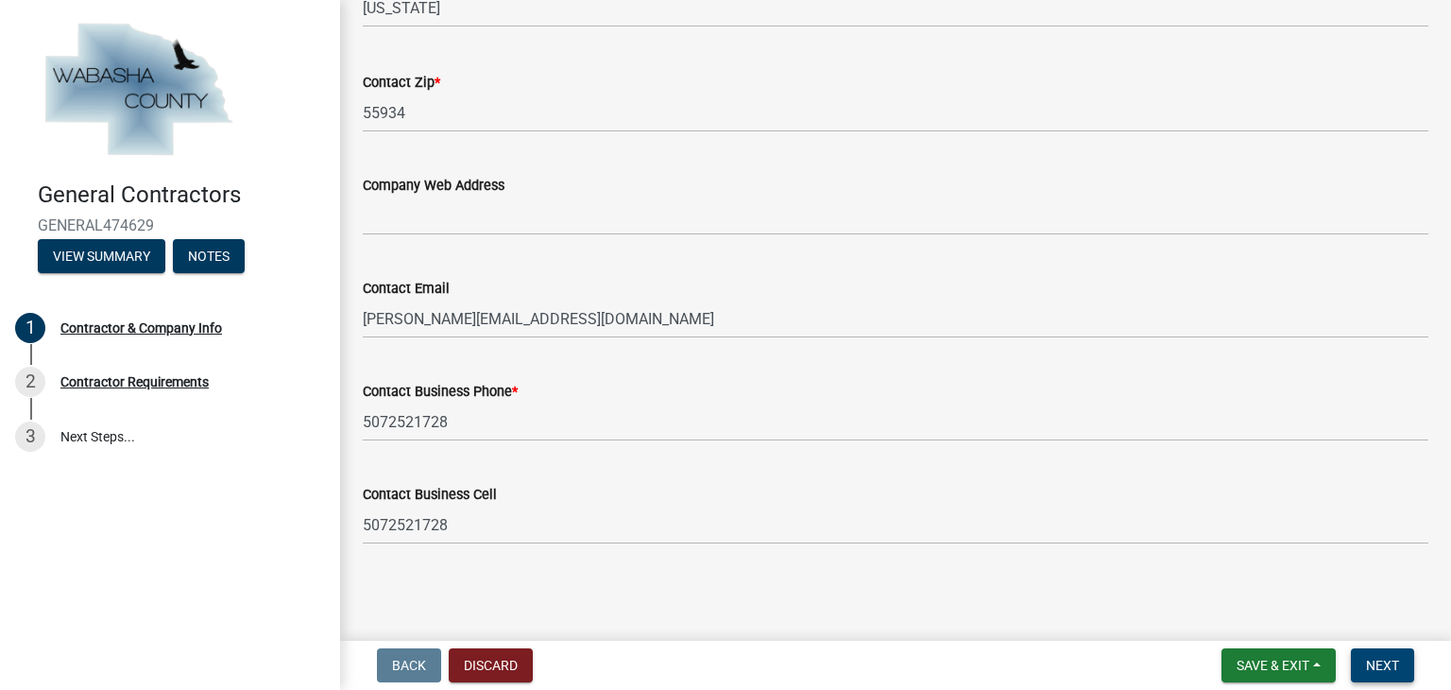
type input "[PERSON_NAME] Roofing Inc."
click at [1383, 665] on span "Next" at bounding box center [1382, 664] width 33 height 15
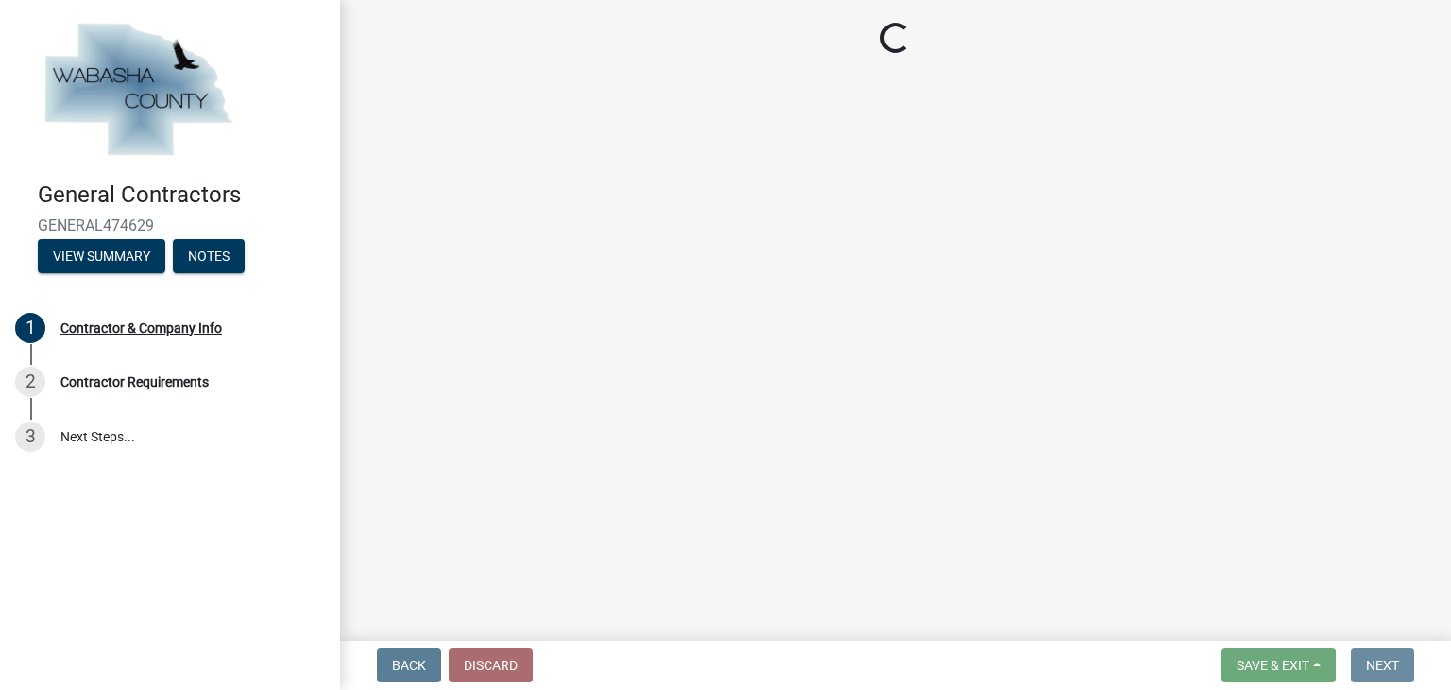
scroll to position [0, 0]
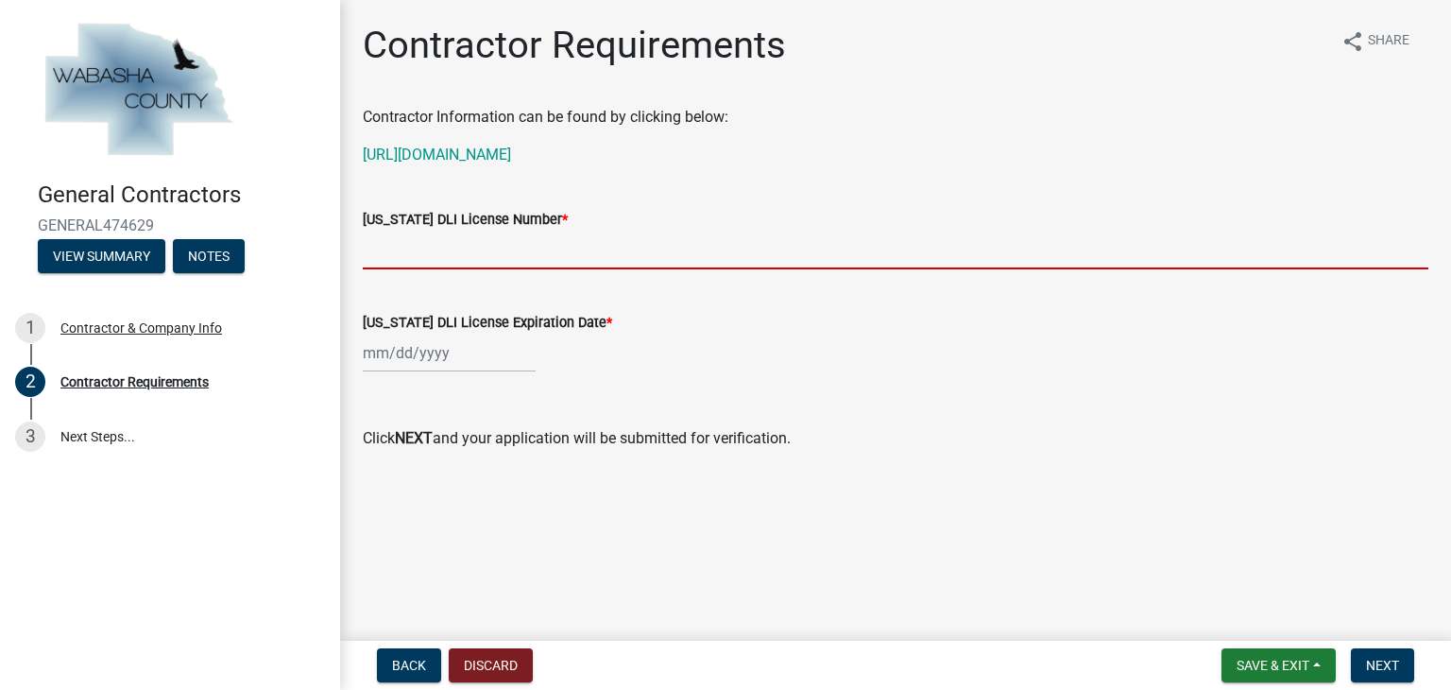
click at [376, 251] on input "[US_STATE] DLI License Number *" at bounding box center [895, 249] width 1065 height 39
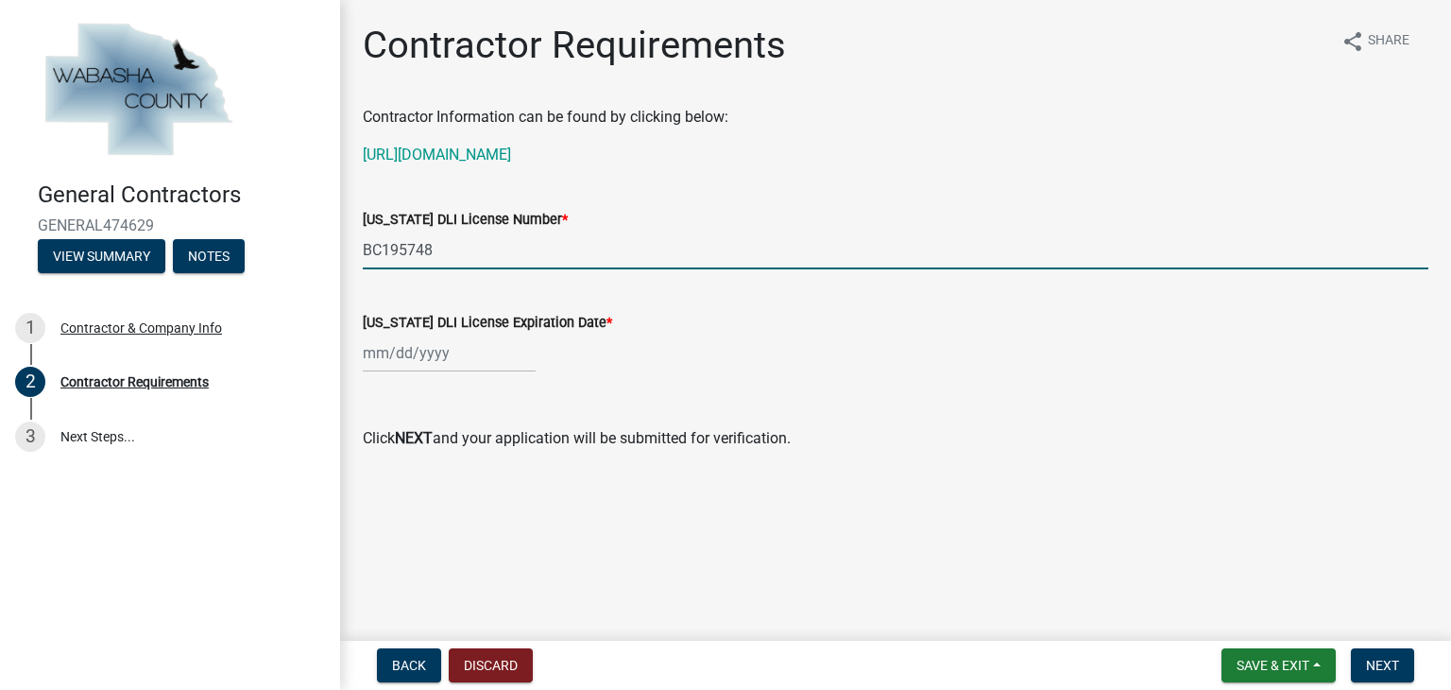
type input "BC195748"
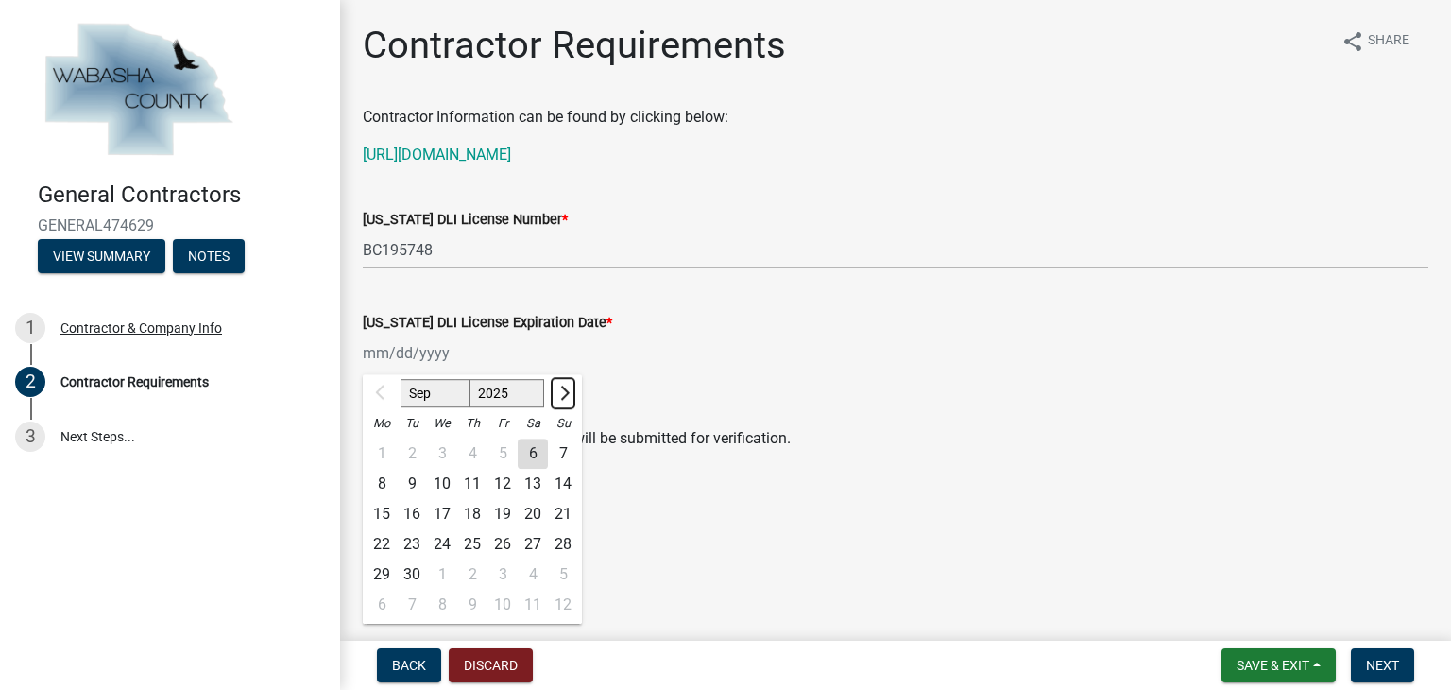
click at [563, 395] on span "Next month" at bounding box center [562, 392] width 14 height 14
select select "12"
click at [563, 395] on span "Next month" at bounding box center [562, 392] width 14 height 14
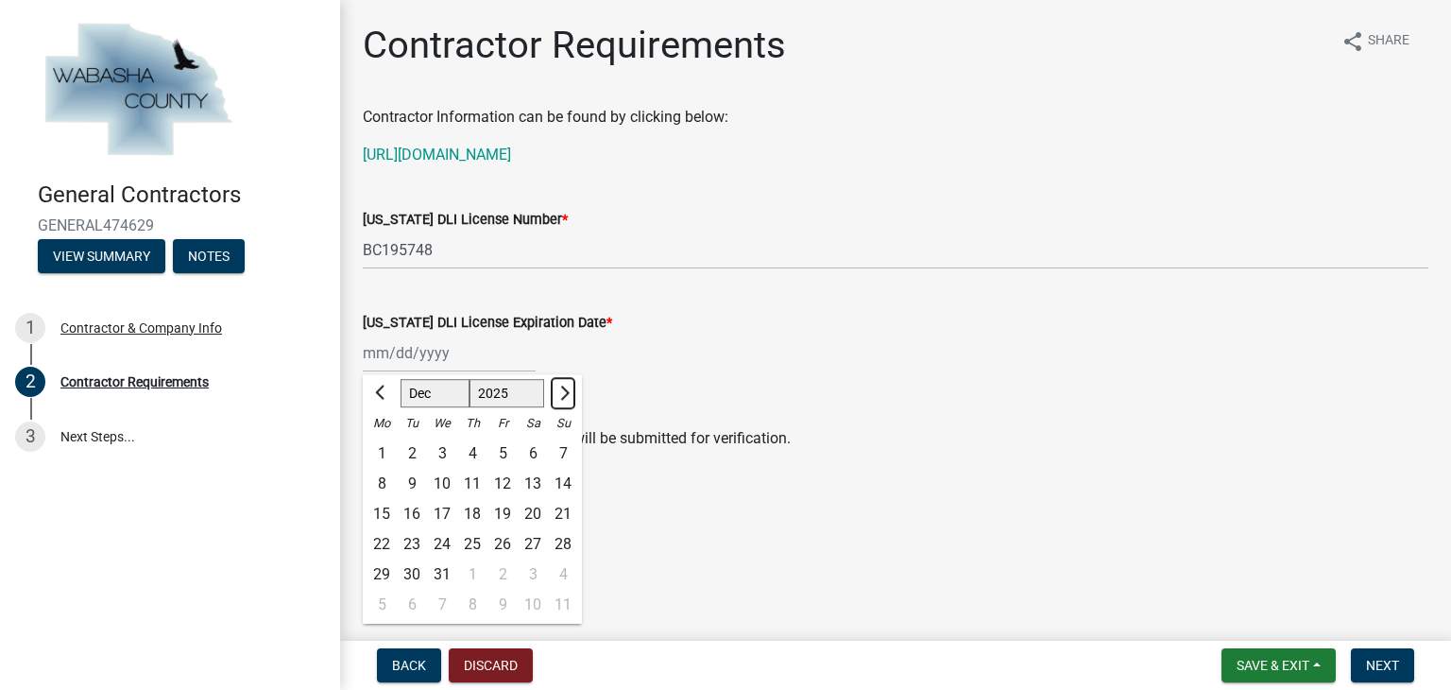
select select "2026"
click at [563, 395] on span "Next month" at bounding box center [562, 392] width 14 height 14
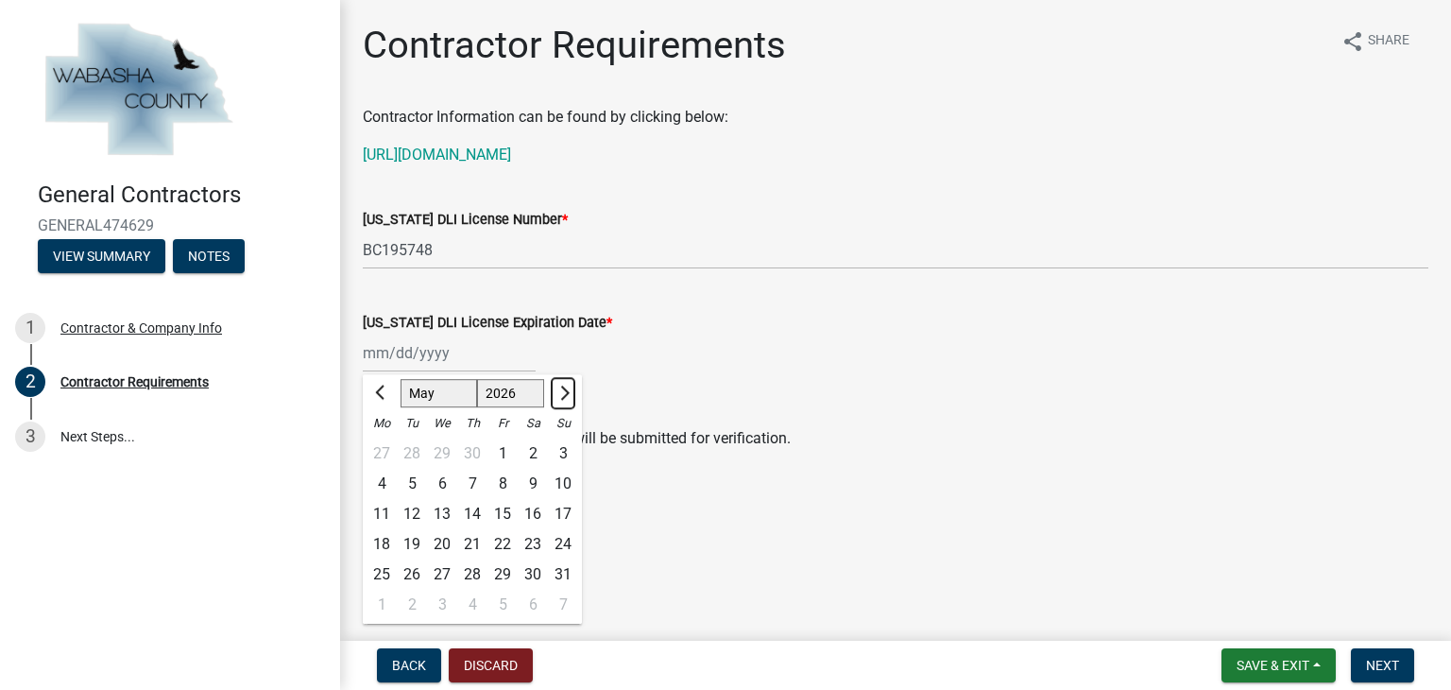
click at [563, 395] on span "Next month" at bounding box center [562, 392] width 14 height 14
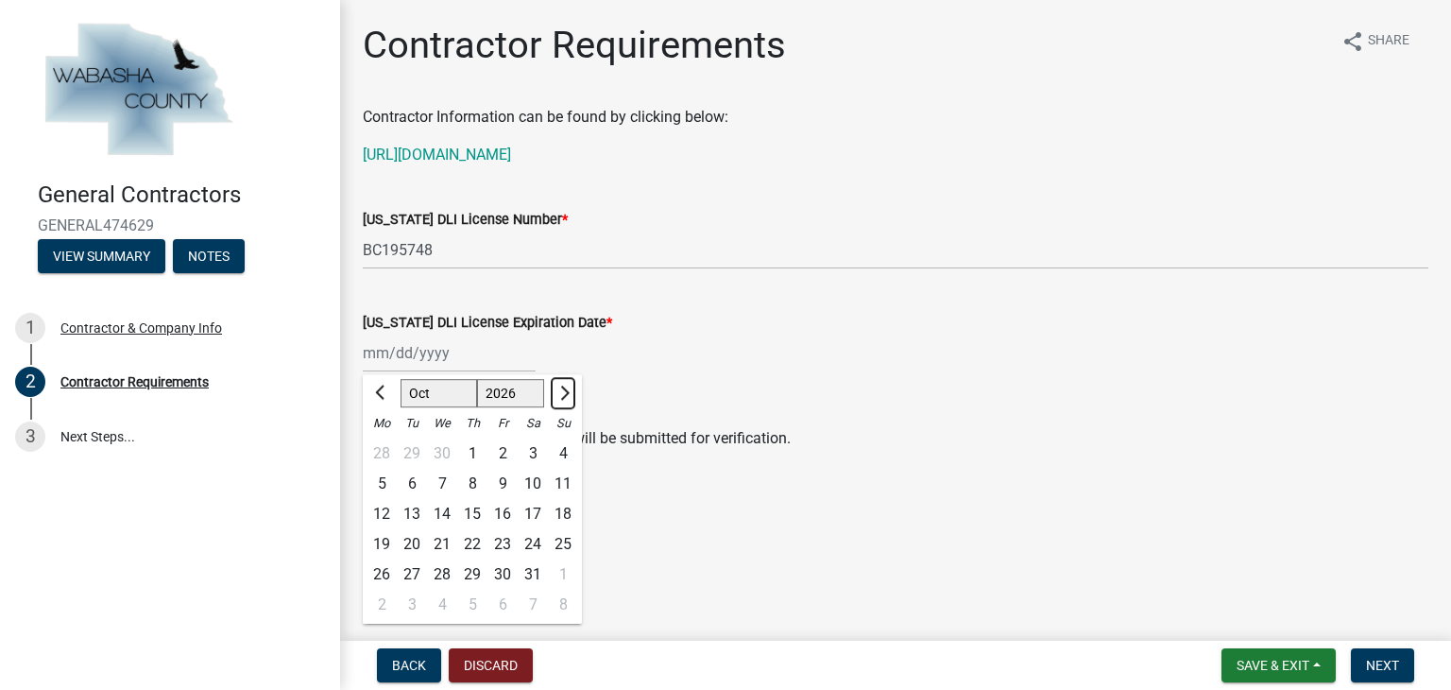
click at [563, 395] on span "Next month" at bounding box center [562, 392] width 14 height 14
select select "1"
select select "2027"
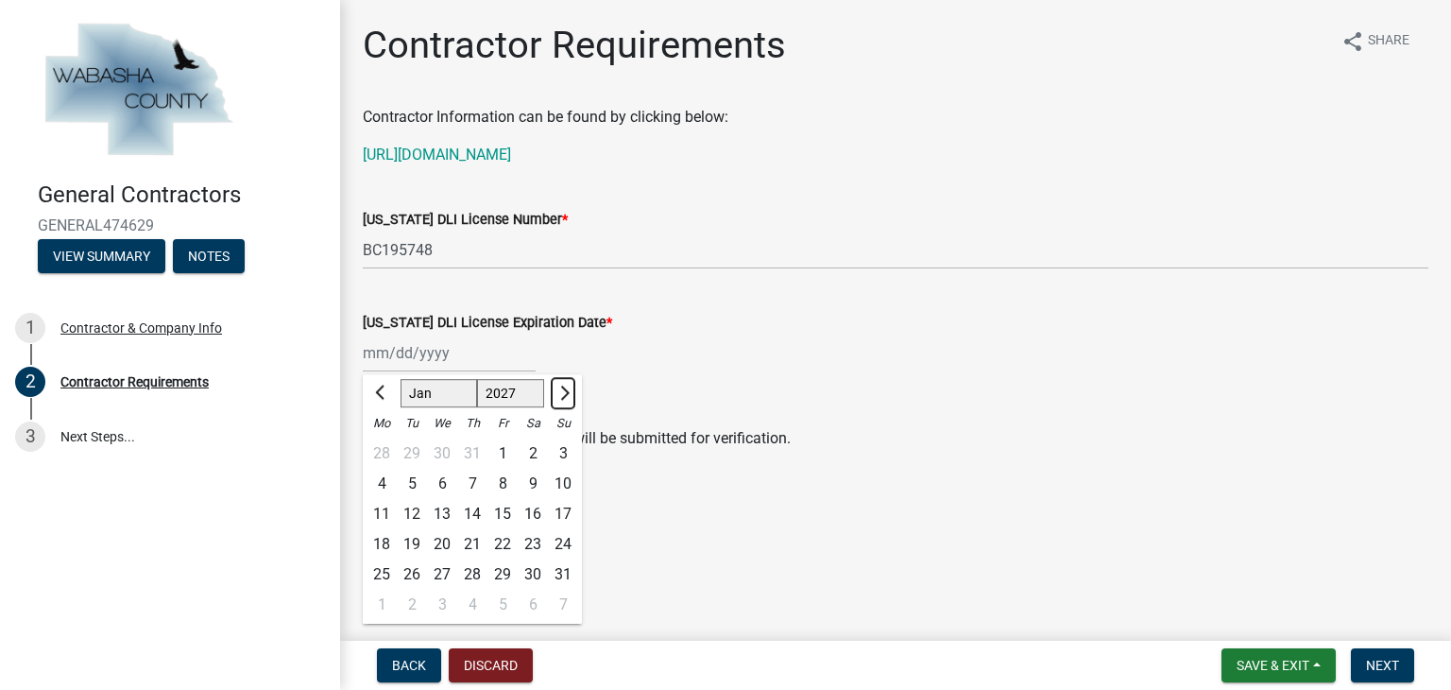
click at [563, 395] on span "Next month" at bounding box center [562, 392] width 14 height 14
select select "3"
click at [437, 571] on div "31" at bounding box center [442, 574] width 30 height 30
type input "[DATE]"
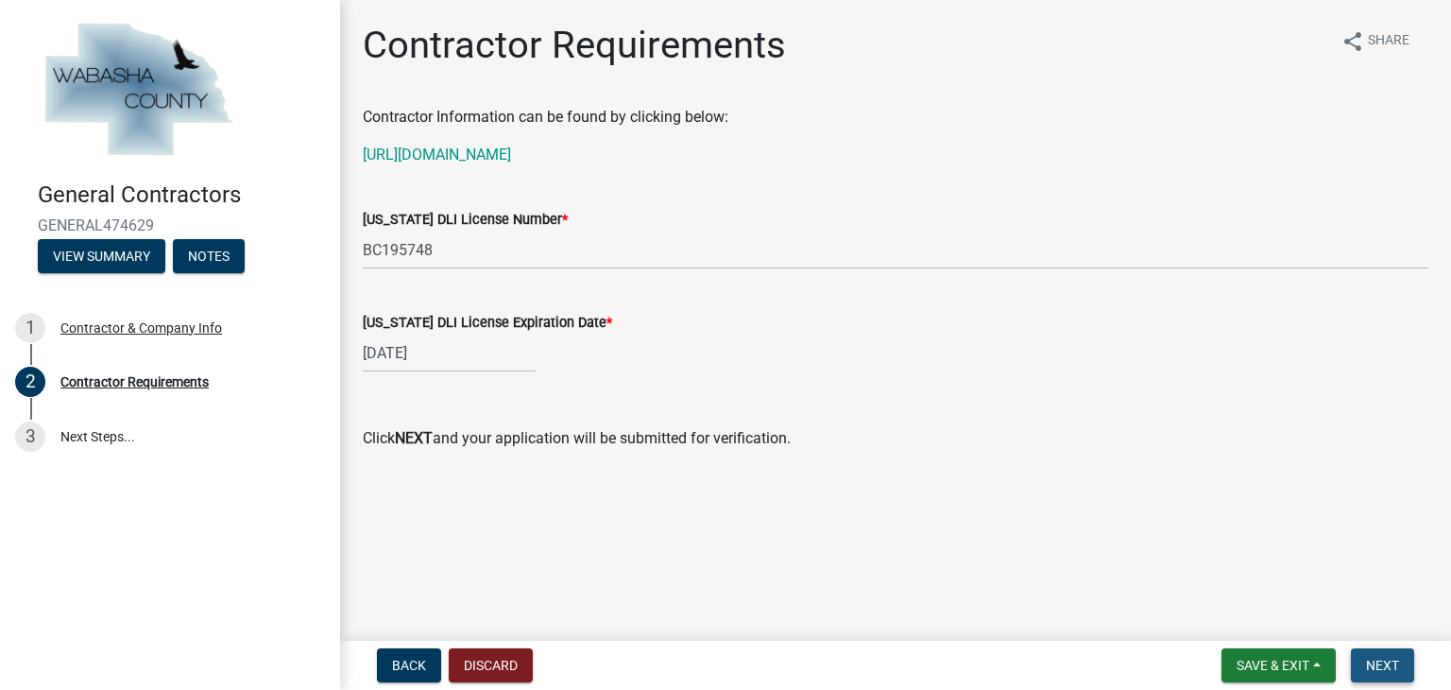
click at [1398, 666] on span "Next" at bounding box center [1382, 664] width 33 height 15
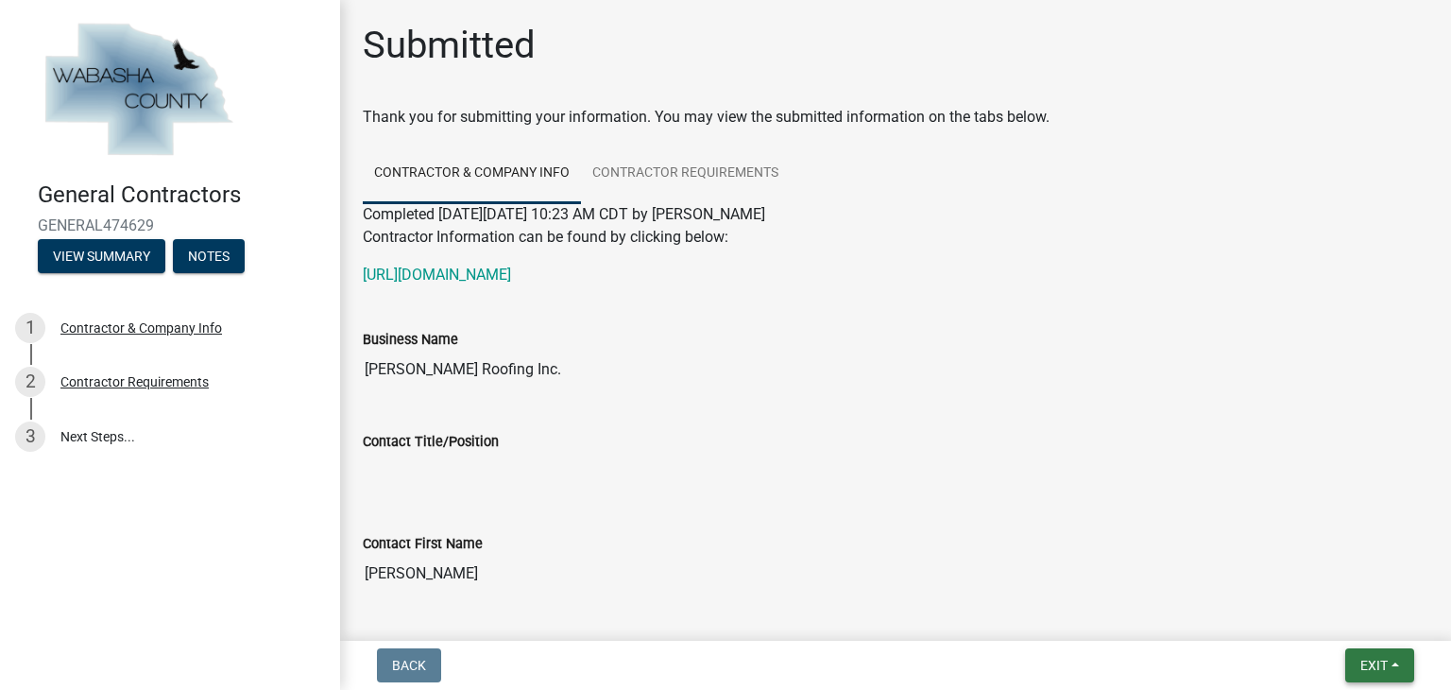
click at [1366, 658] on span "Exit" at bounding box center [1373, 664] width 27 height 15
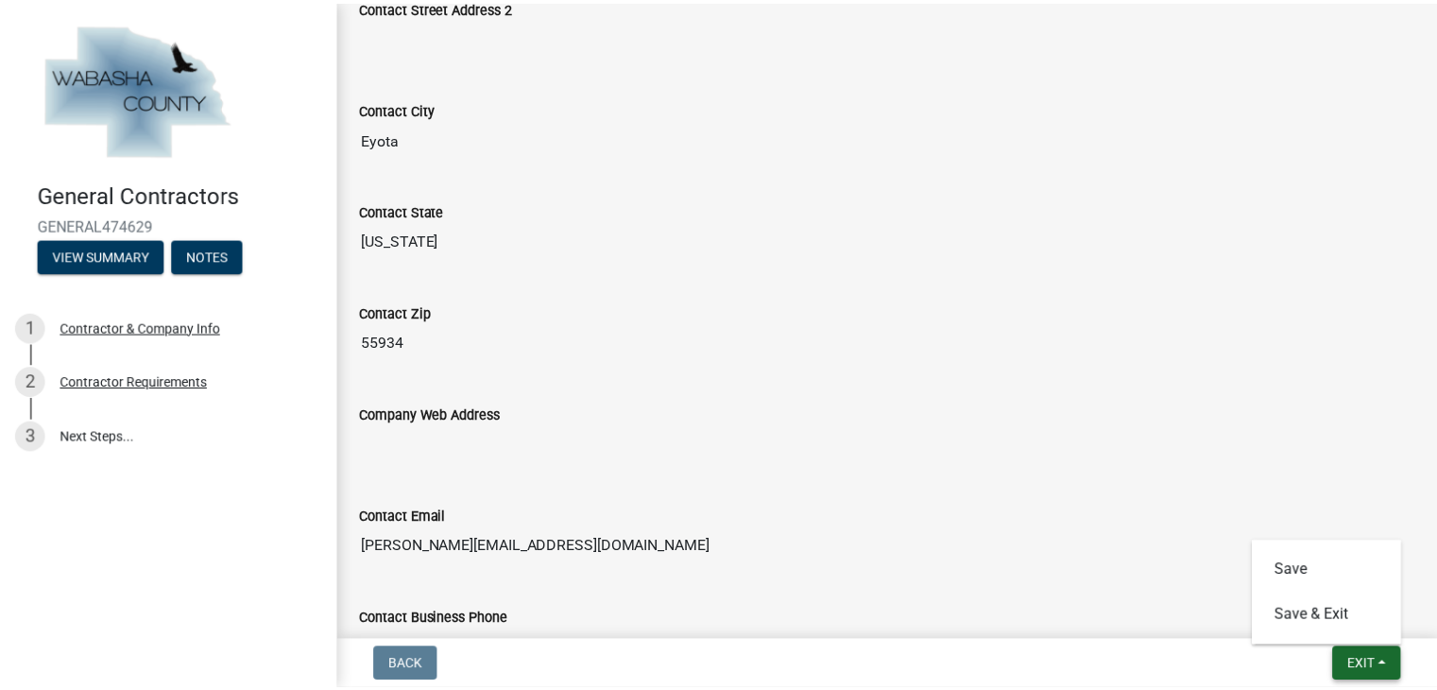
scroll to position [850, 0]
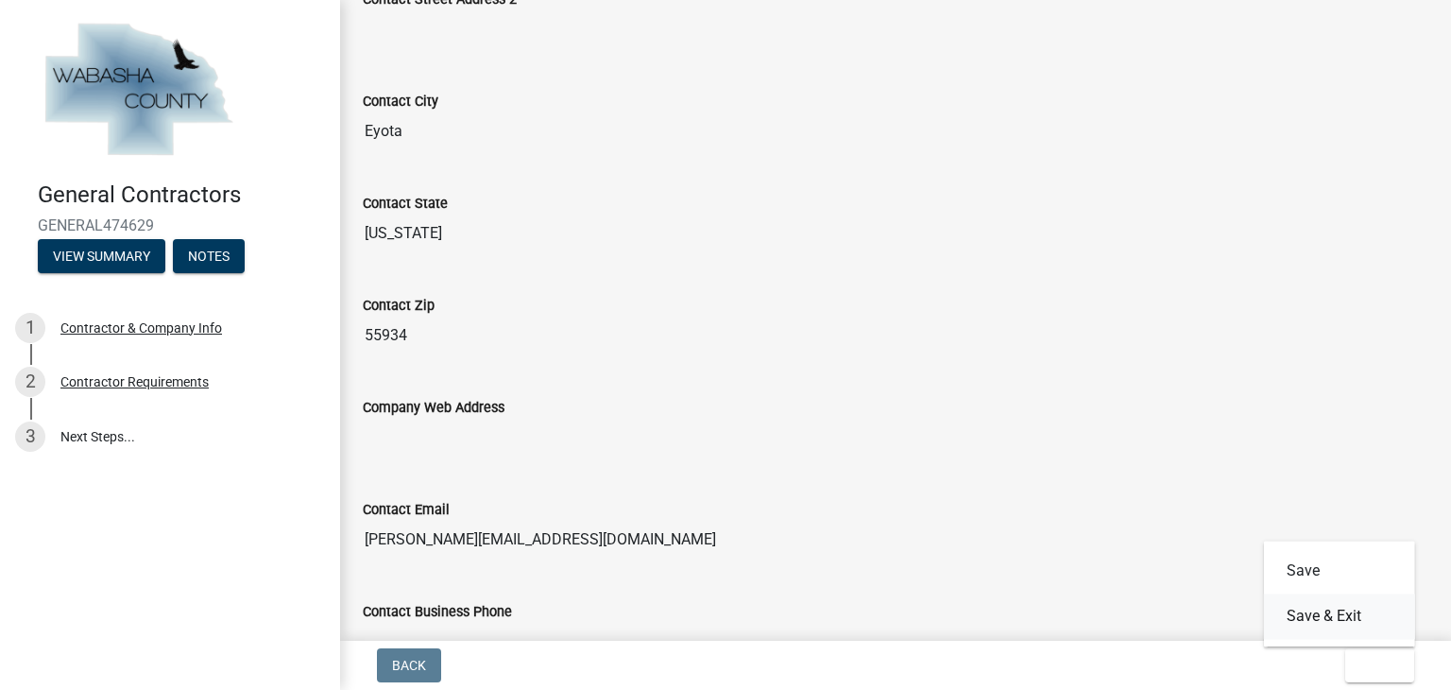
click at [1324, 617] on button "Save & Exit" at bounding box center [1339, 615] width 151 height 45
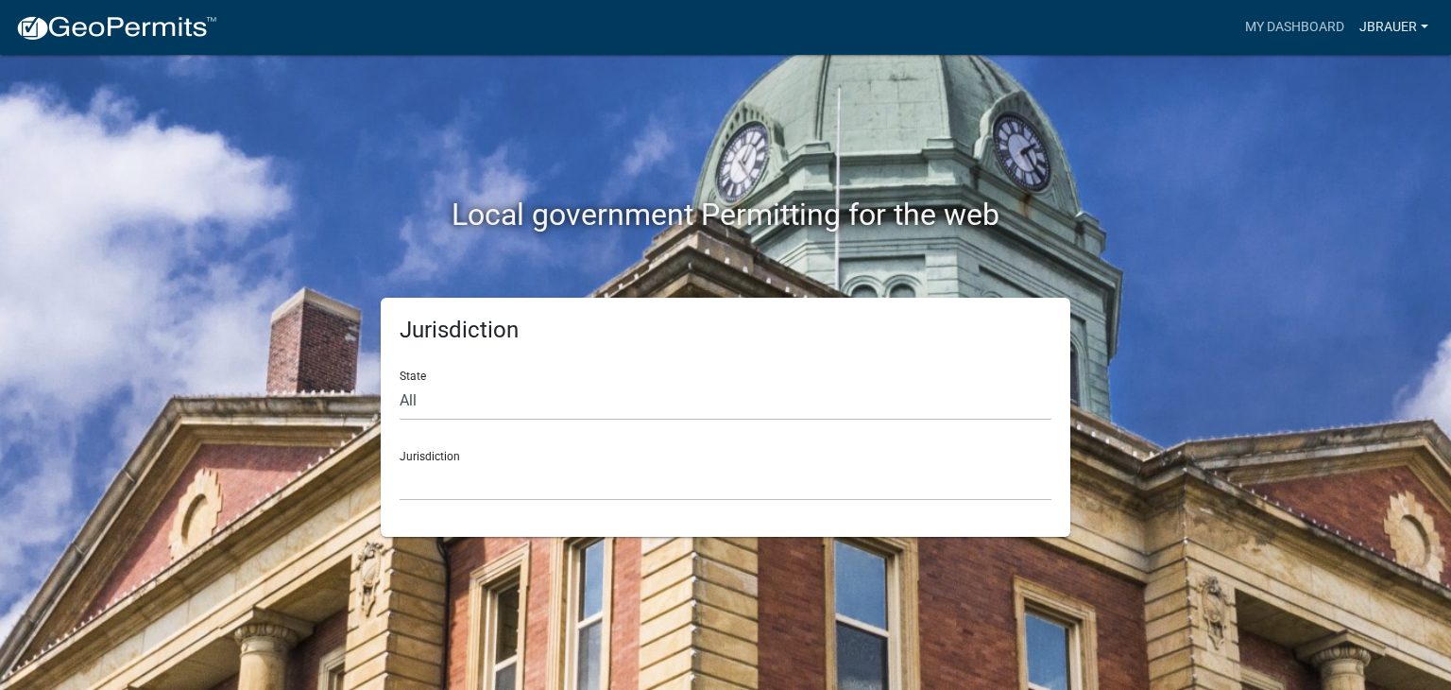
click at [1403, 26] on link "jbrauer" at bounding box center [1394, 27] width 84 height 36
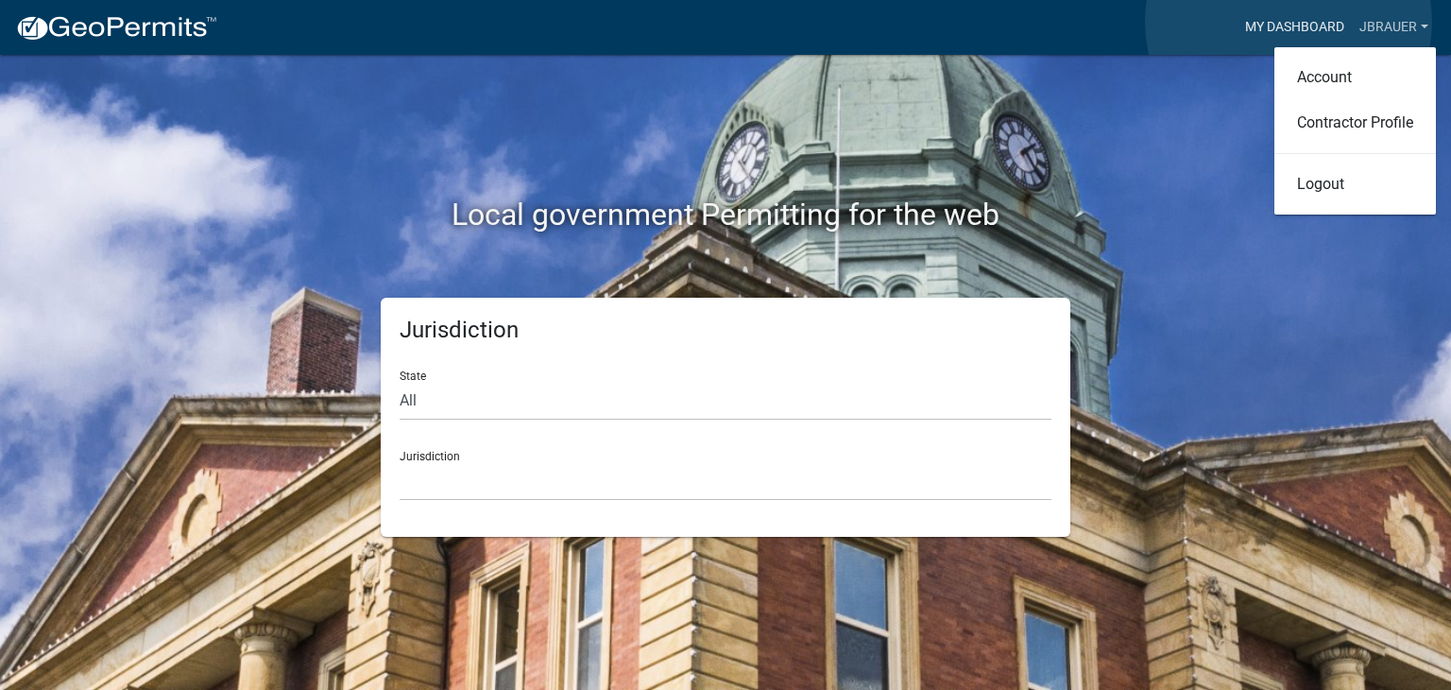
click at [1288, 22] on link "My Dashboard" at bounding box center [1294, 27] width 114 height 36
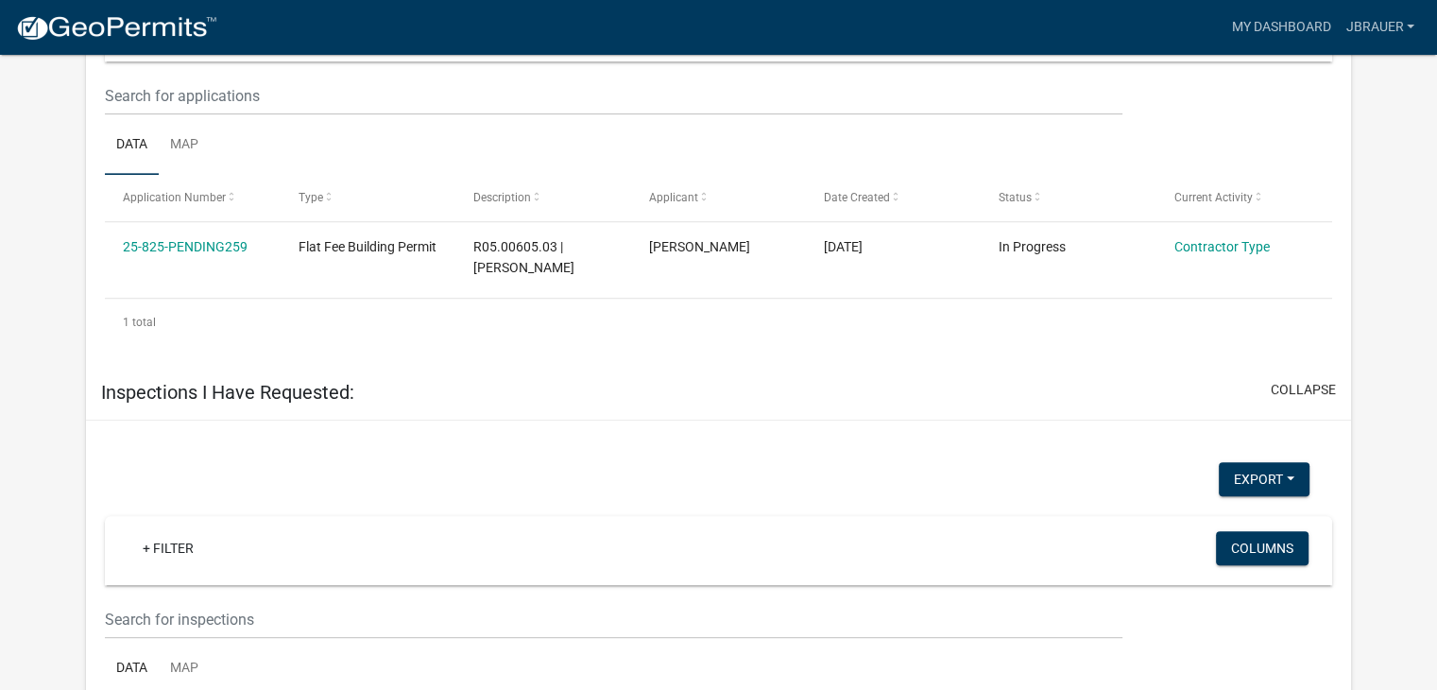
scroll to position [911, 0]
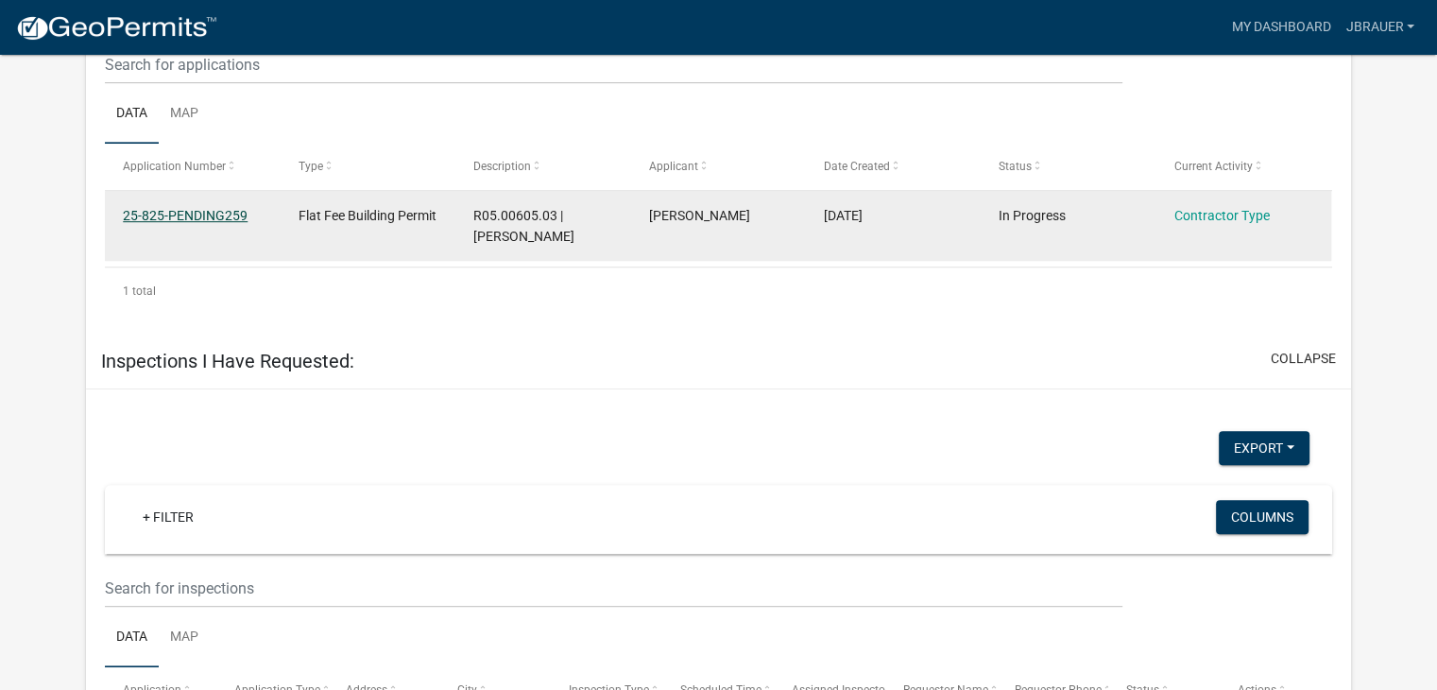
click at [218, 223] on link "25-825-PENDING259" at bounding box center [185, 215] width 125 height 15
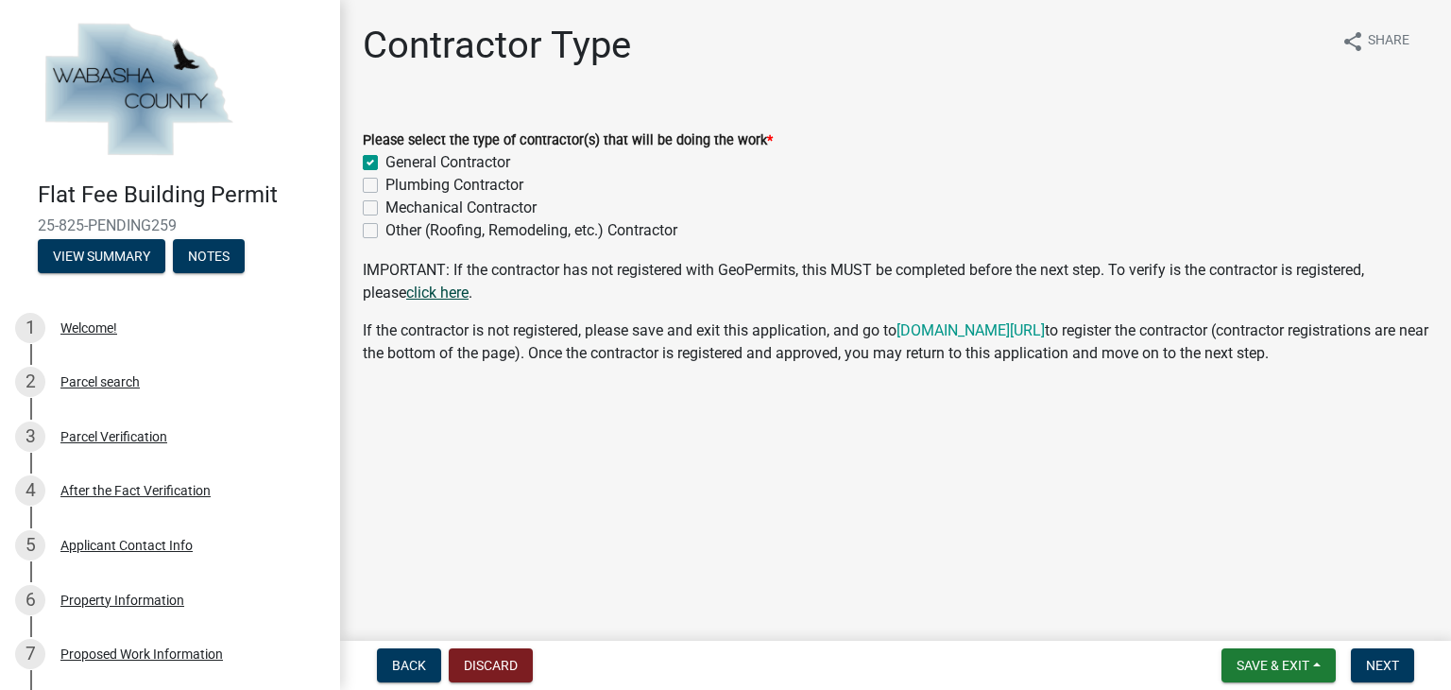
click at [406, 284] on link "click here" at bounding box center [437, 292] width 62 height 18
